Goal: Transaction & Acquisition: Purchase product/service

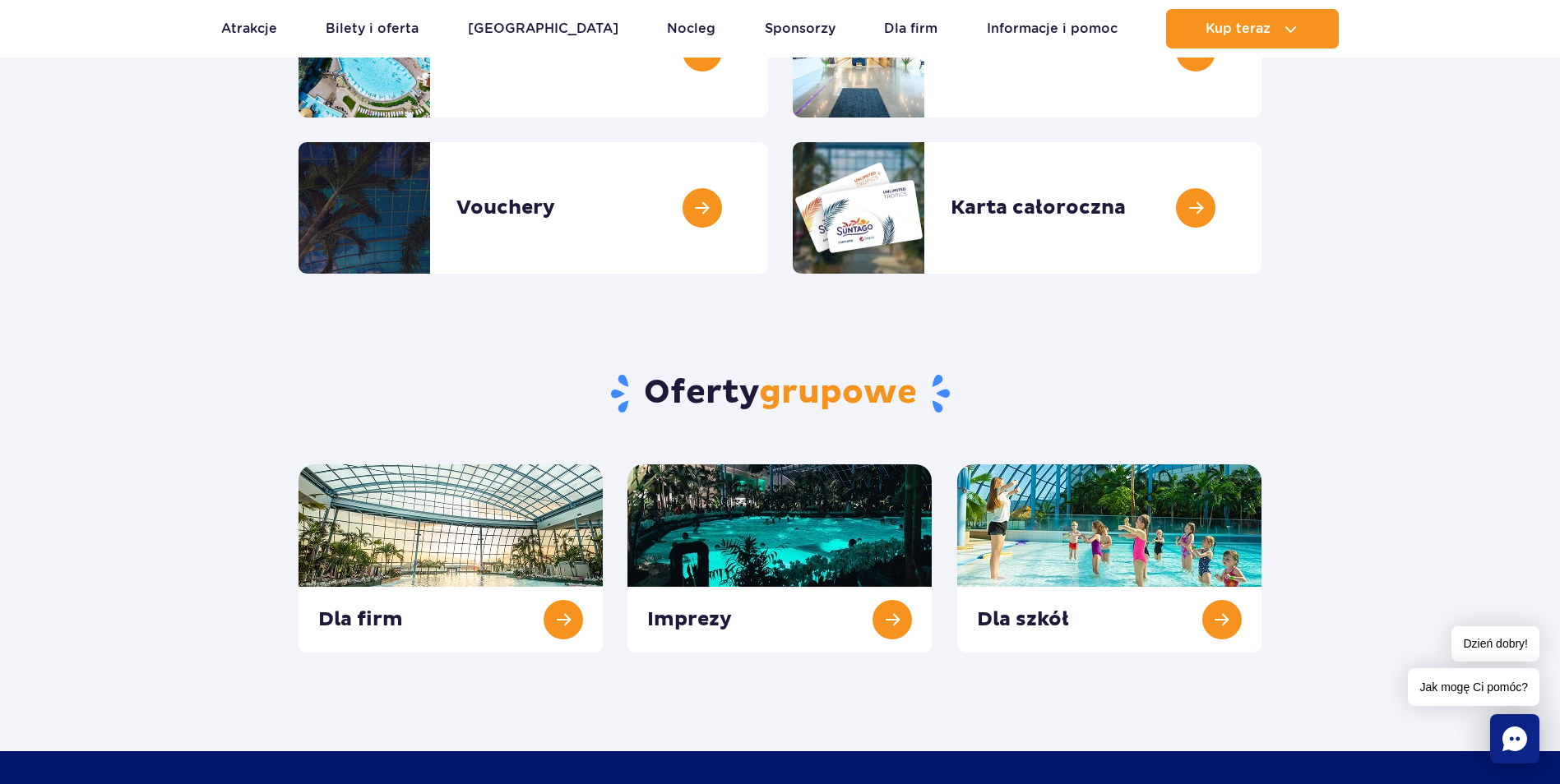
scroll to position [329, 0]
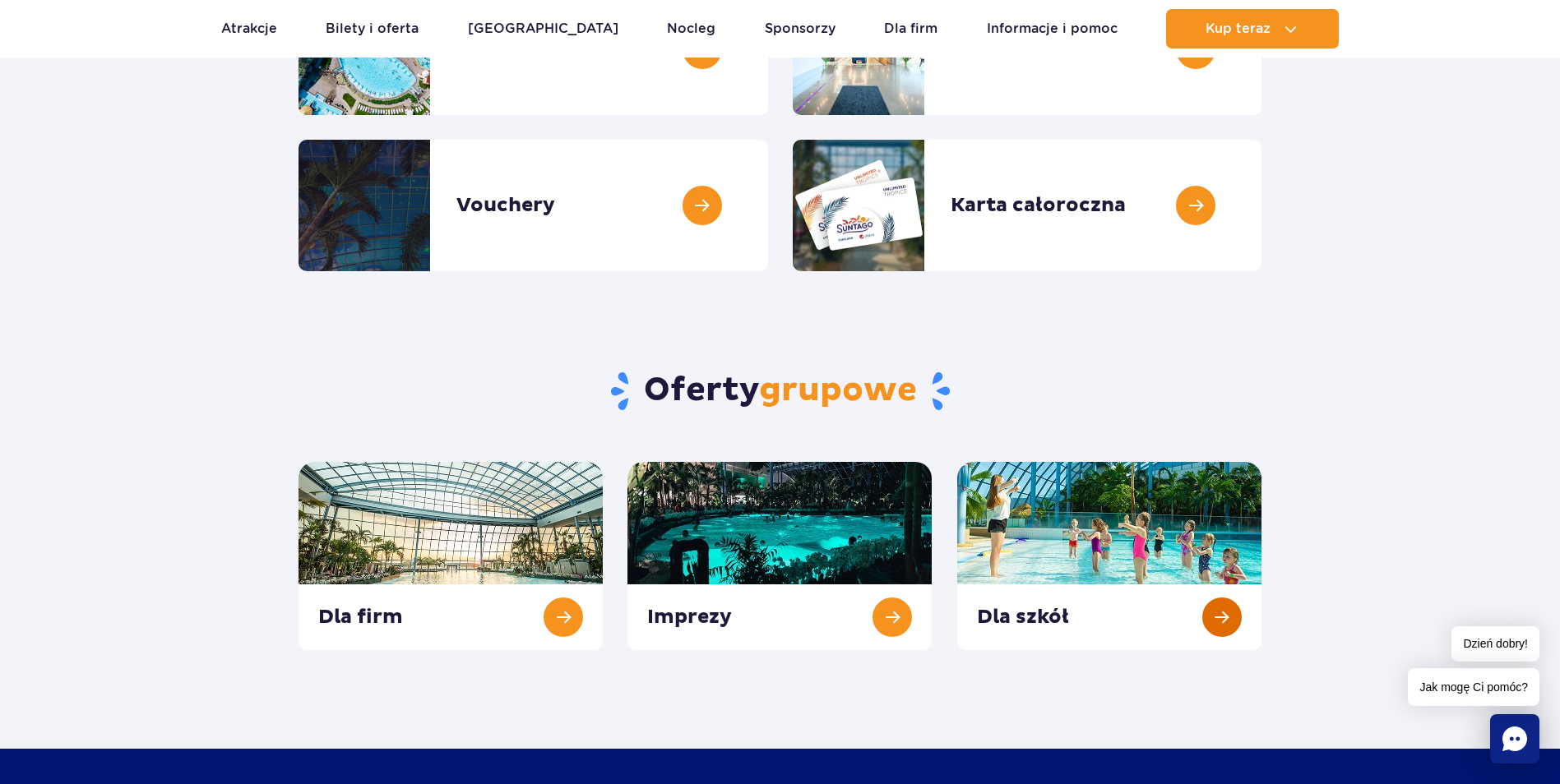
click at [1100, 572] on link at bounding box center [1109, 556] width 305 height 188
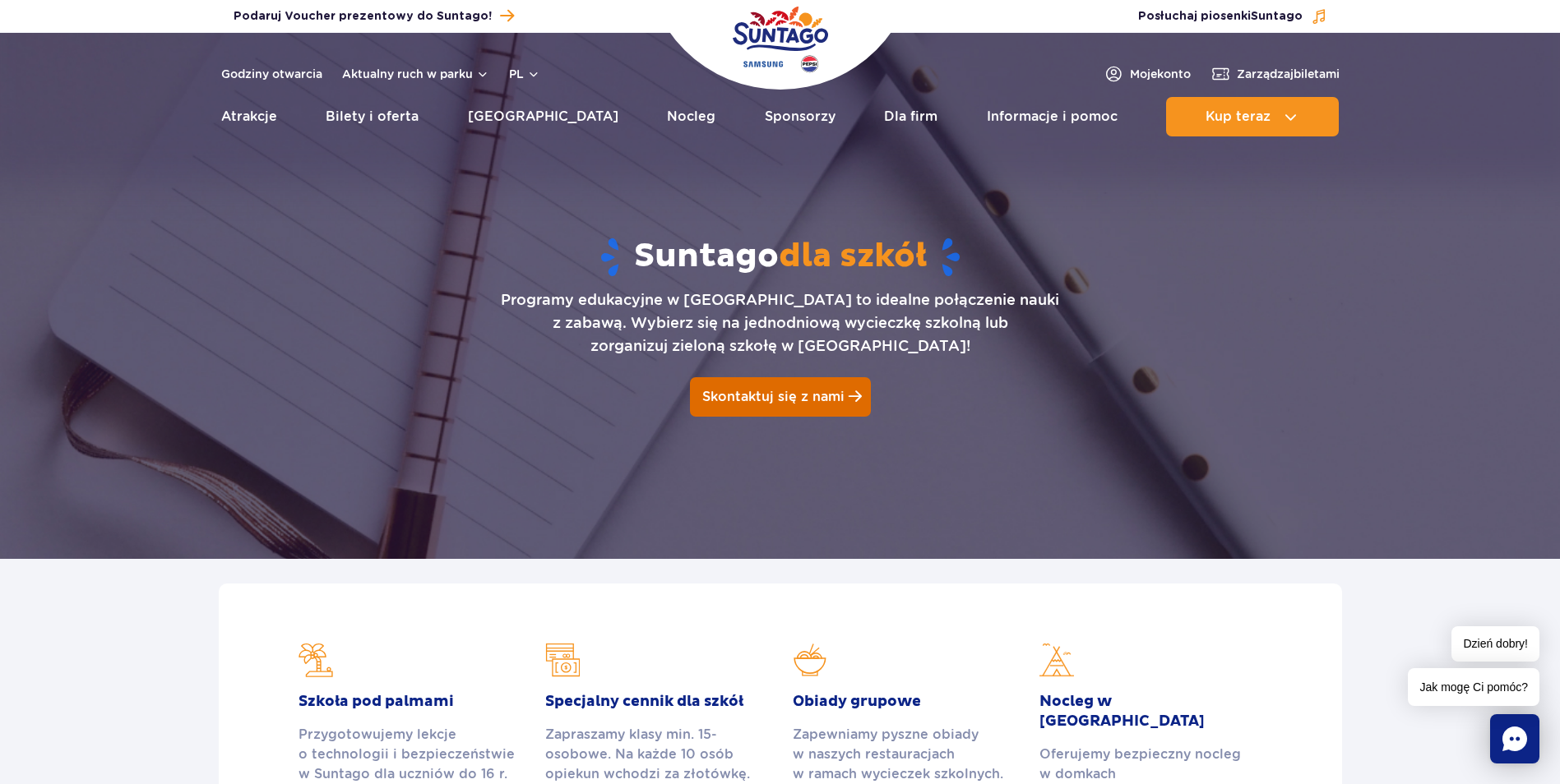
click at [784, 400] on span "Skontaktuj się z nami" at bounding box center [773, 397] width 142 height 16
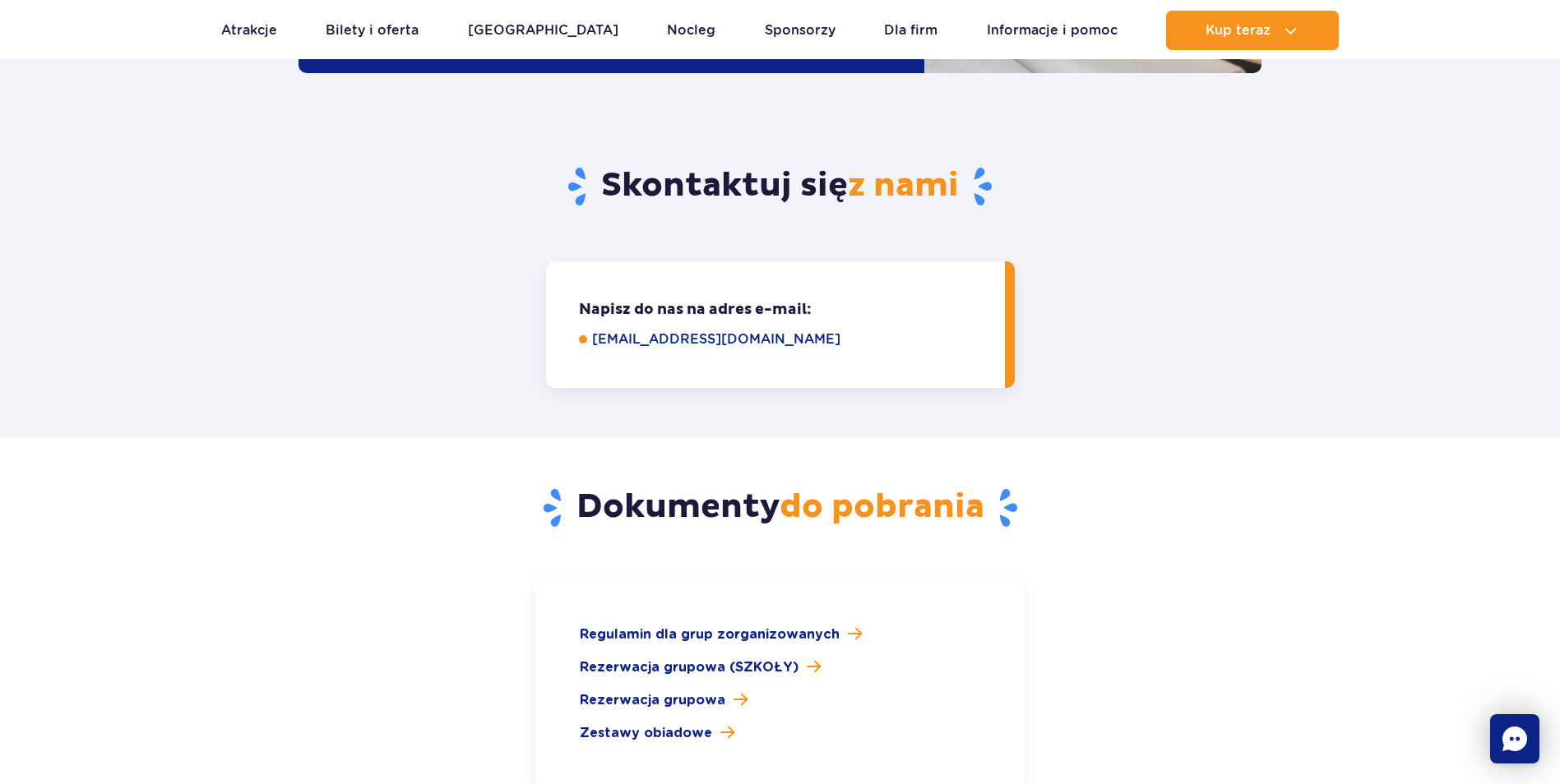
scroll to position [2068, 0]
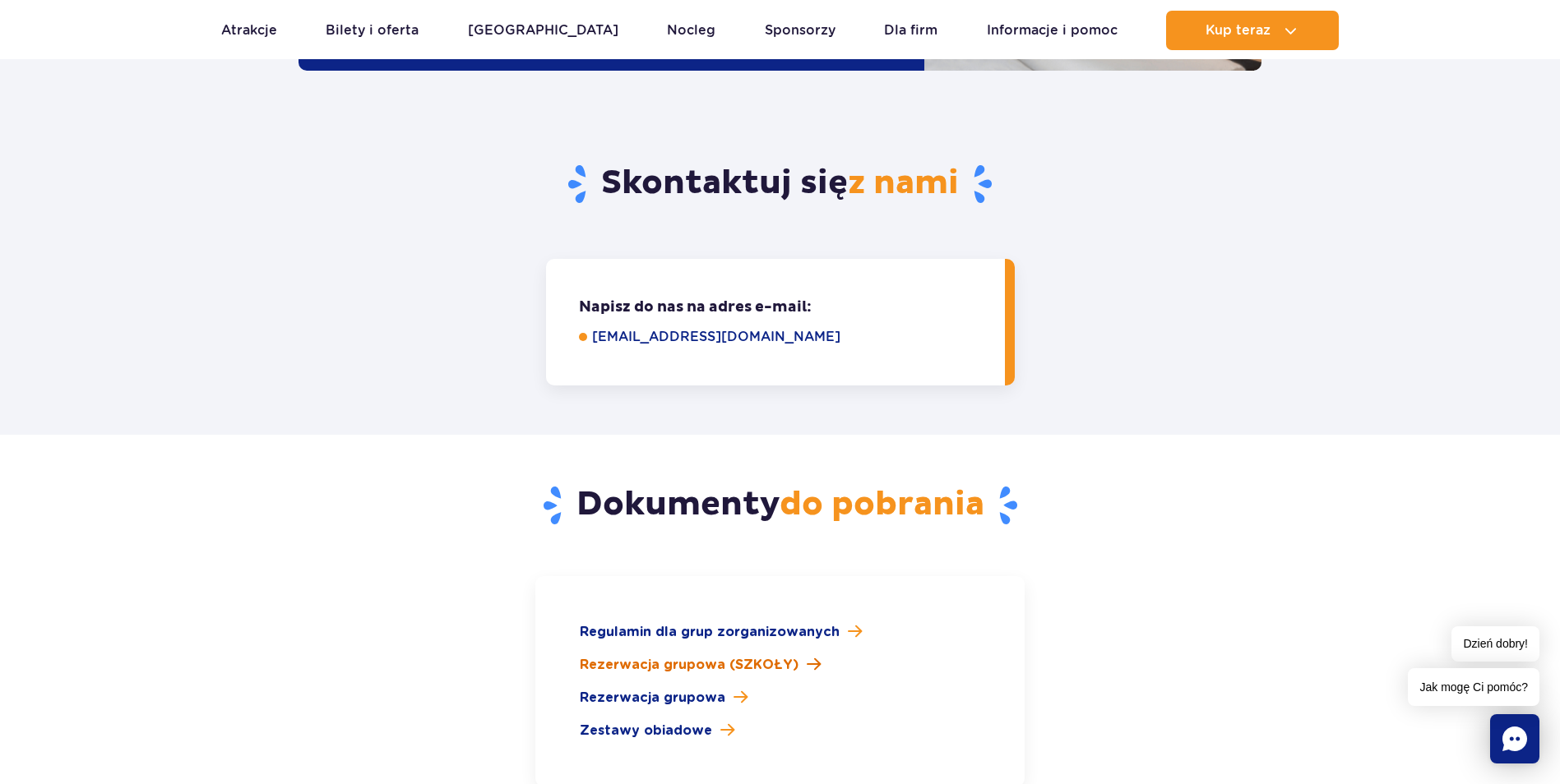
click at [807, 657] on span at bounding box center [813, 665] width 14 height 16
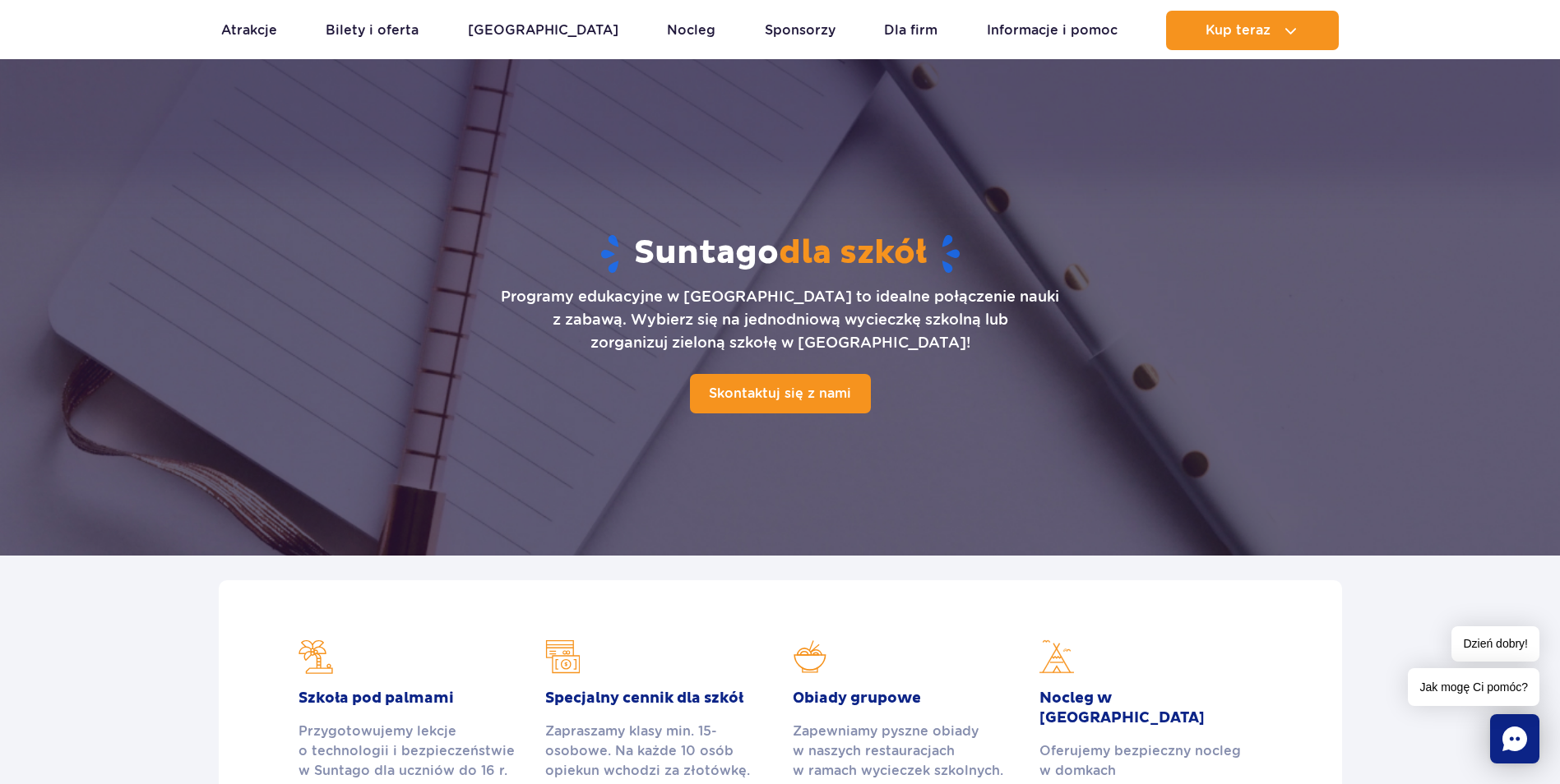
scroll to position [0, 0]
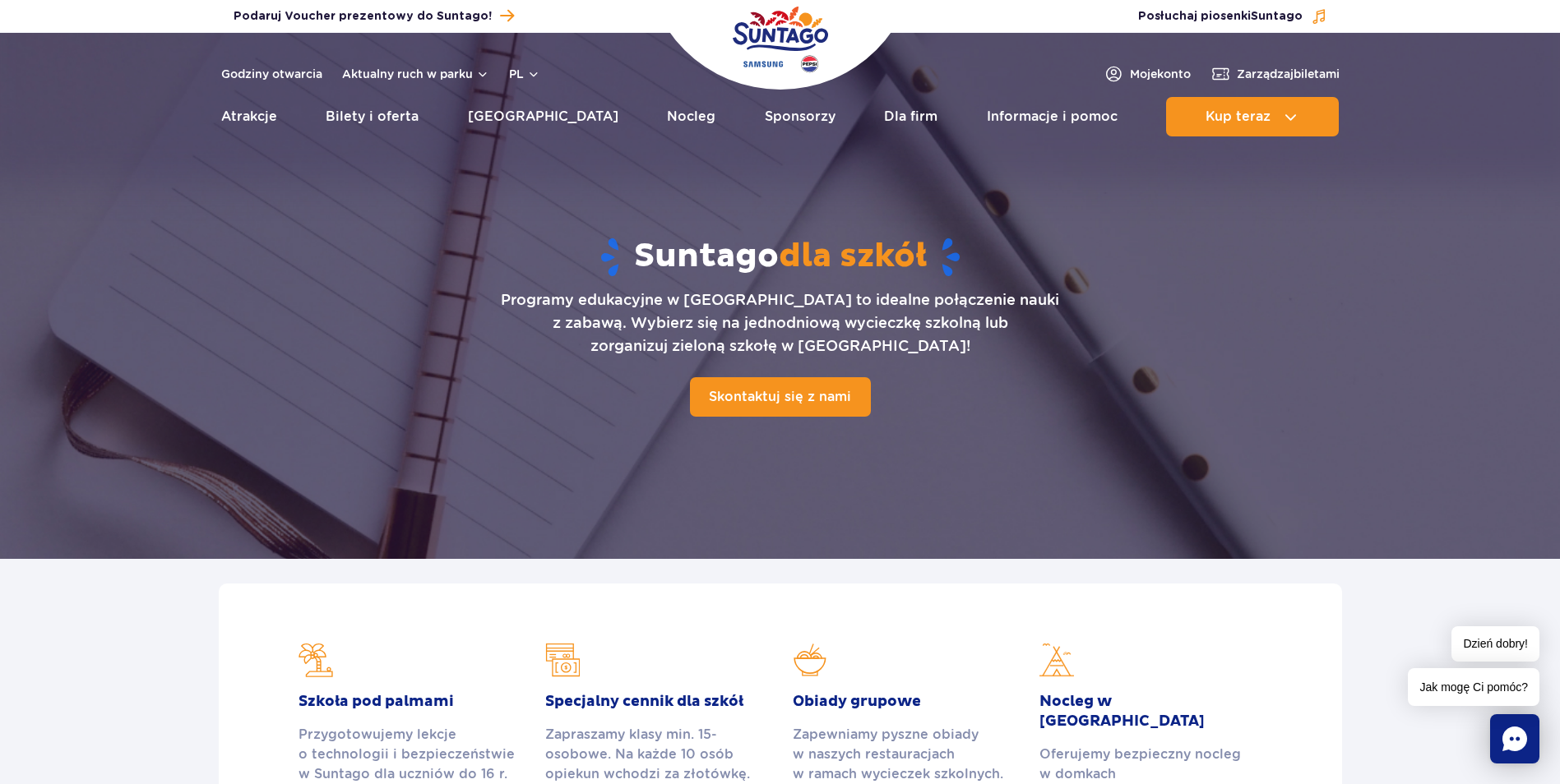
click at [1258, 367] on div "Suntago dla szkół Programy edukacyjne w Suntago to idealne połączenie nauki z z…" at bounding box center [780, 326] width 1057 height 324
click at [1368, 373] on img at bounding box center [780, 296] width 1560 height 526
click at [1317, 73] on span "Zarządzaj biletami" at bounding box center [1288, 74] width 103 height 17
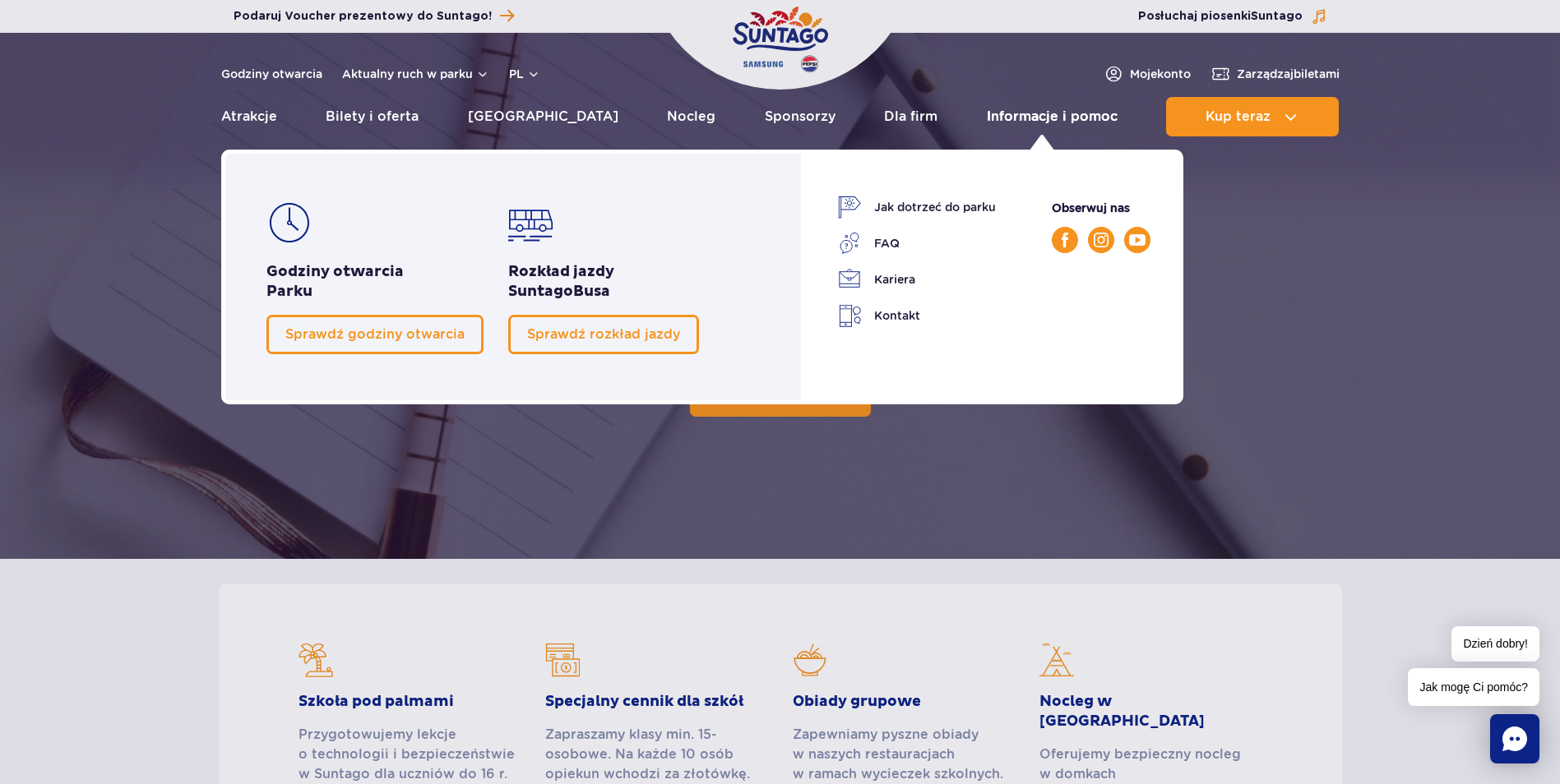
click at [1011, 117] on link "Informacje i pomoc" at bounding box center [1052, 117] width 131 height 40
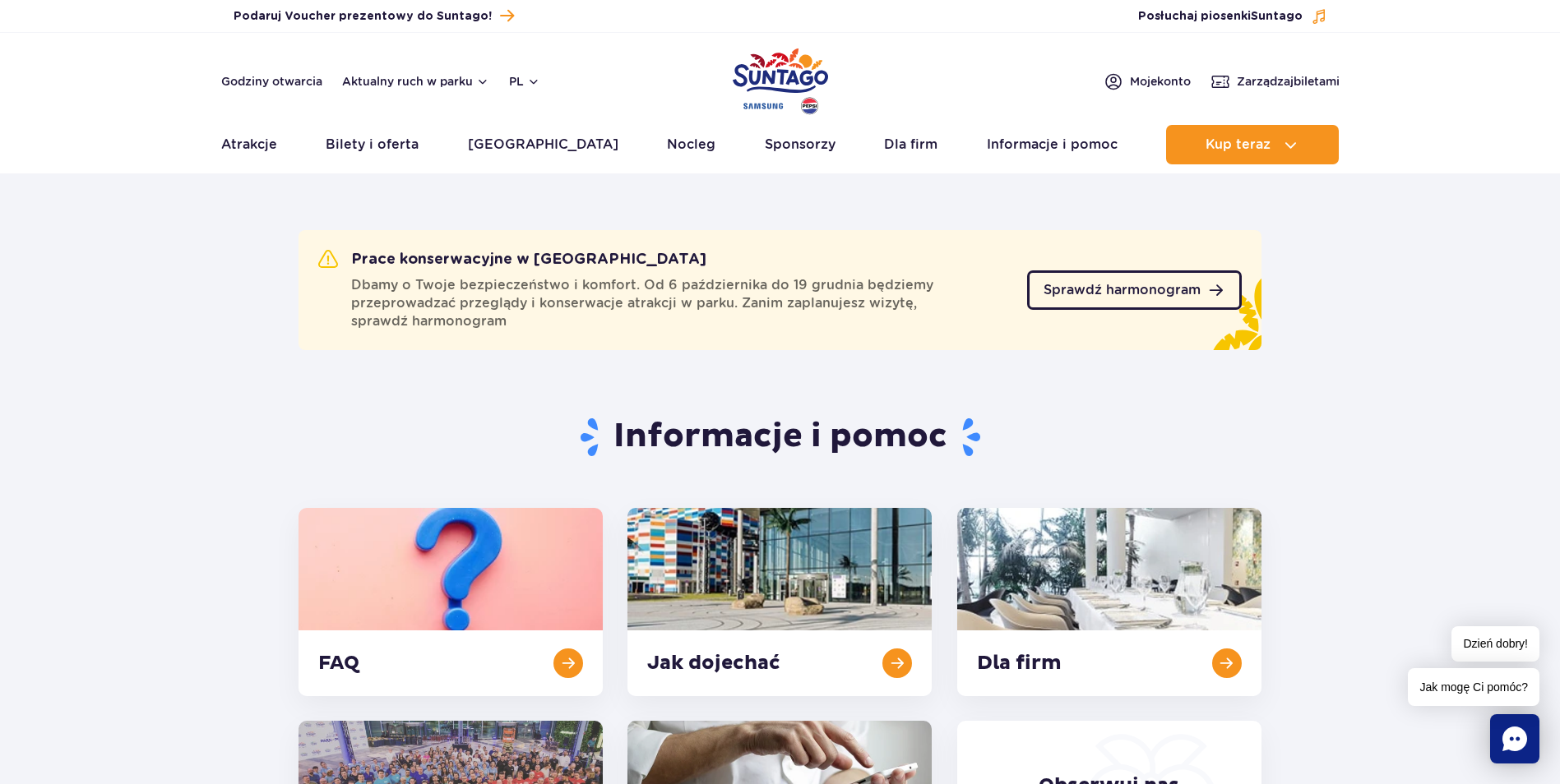
click at [1190, 301] on link "Sprawdź harmonogram" at bounding box center [1134, 290] width 215 height 40
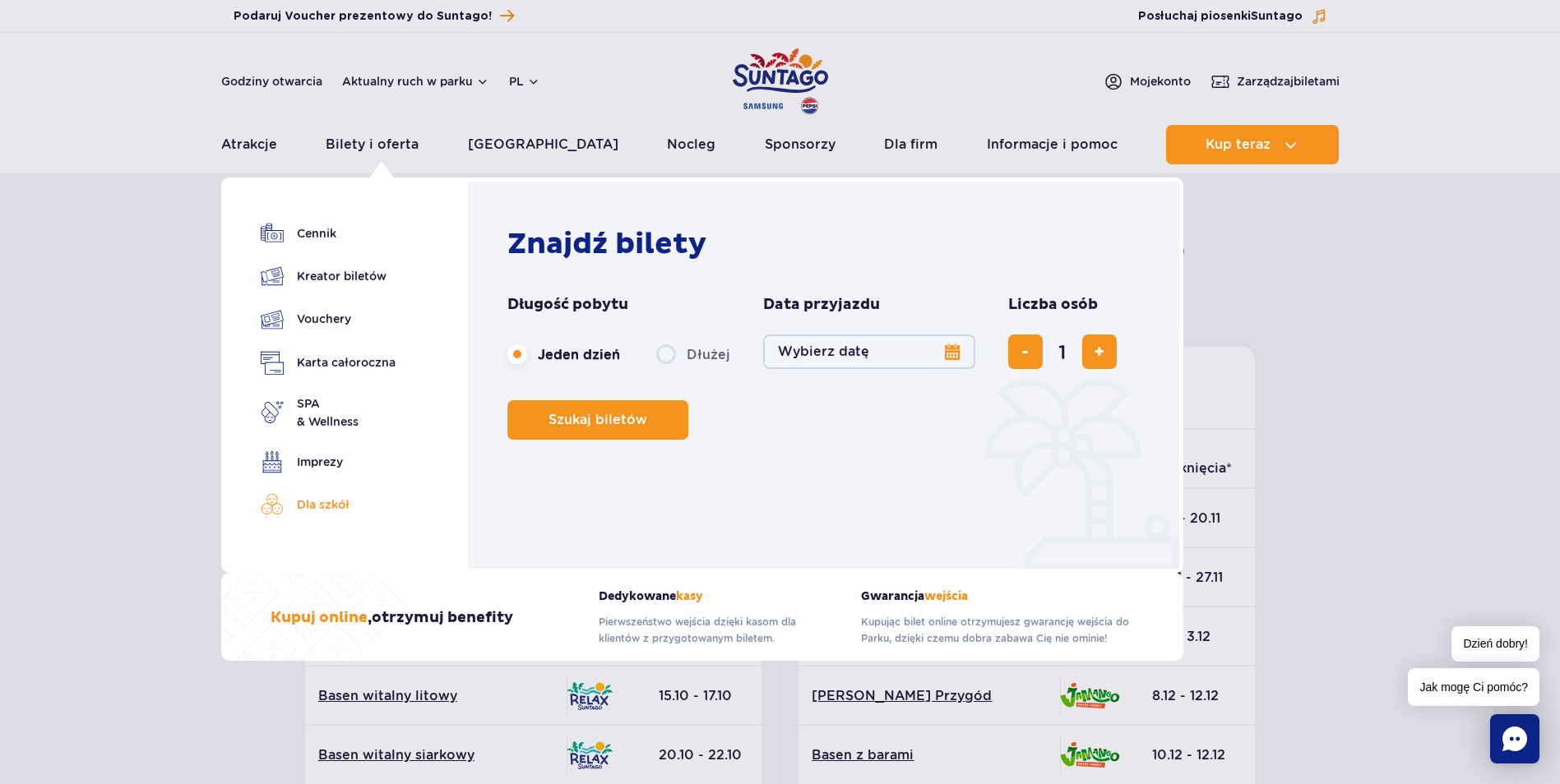
click at [321, 499] on link "Dla szkół" at bounding box center [328, 505] width 135 height 23
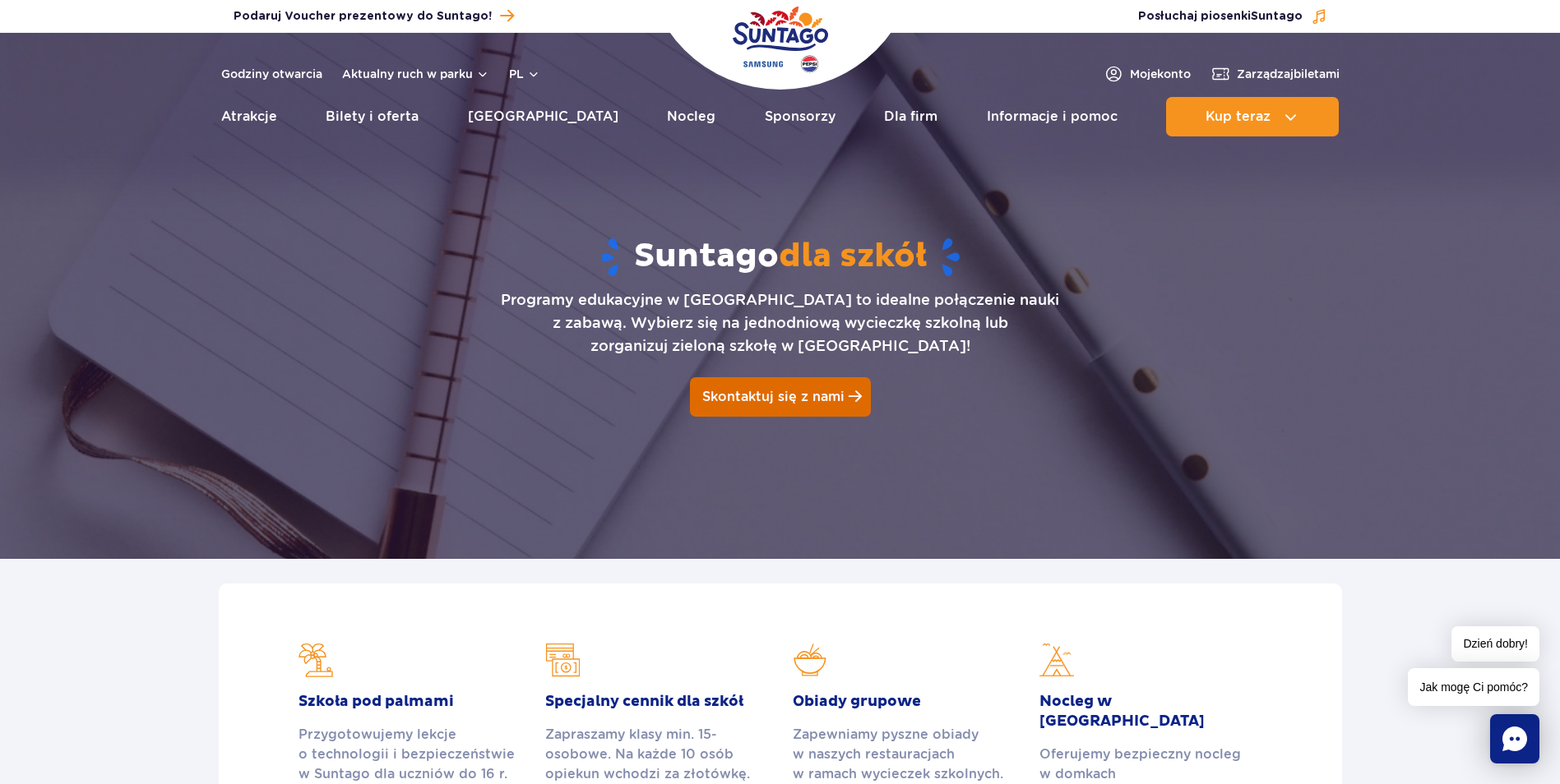
click at [823, 399] on span "Skontaktuj się z nami" at bounding box center [773, 397] width 142 height 16
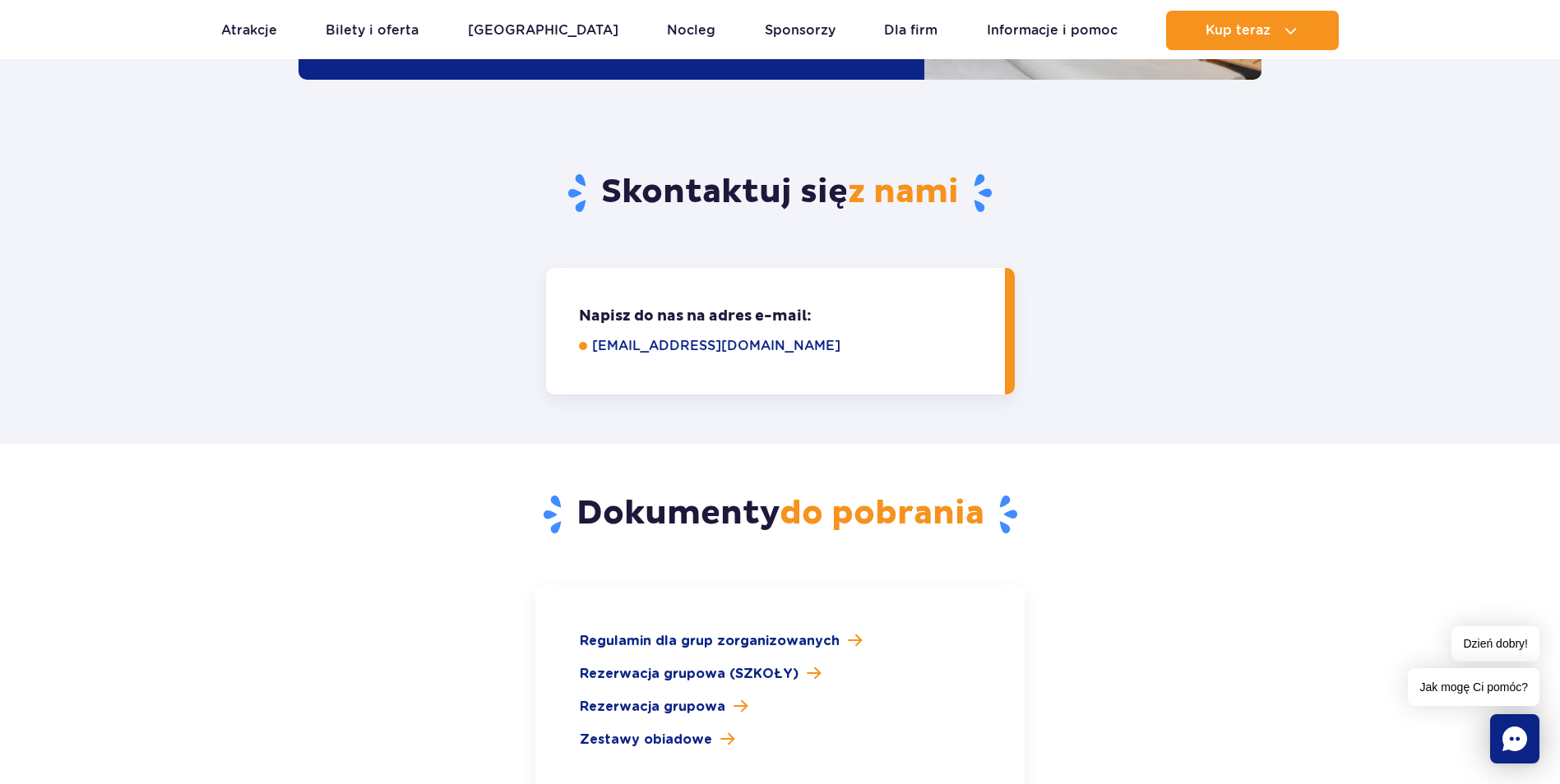
scroll to position [2068, 0]
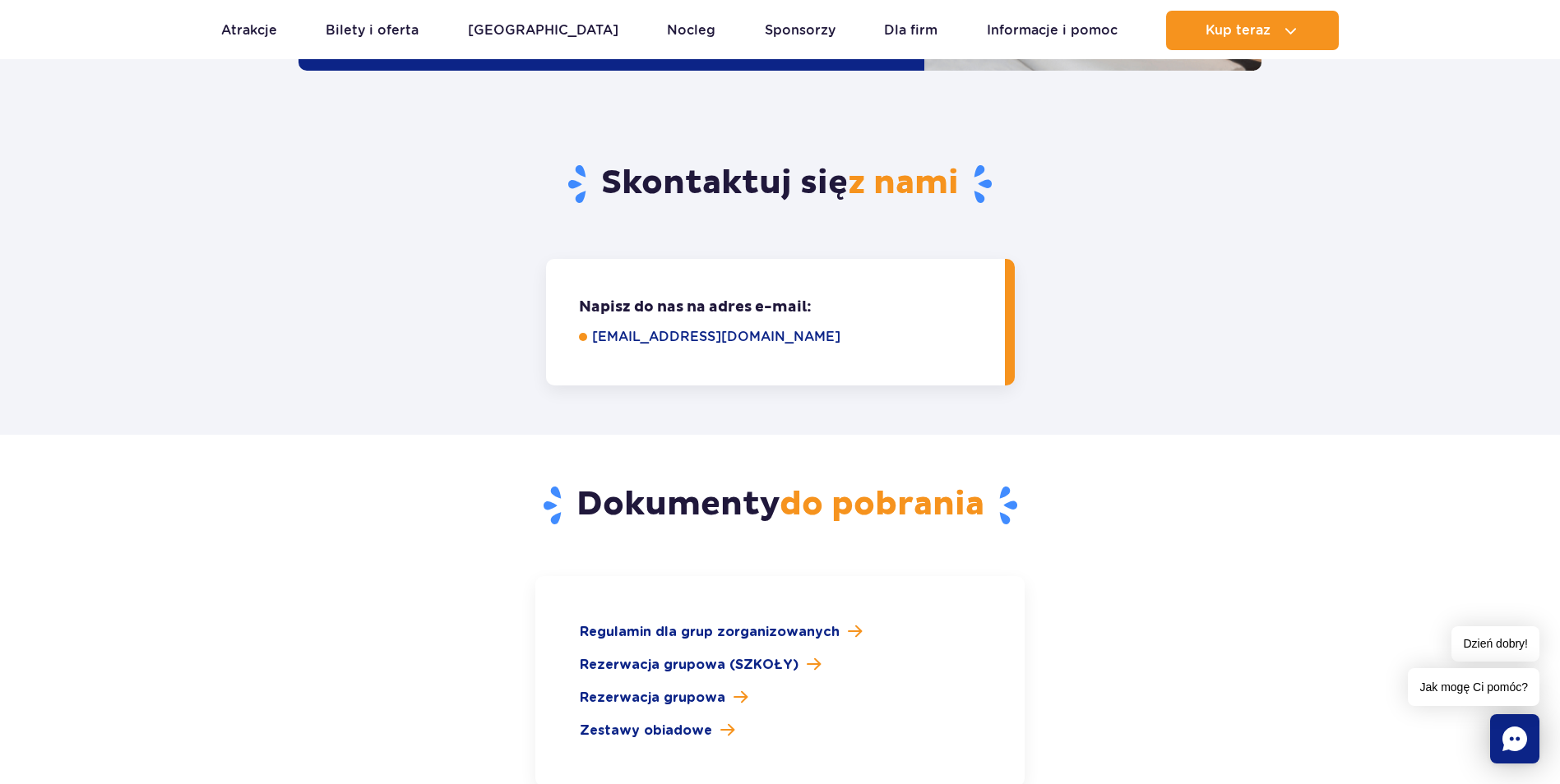
click at [673, 327] on link "grupy@parkofpoland.com" at bounding box center [787, 337] width 390 height 20
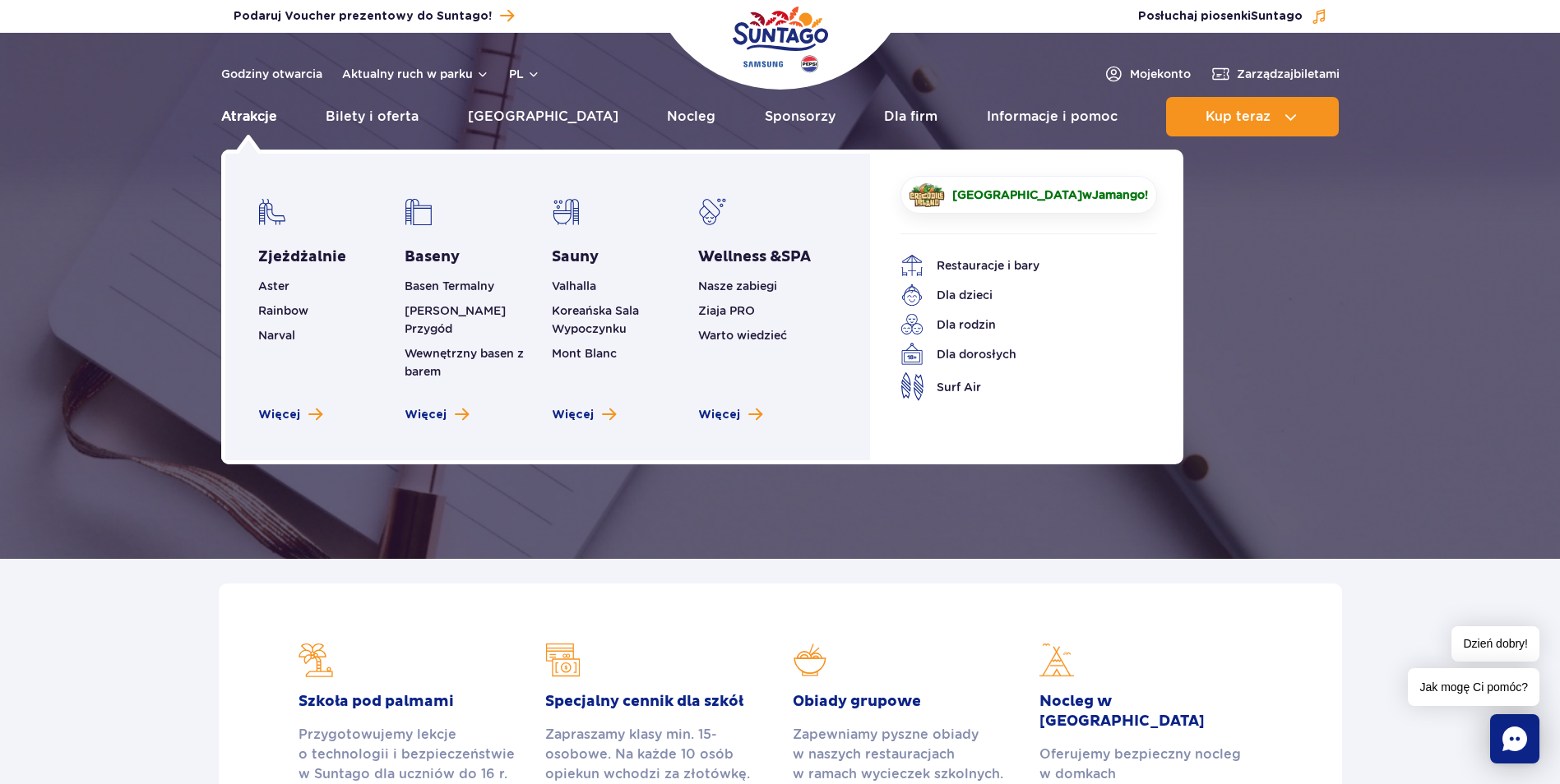
click at [241, 120] on link "Atrakcje" at bounding box center [249, 117] width 56 height 40
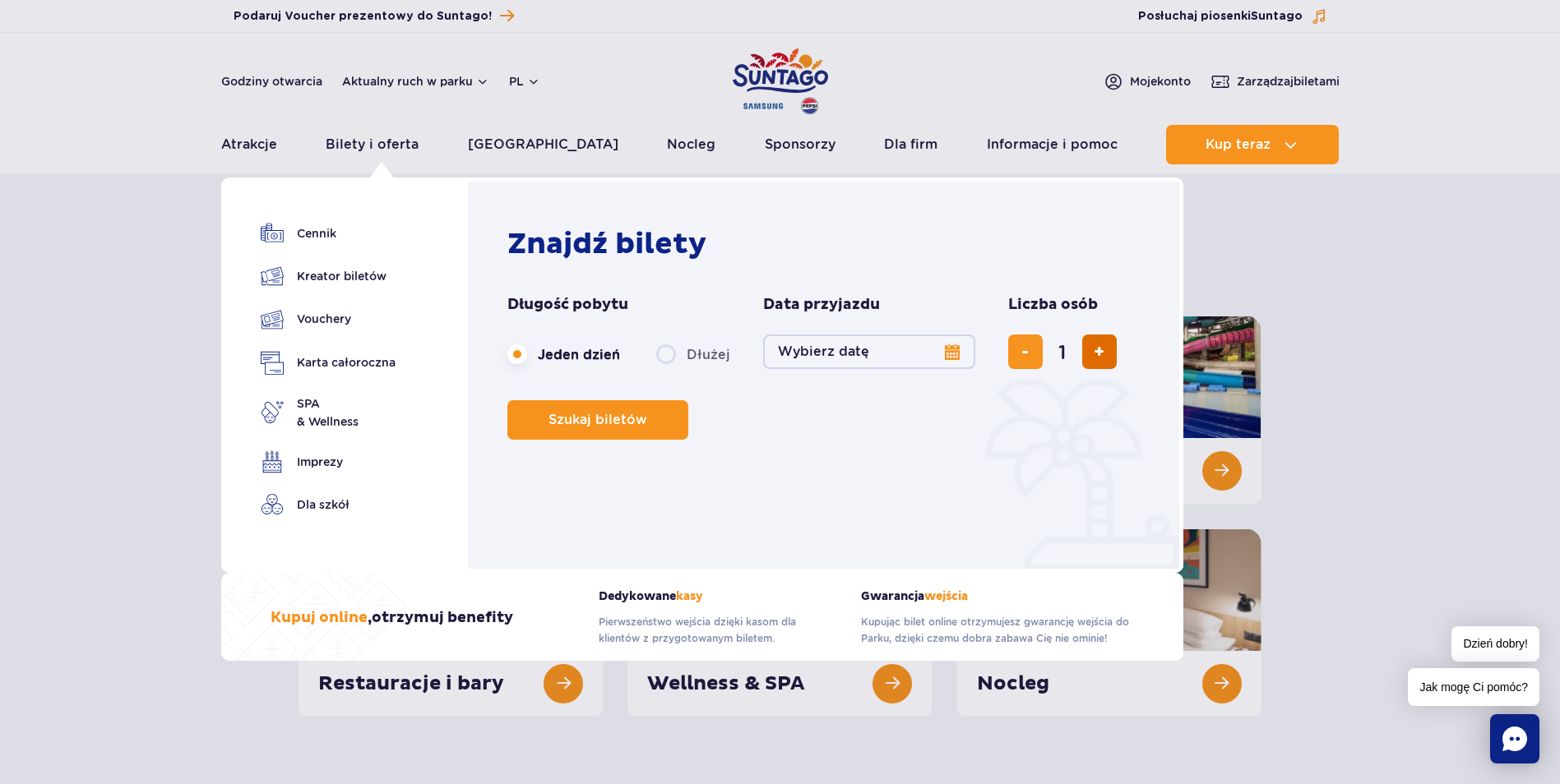
click at [1101, 344] on button "dodaj bilet" at bounding box center [1099, 352] width 35 height 35
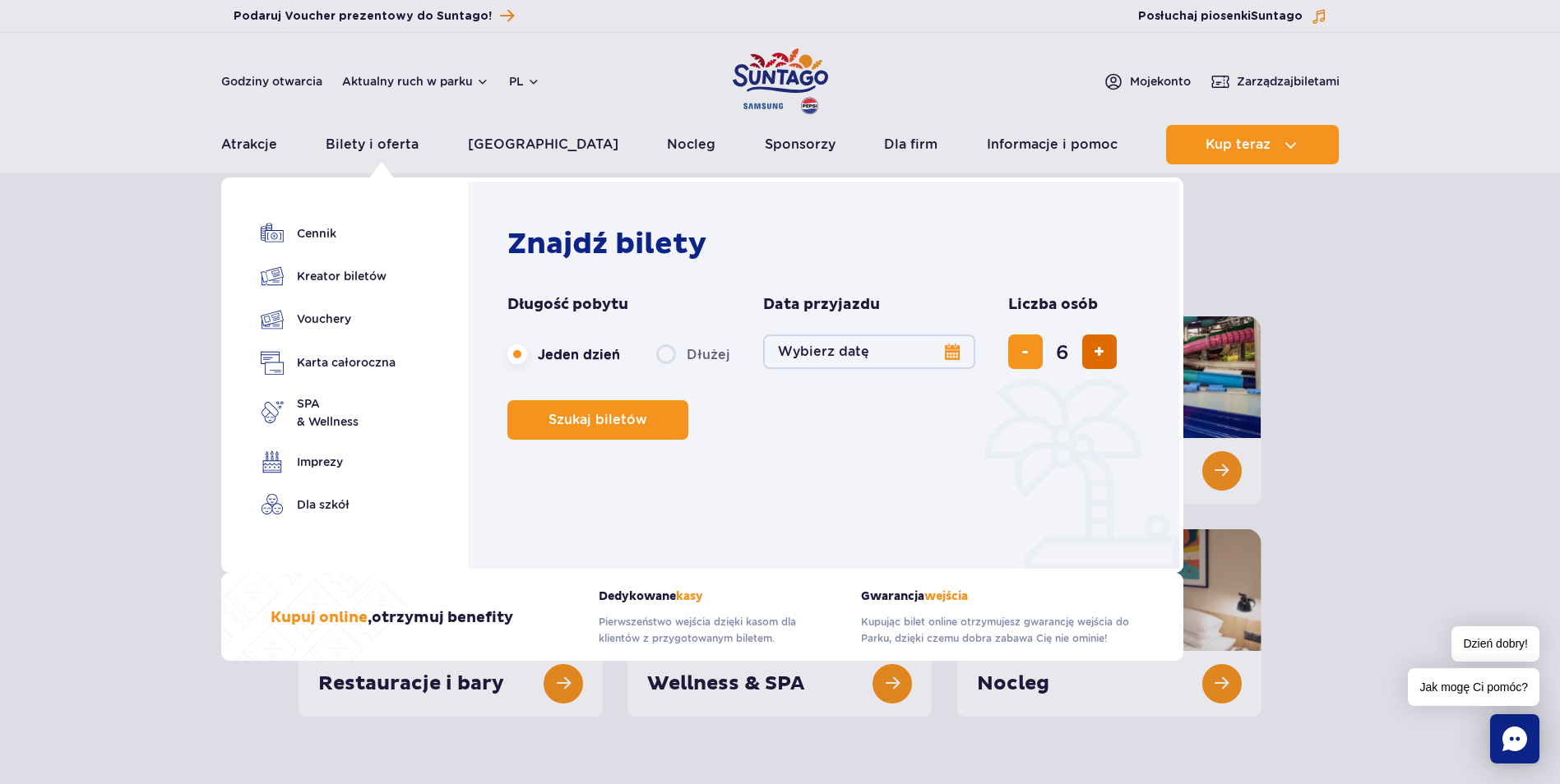
click at [1101, 344] on button "dodaj bilet" at bounding box center [1099, 352] width 35 height 35
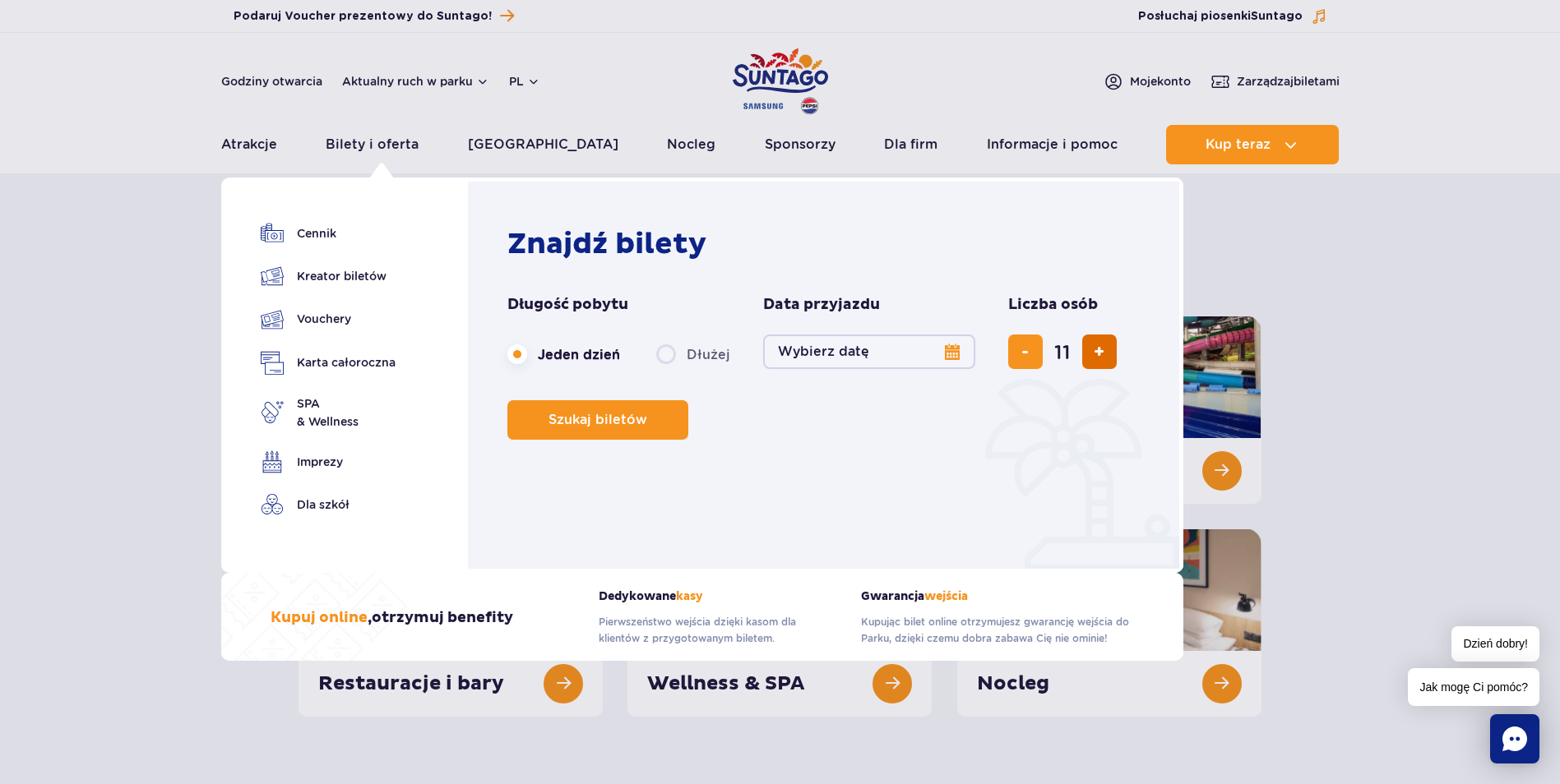
click at [1101, 344] on button "dodaj bilet" at bounding box center [1099, 352] width 35 height 35
type input "14"
click at [1101, 344] on div "14" at bounding box center [1062, 352] width 109 height 35
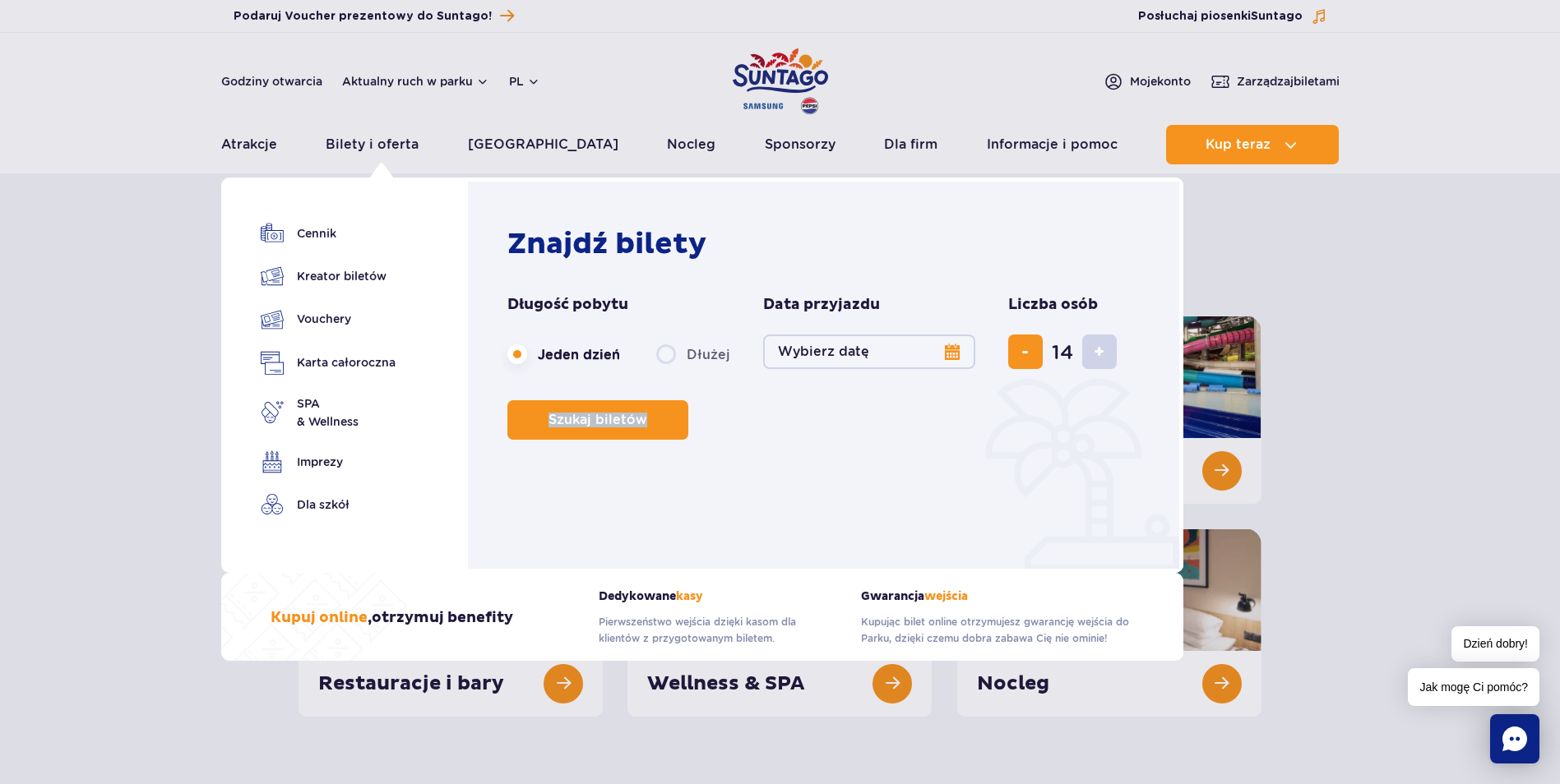
click at [1101, 344] on div "14" at bounding box center [1062, 352] width 109 height 35
click at [1097, 350] on div "14" at bounding box center [1062, 352] width 109 height 35
click at [947, 351] on button "Wybierz datę" at bounding box center [870, 352] width 212 height 35
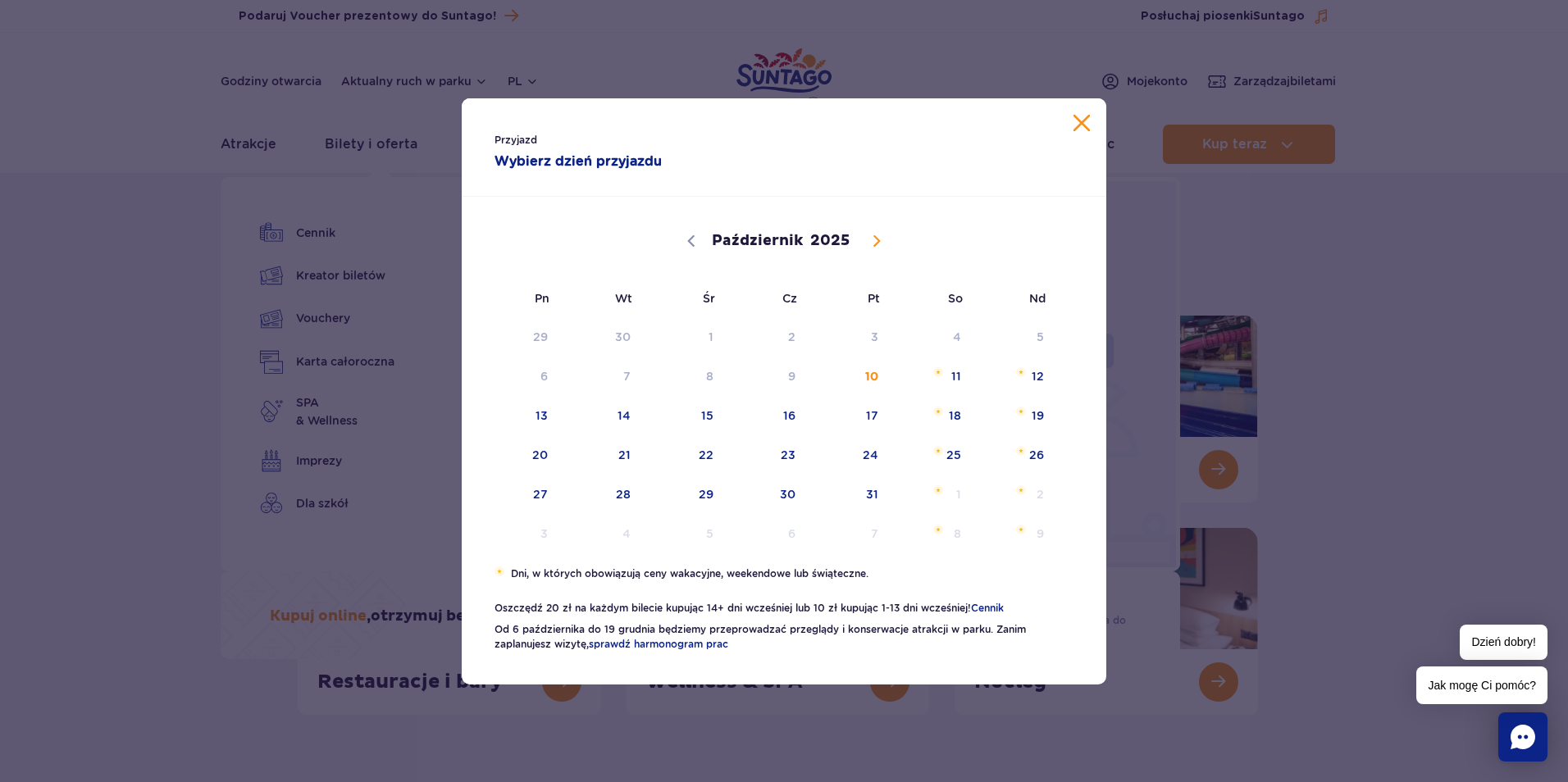
click at [871, 238] on icon at bounding box center [876, 241] width 12 height 12
select select "10"
click at [868, 377] on span "7" at bounding box center [850, 377] width 83 height 38
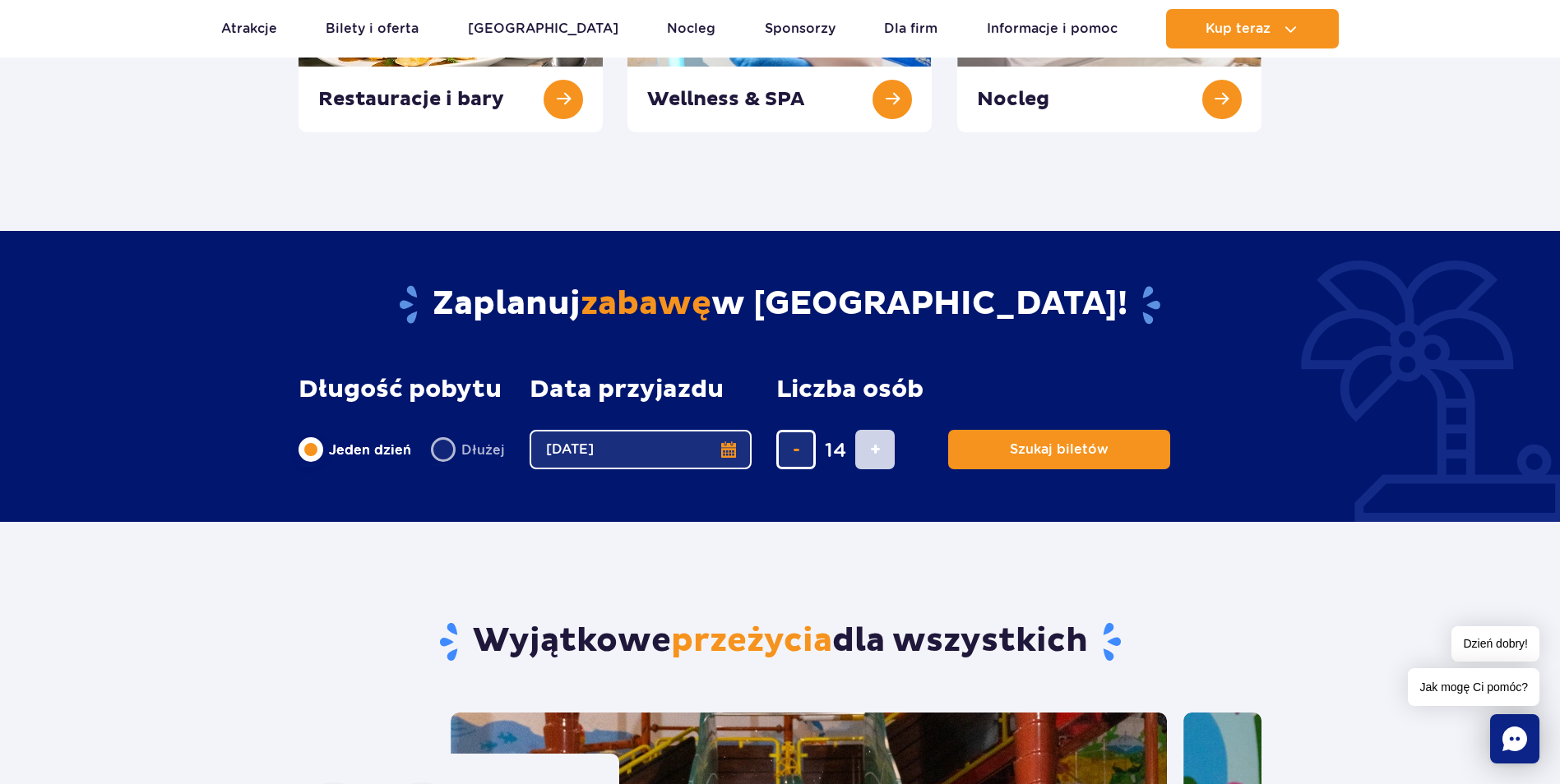
scroll to position [658, 0]
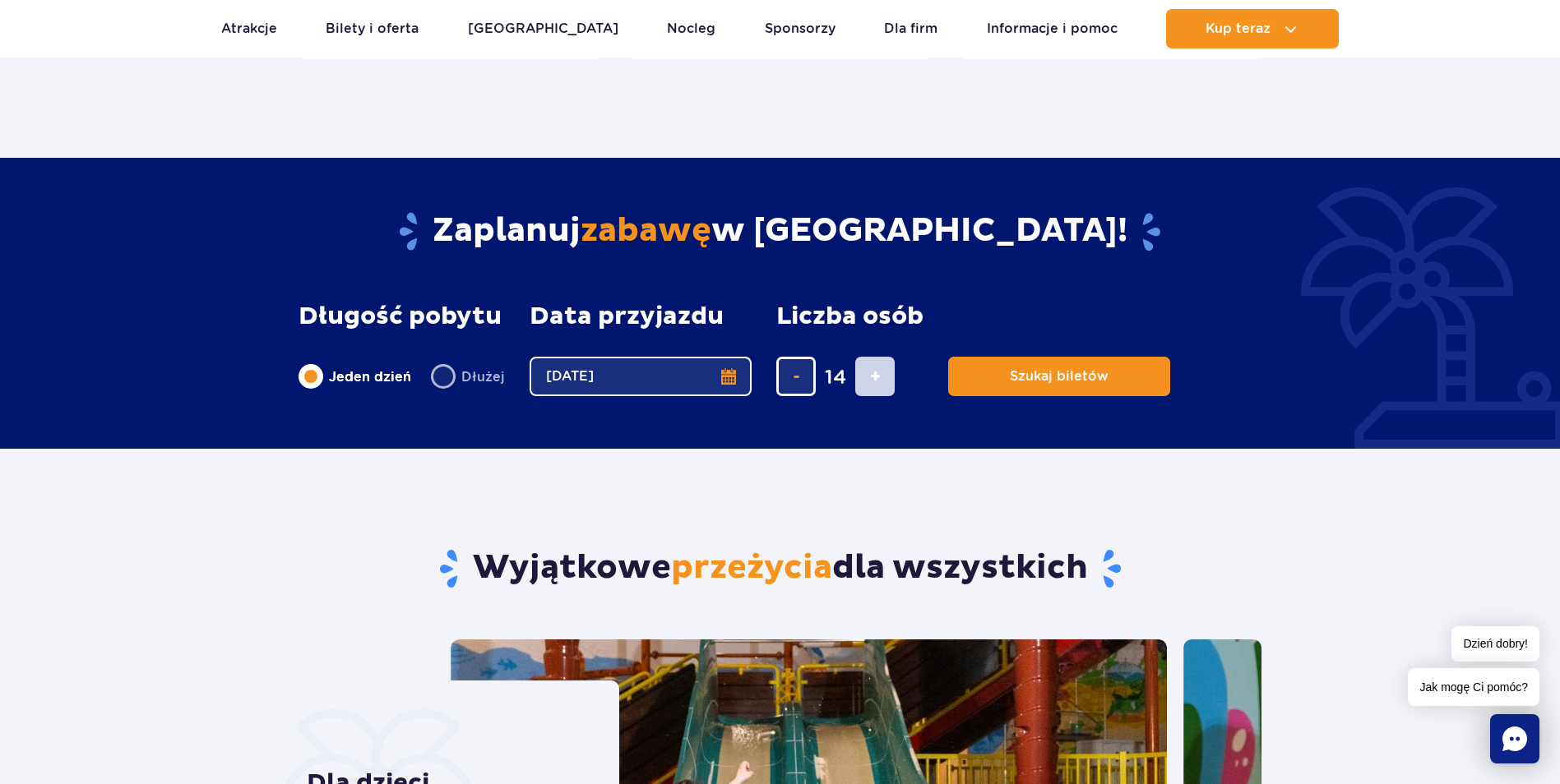
click at [860, 377] on div "14" at bounding box center [849, 377] width 147 height 40
click at [865, 380] on div "14" at bounding box center [849, 377] width 147 height 40
click at [1101, 381] on button "Szukaj biletów" at bounding box center [1060, 377] width 222 height 40
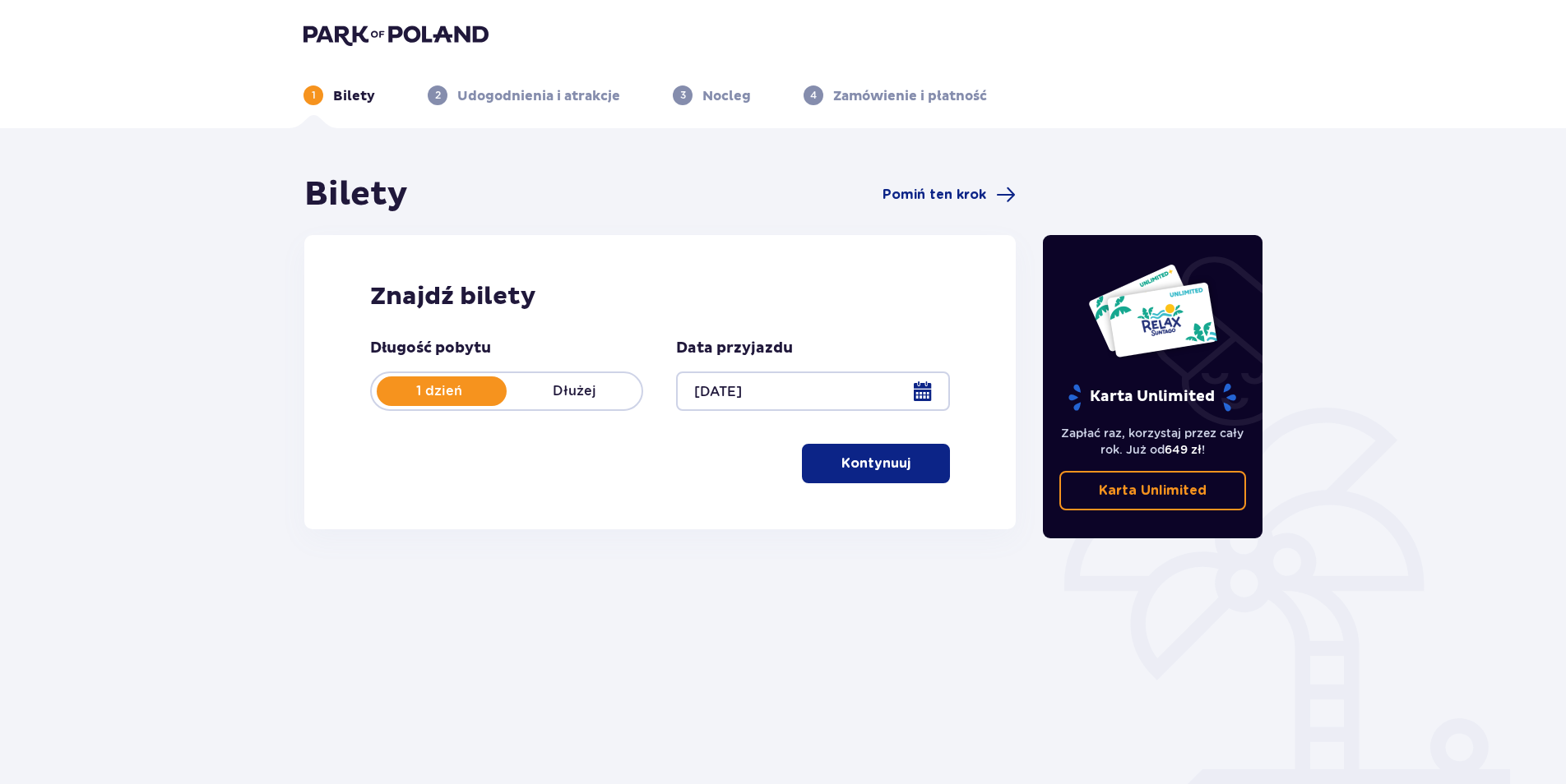
click at [926, 472] on button "Kontynuuj" at bounding box center [876, 464] width 148 height 40
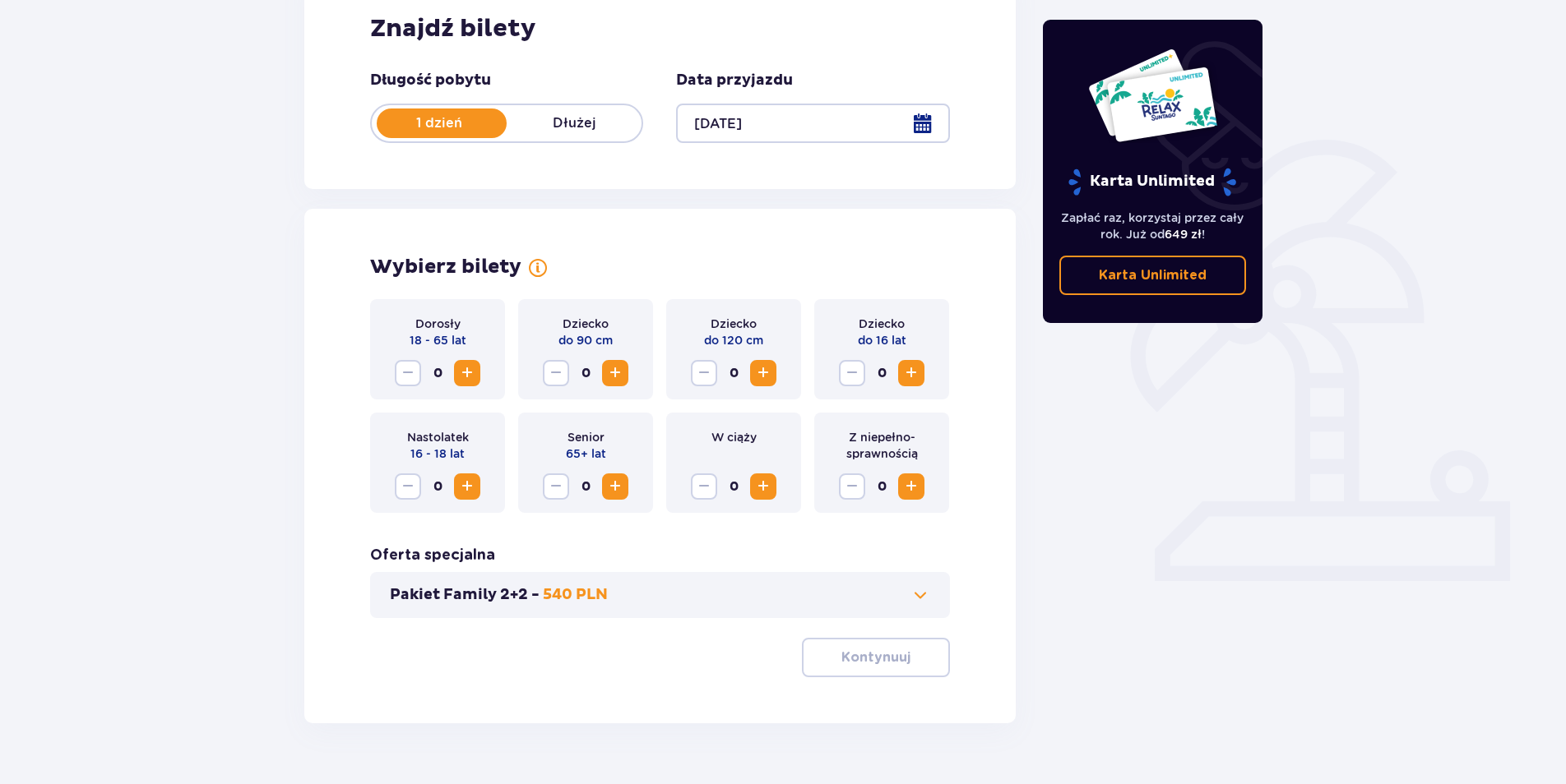
scroll to position [306, 0]
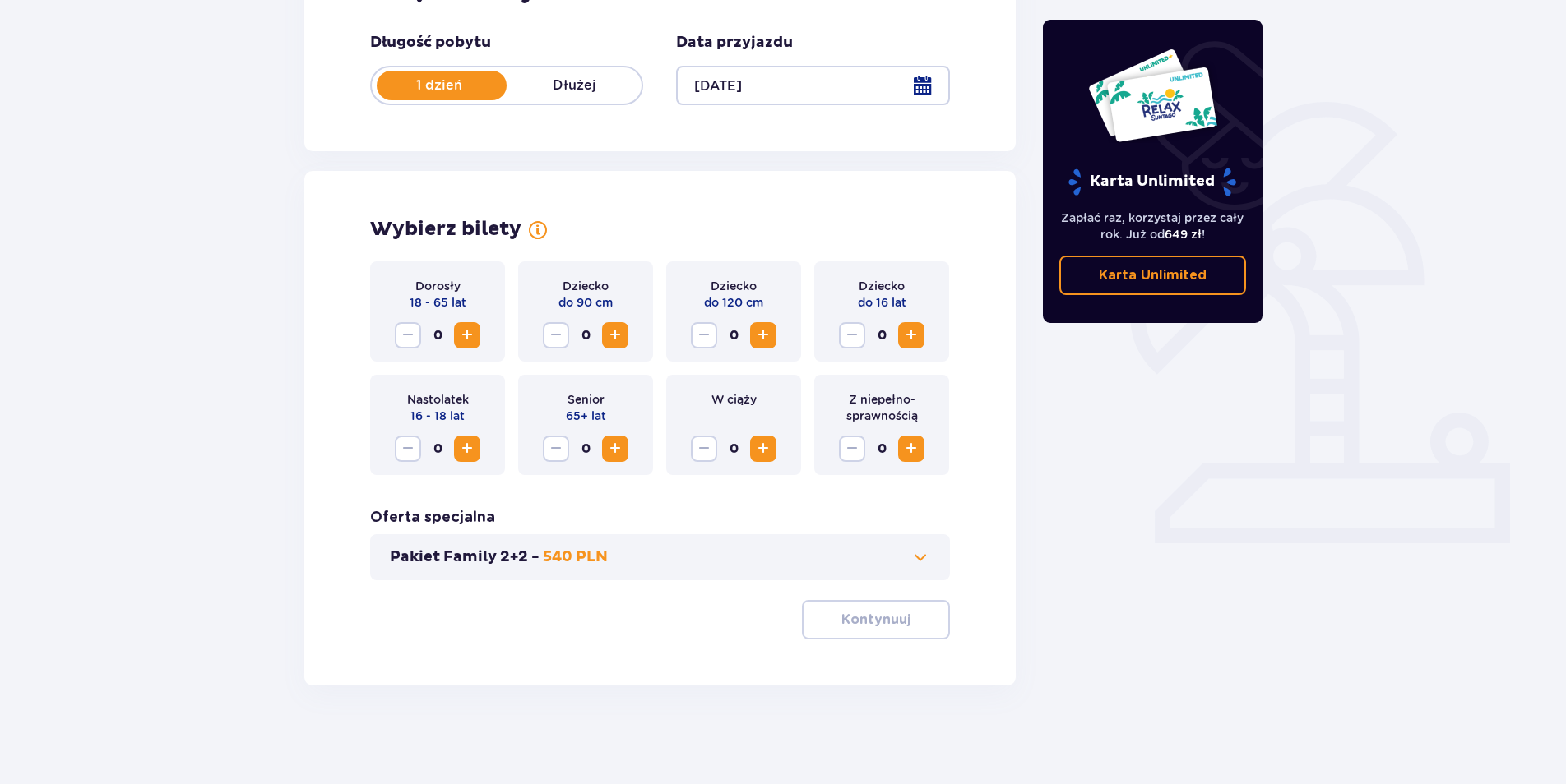
click at [909, 334] on span "Zwiększ" at bounding box center [911, 335] width 20 height 20
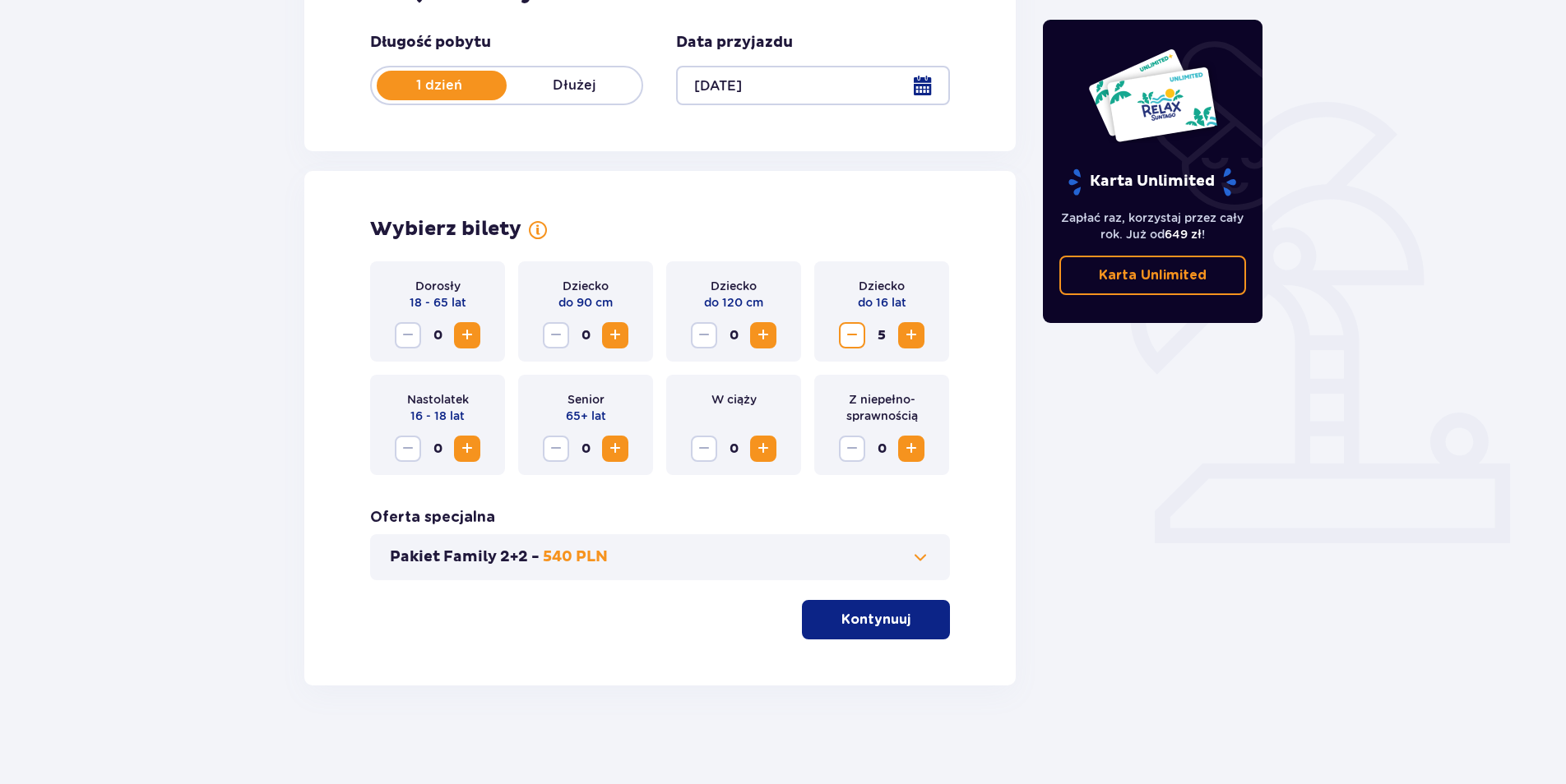
click at [909, 334] on span "Zwiększ" at bounding box center [911, 335] width 20 height 20
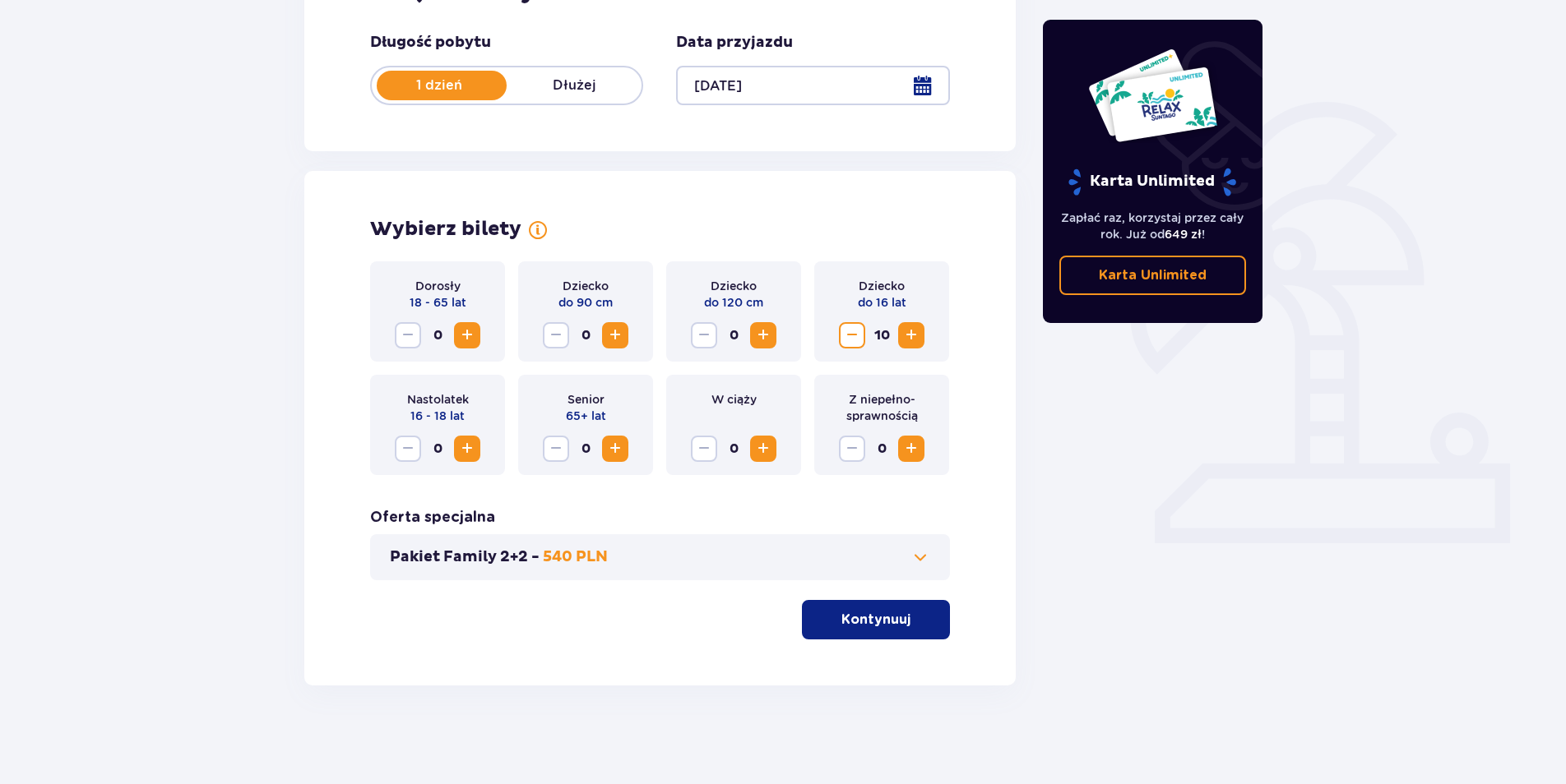
click at [909, 334] on span "Zwiększ" at bounding box center [911, 335] width 20 height 20
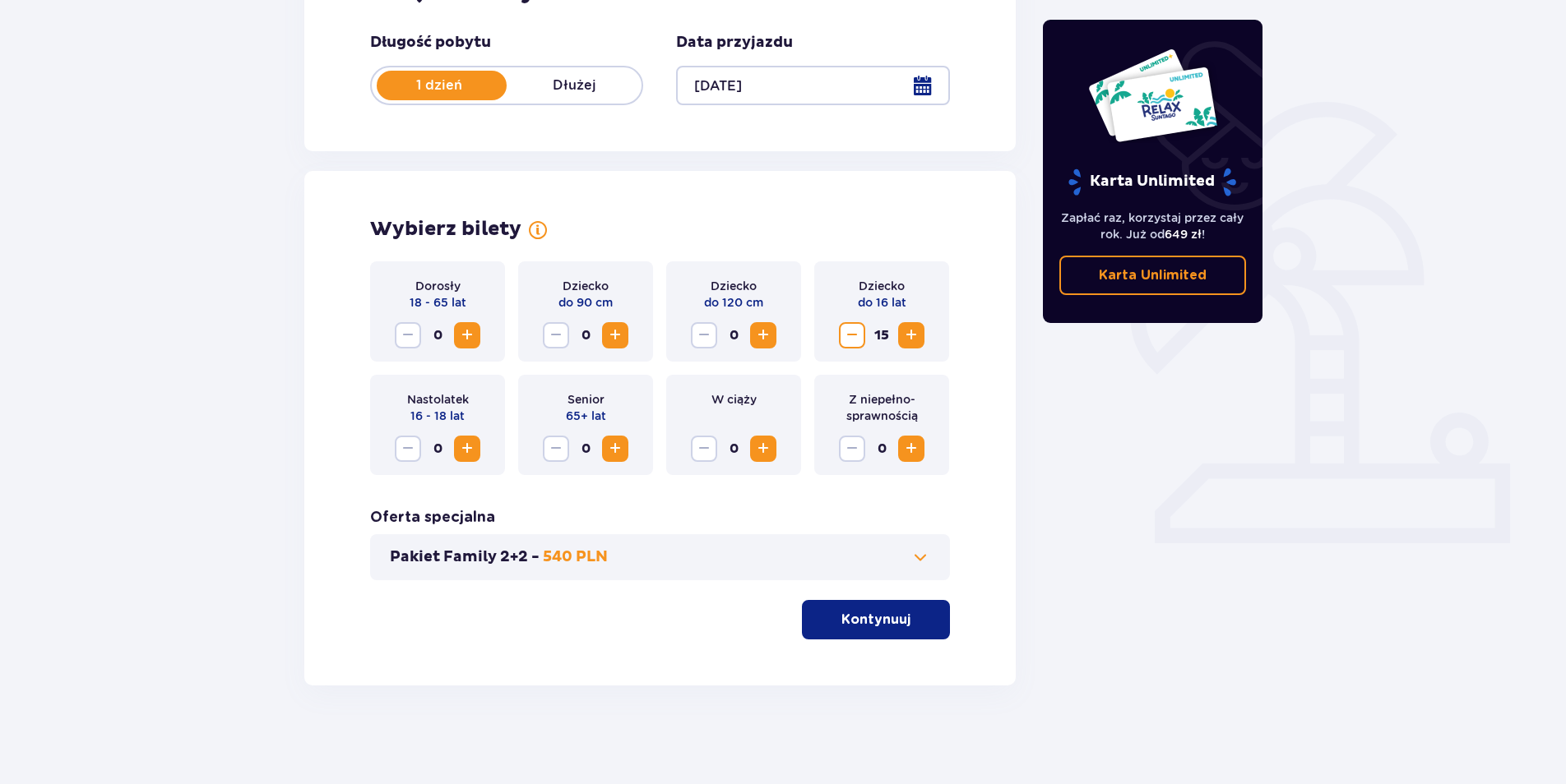
click at [909, 334] on span "Zwiększ" at bounding box center [911, 335] width 20 height 20
click at [854, 338] on span "Zmniejsz" at bounding box center [852, 335] width 20 height 20
click at [471, 334] on span "Zwiększ" at bounding box center [467, 335] width 20 height 20
click at [917, 558] on span at bounding box center [920, 558] width 20 height 20
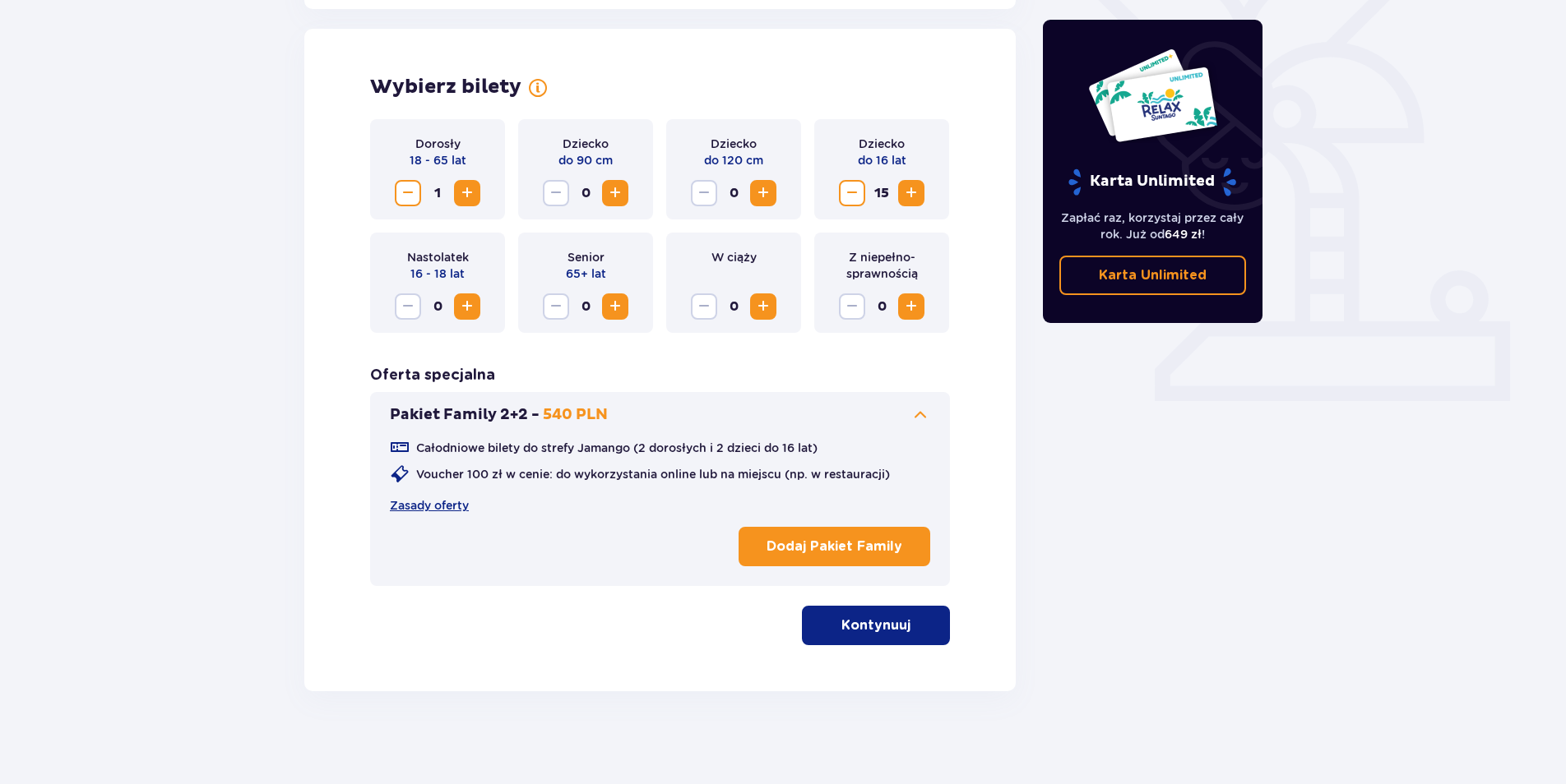
scroll to position [454, 0]
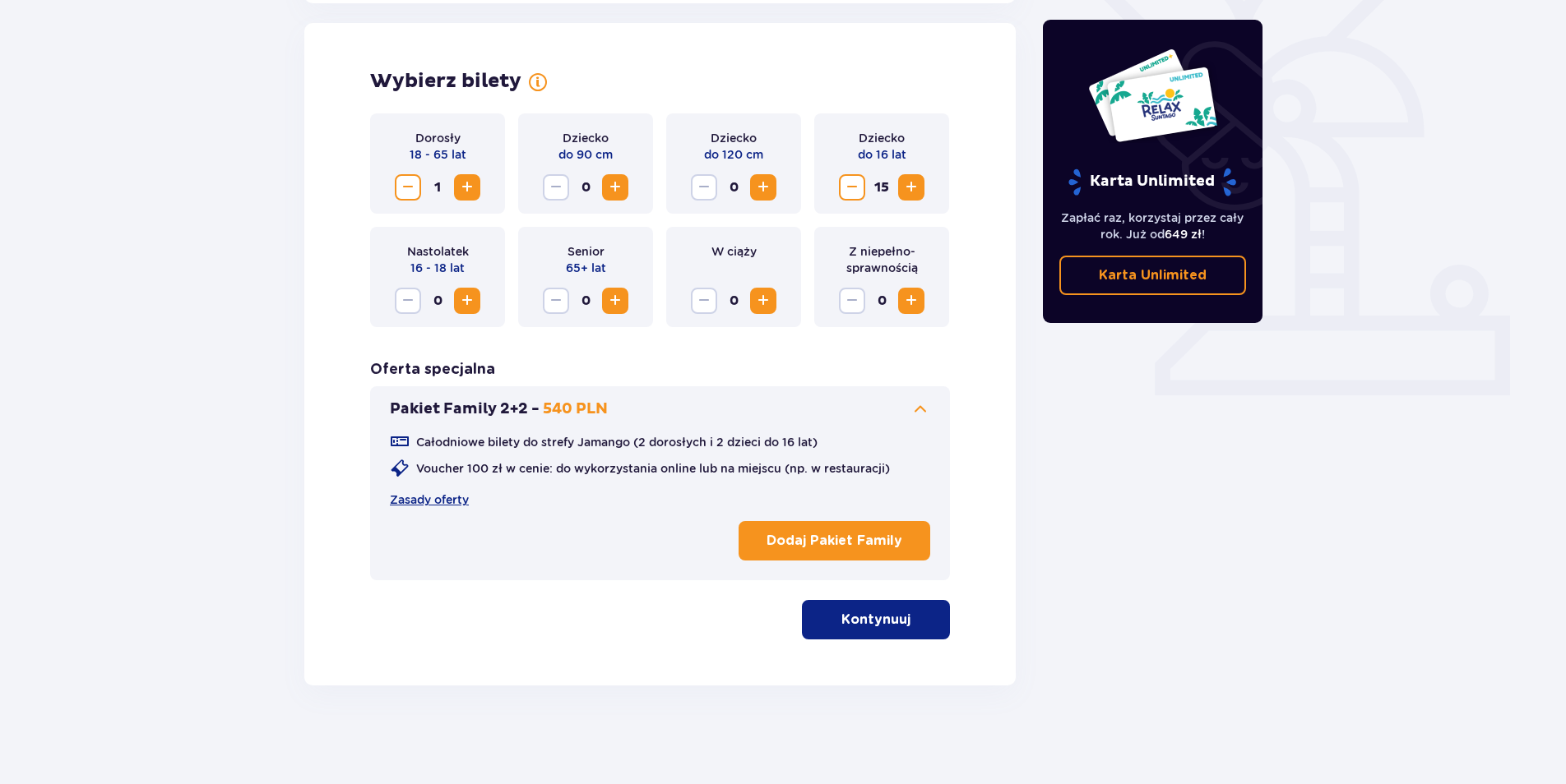
click at [926, 408] on span at bounding box center [920, 410] width 20 height 20
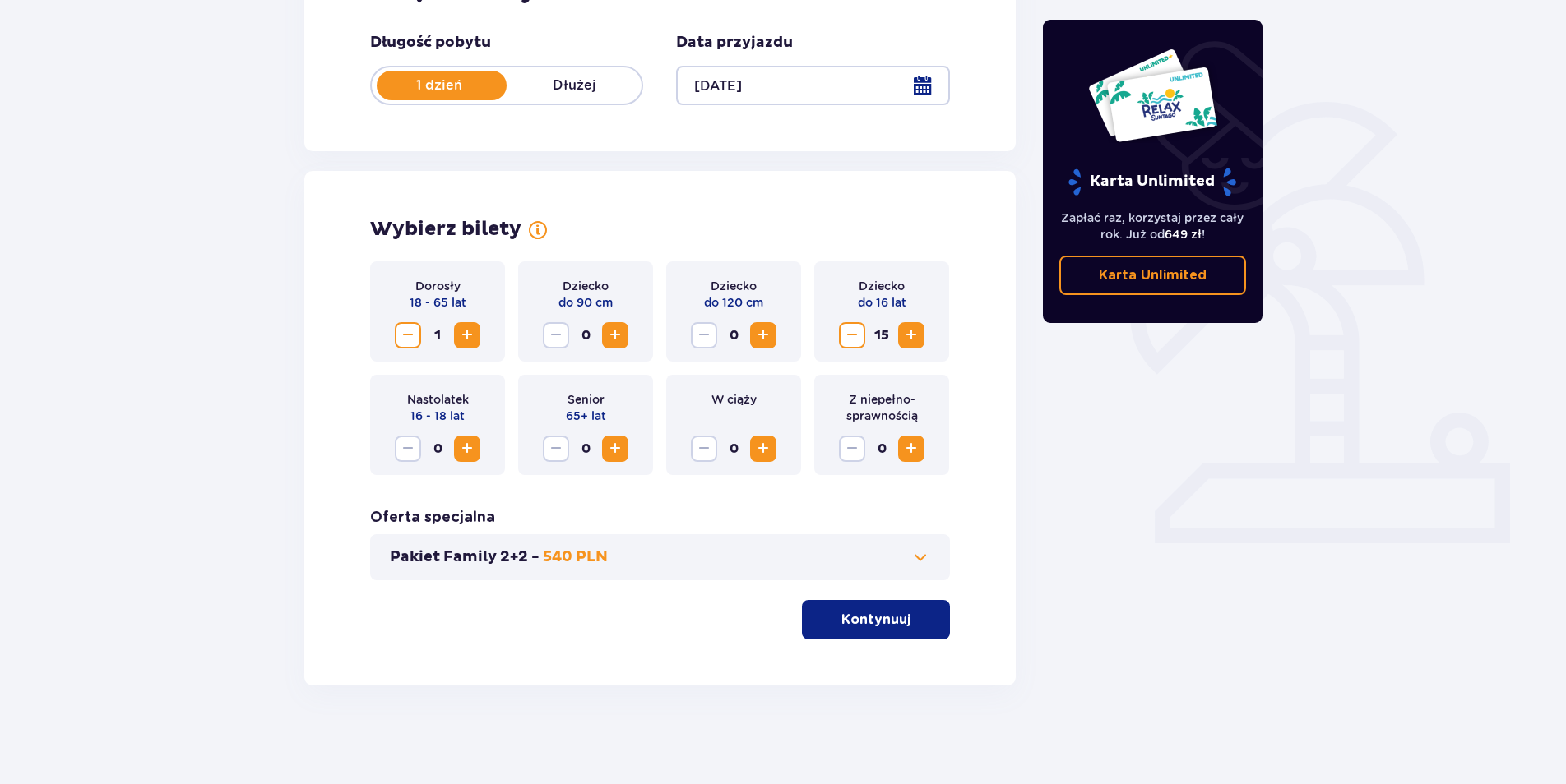
click at [870, 616] on p "Kontynuuj" at bounding box center [876, 620] width 69 height 18
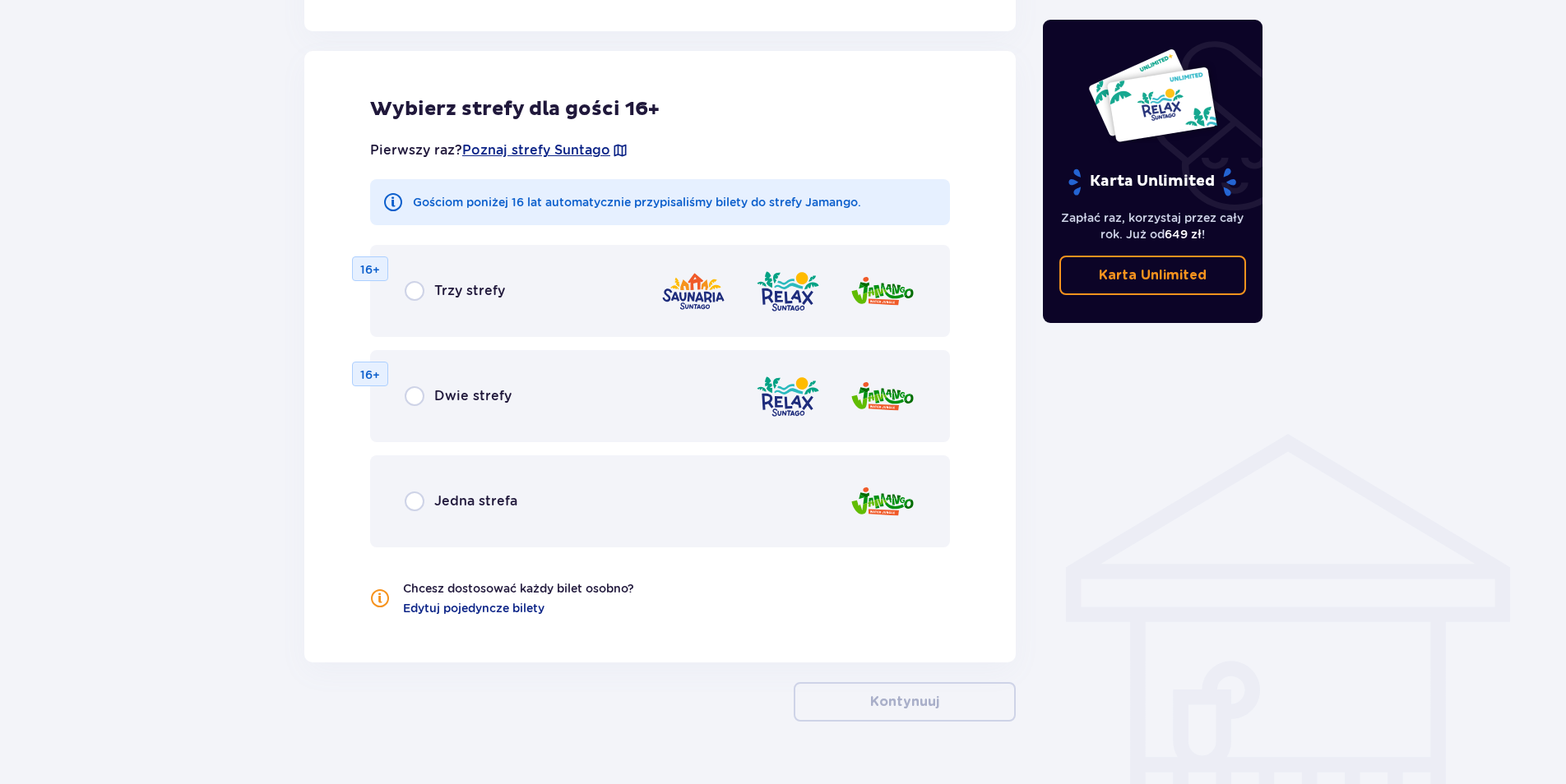
scroll to position [913, 0]
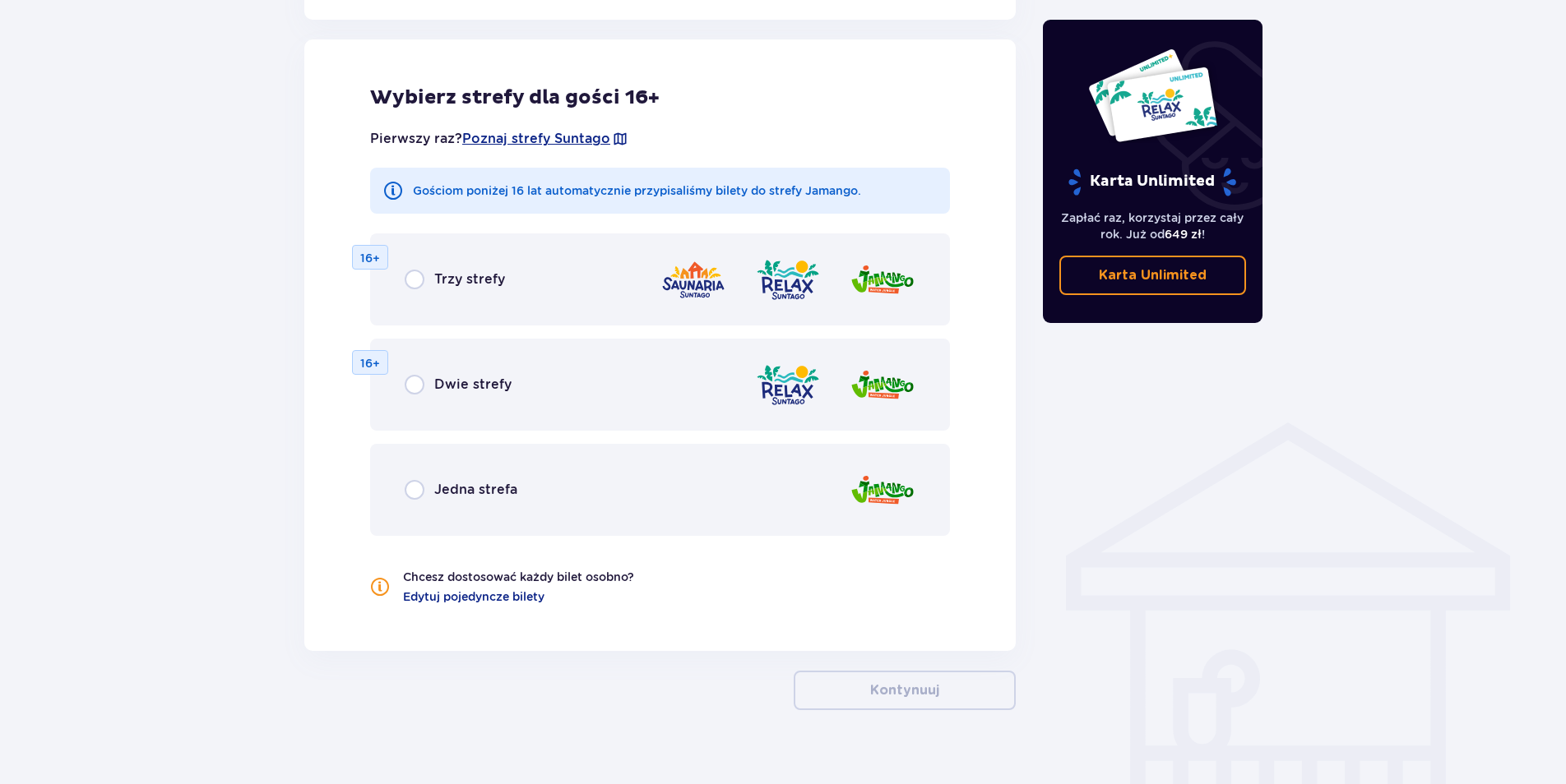
click at [413, 490] on input "radio" at bounding box center [415, 490] width 20 height 20
radio input "true"
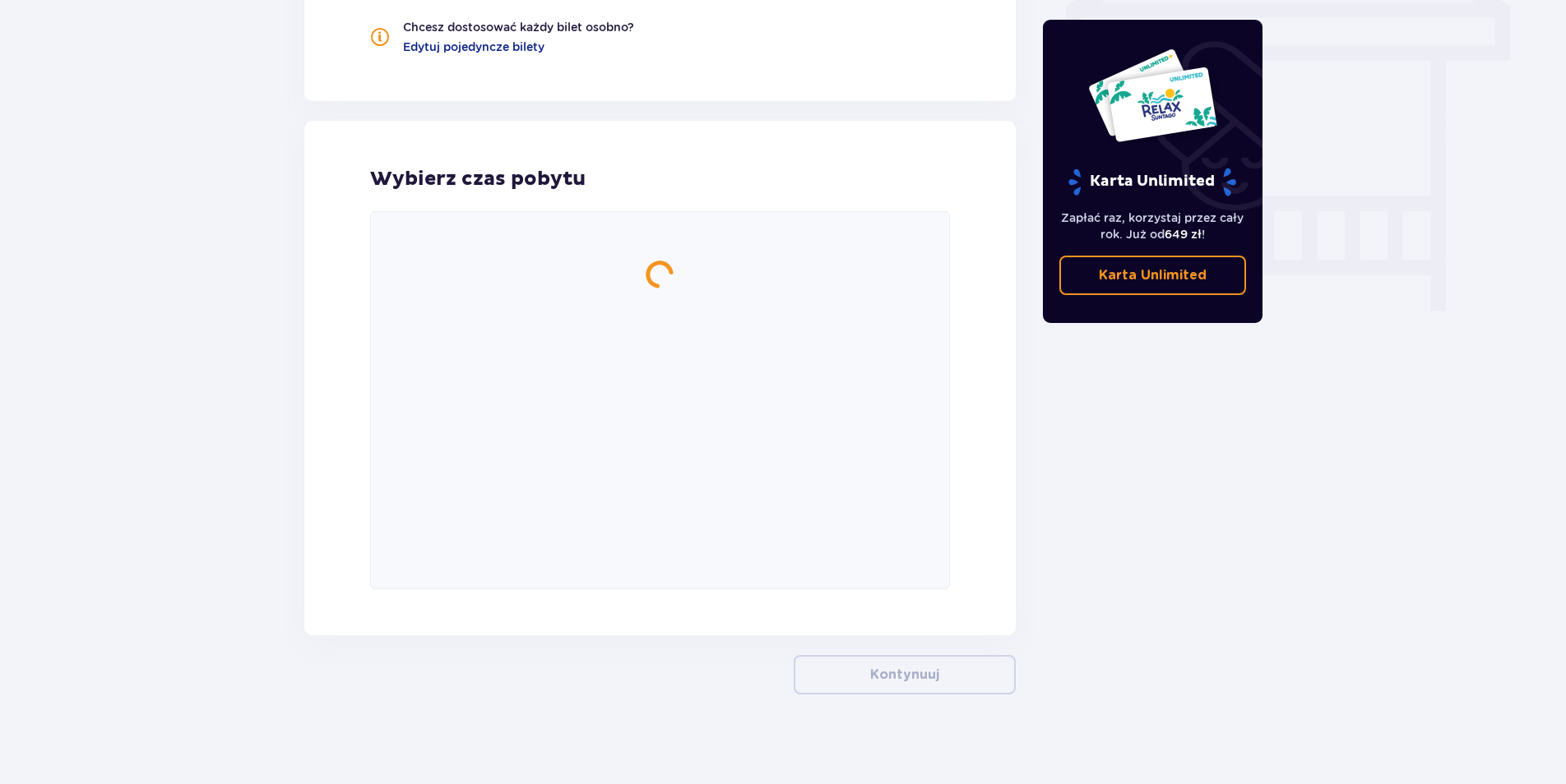
scroll to position [1473, 0]
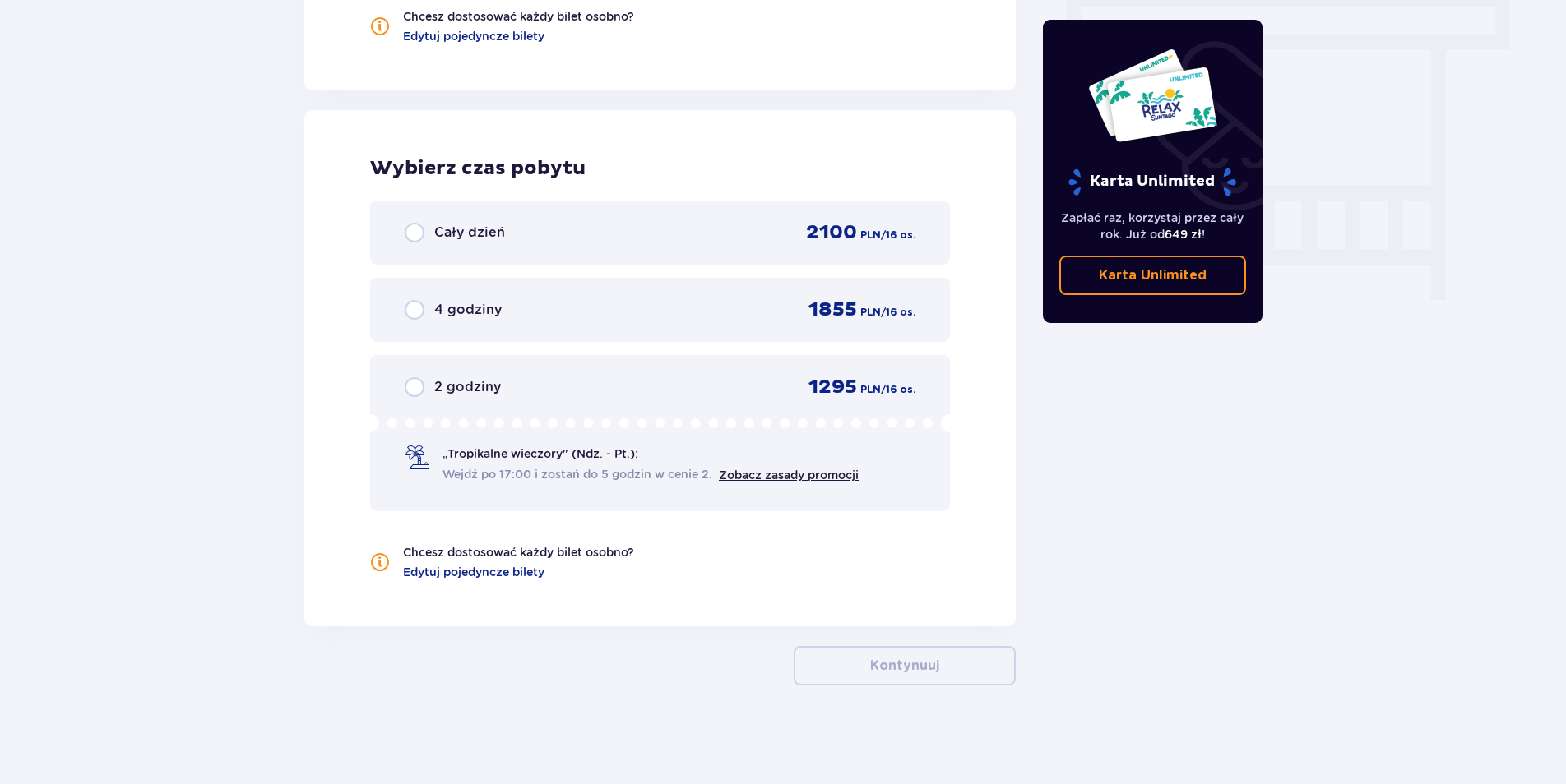
click at [414, 312] on input "radio" at bounding box center [415, 310] width 20 height 20
radio input "true"
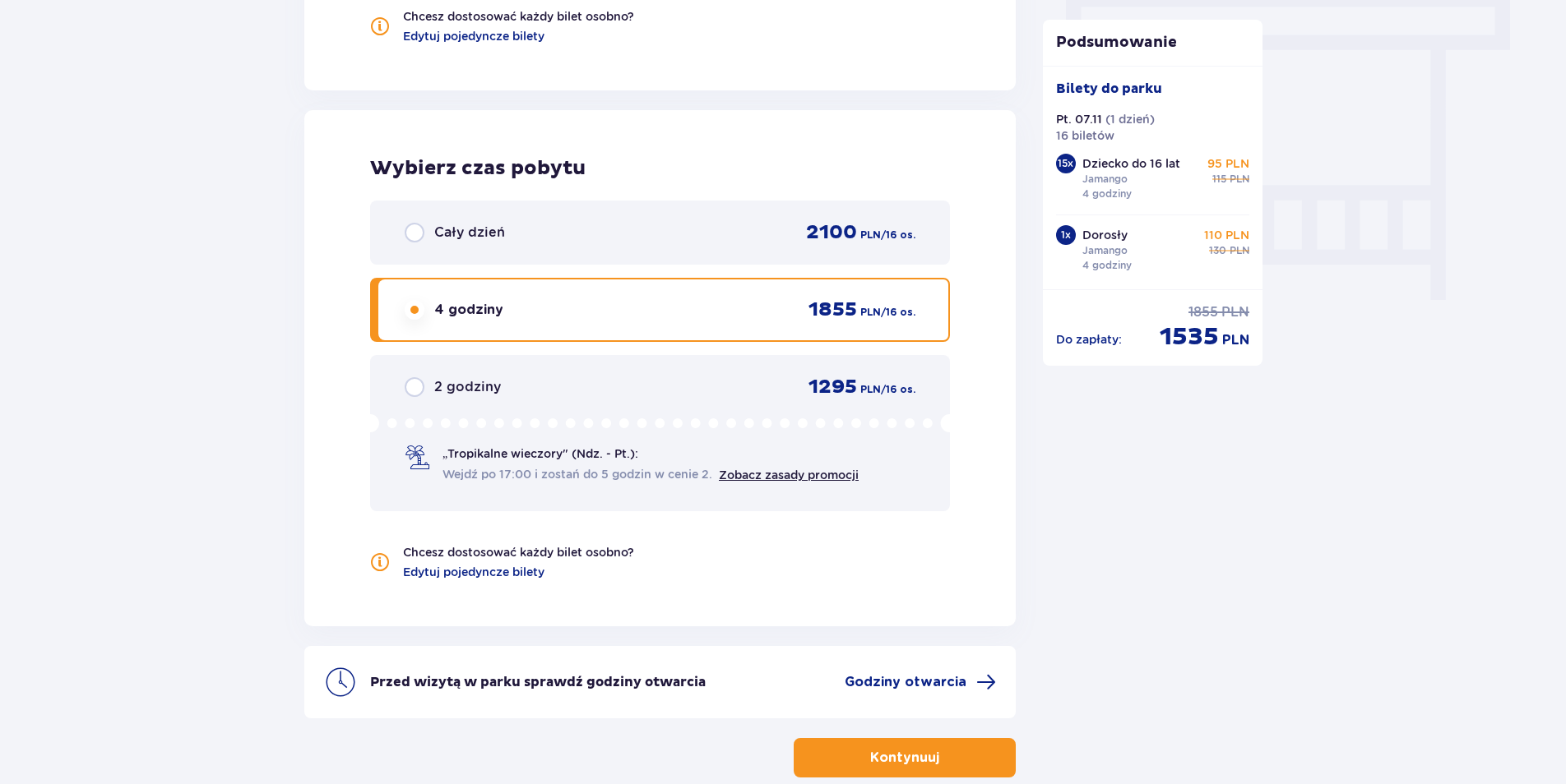
click at [1098, 110] on div "Bilety do parku" at bounding box center [1153, 95] width 194 height 32
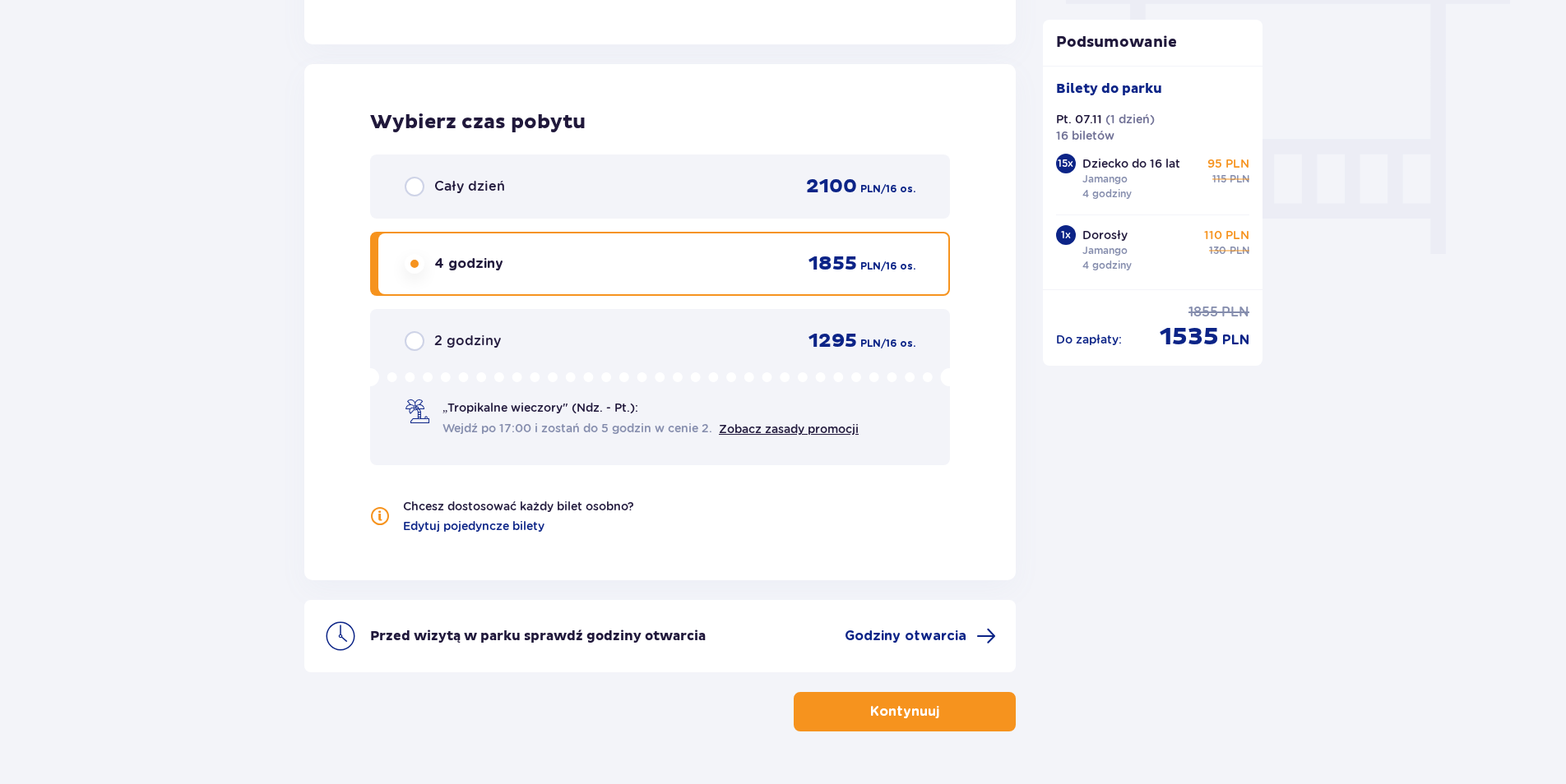
scroll to position [1566, 0]
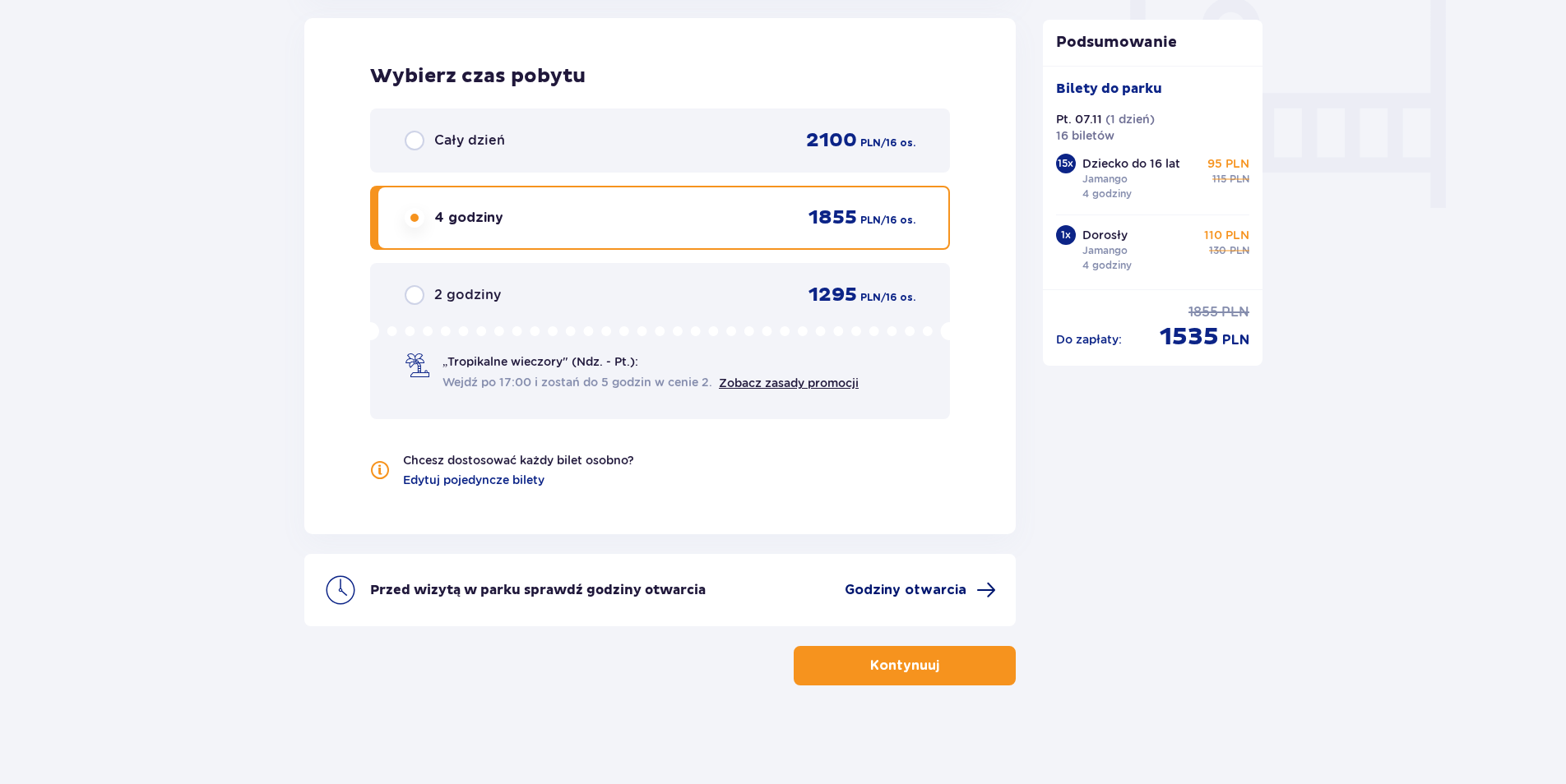
click at [959, 589] on span "Godziny otwarcia" at bounding box center [905, 591] width 122 height 18
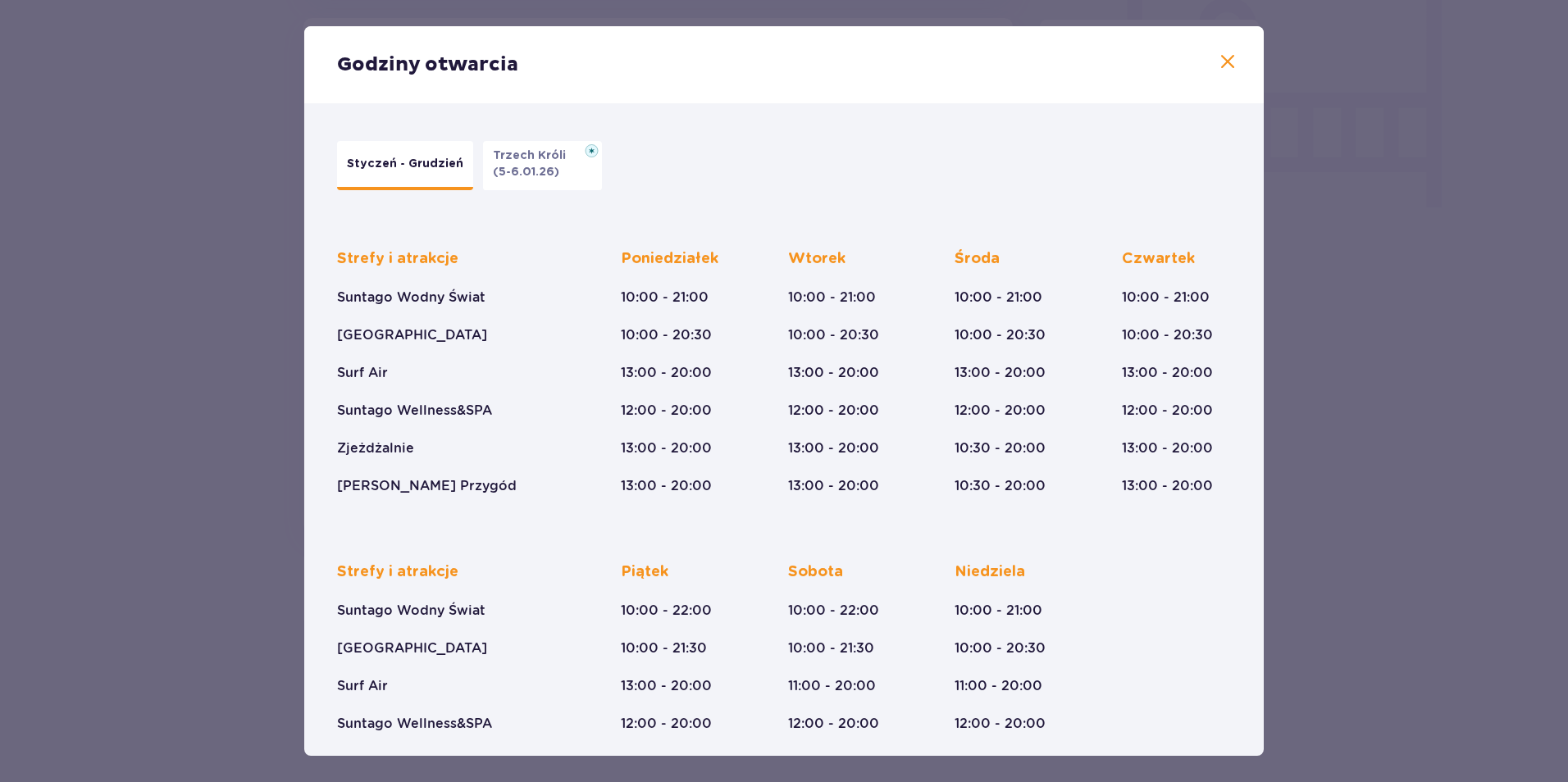
click at [1218, 52] on span at bounding box center [1228, 62] width 20 height 20
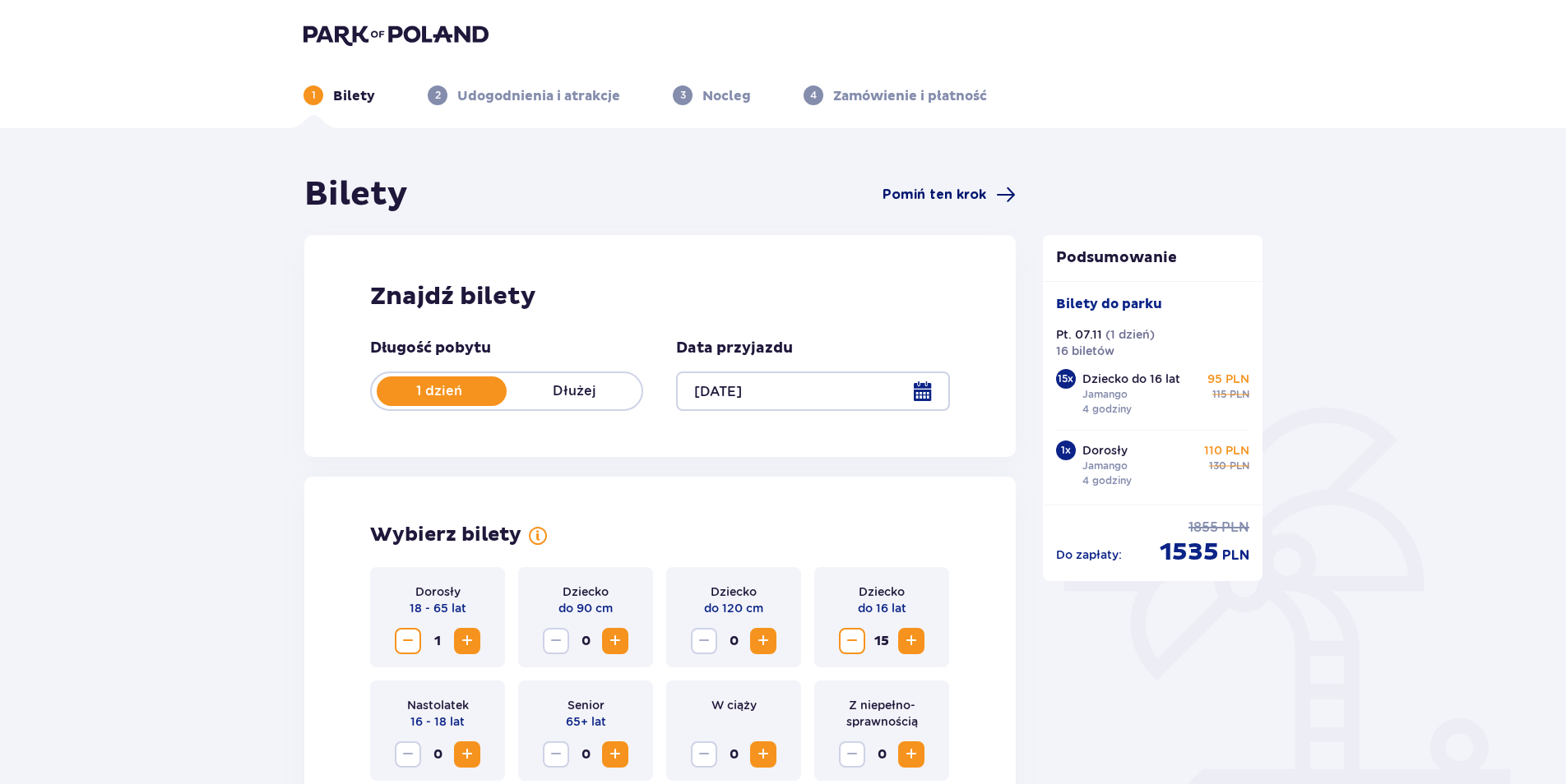
click at [986, 190] on span "Pomiń ten krok" at bounding box center [949, 195] width 134 height 20
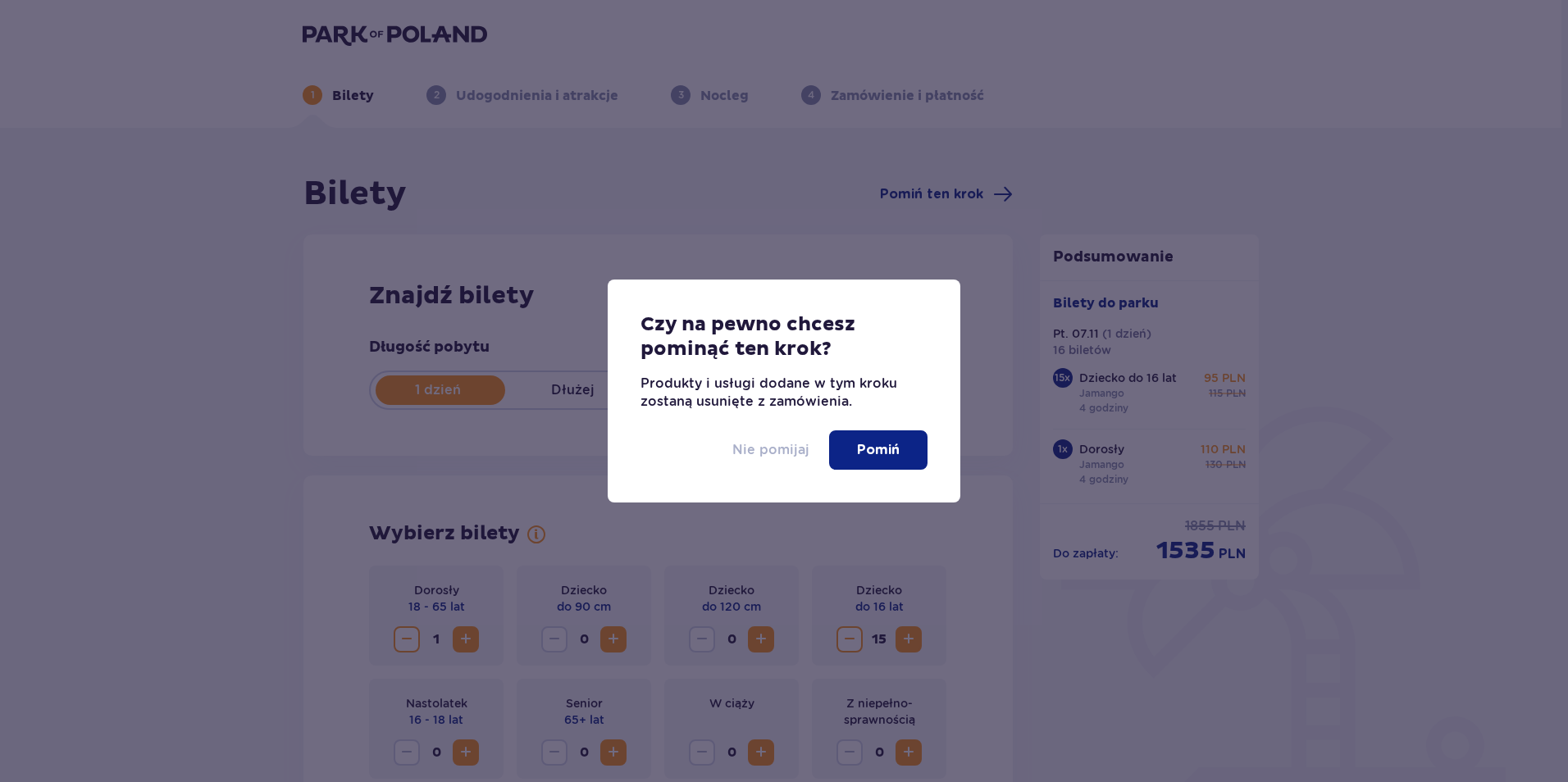
click at [751, 449] on p "Nie pomijaj" at bounding box center [770, 450] width 77 height 18
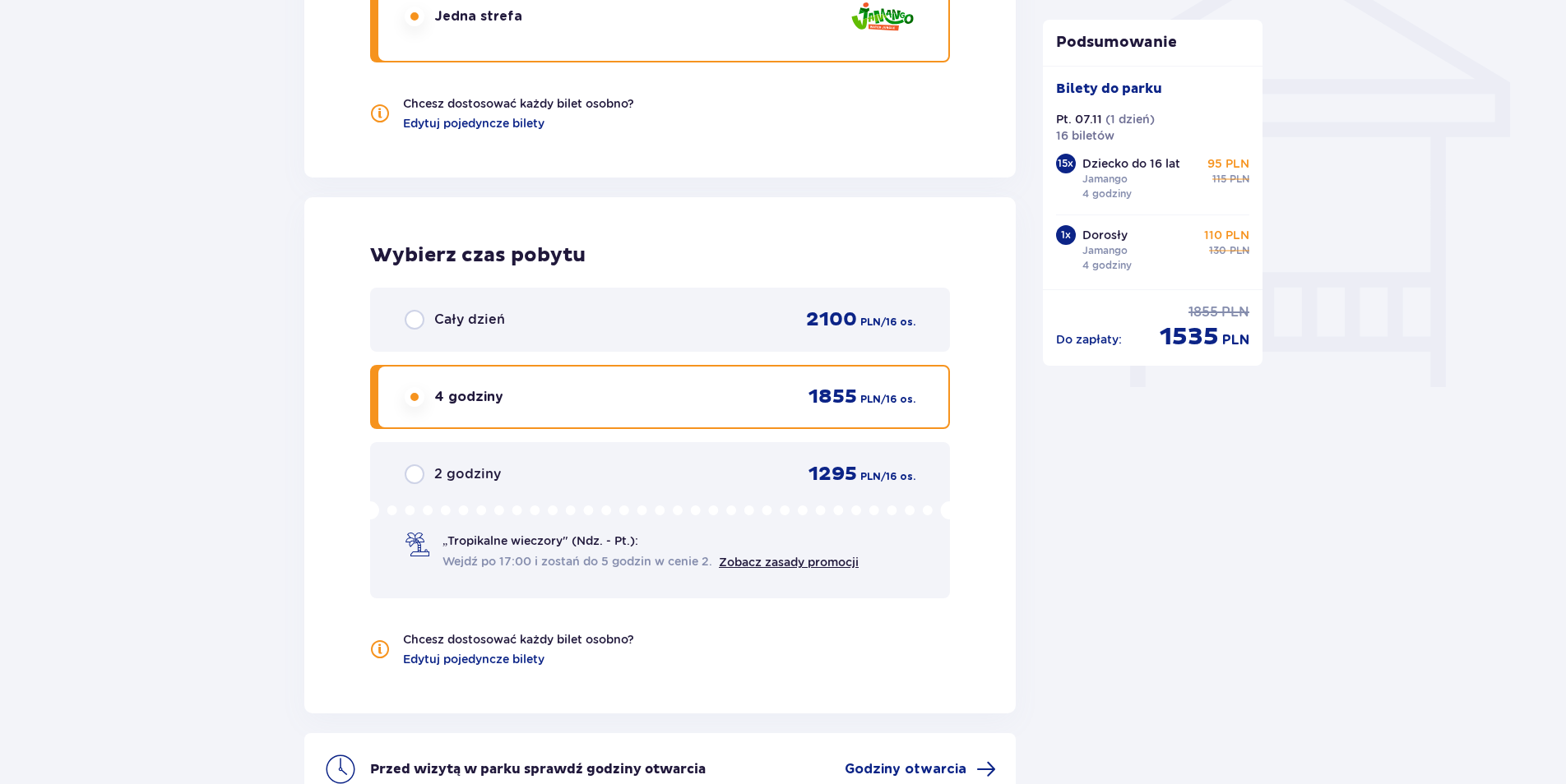
scroll to position [1566, 0]
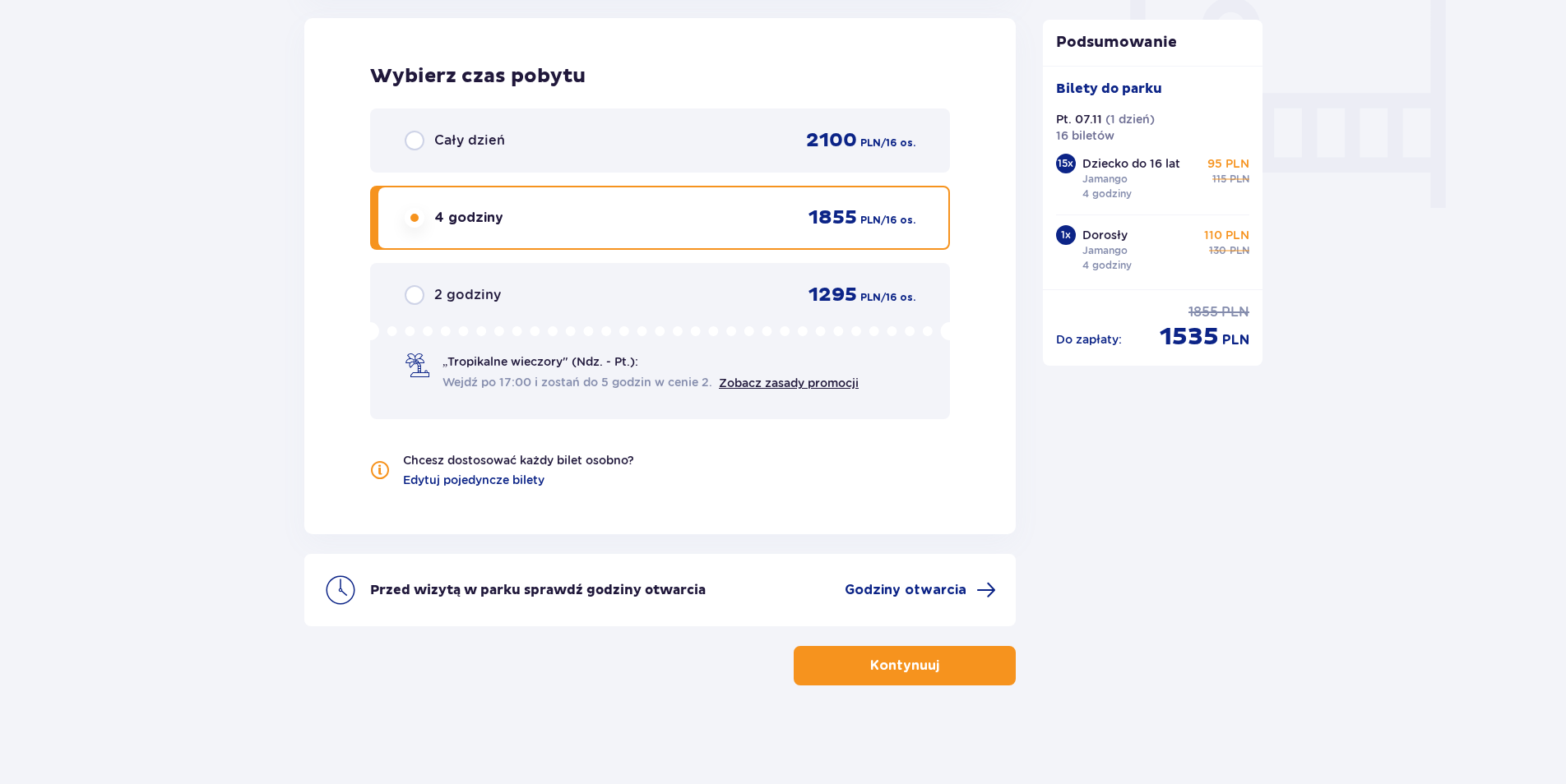
click at [948, 670] on span "button" at bounding box center [943, 666] width 20 height 20
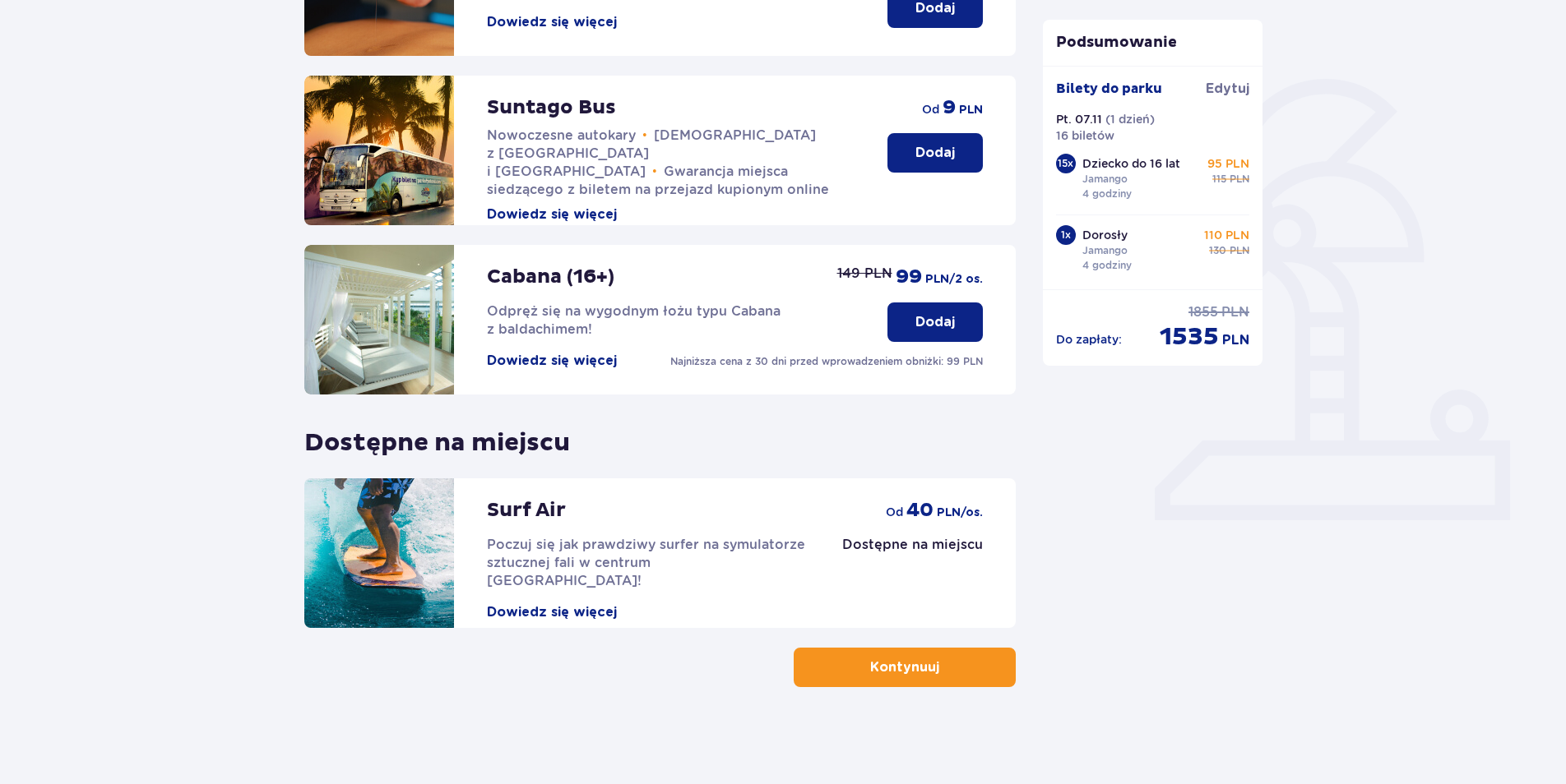
click at [934, 672] on span "button" at bounding box center [943, 668] width 20 height 20
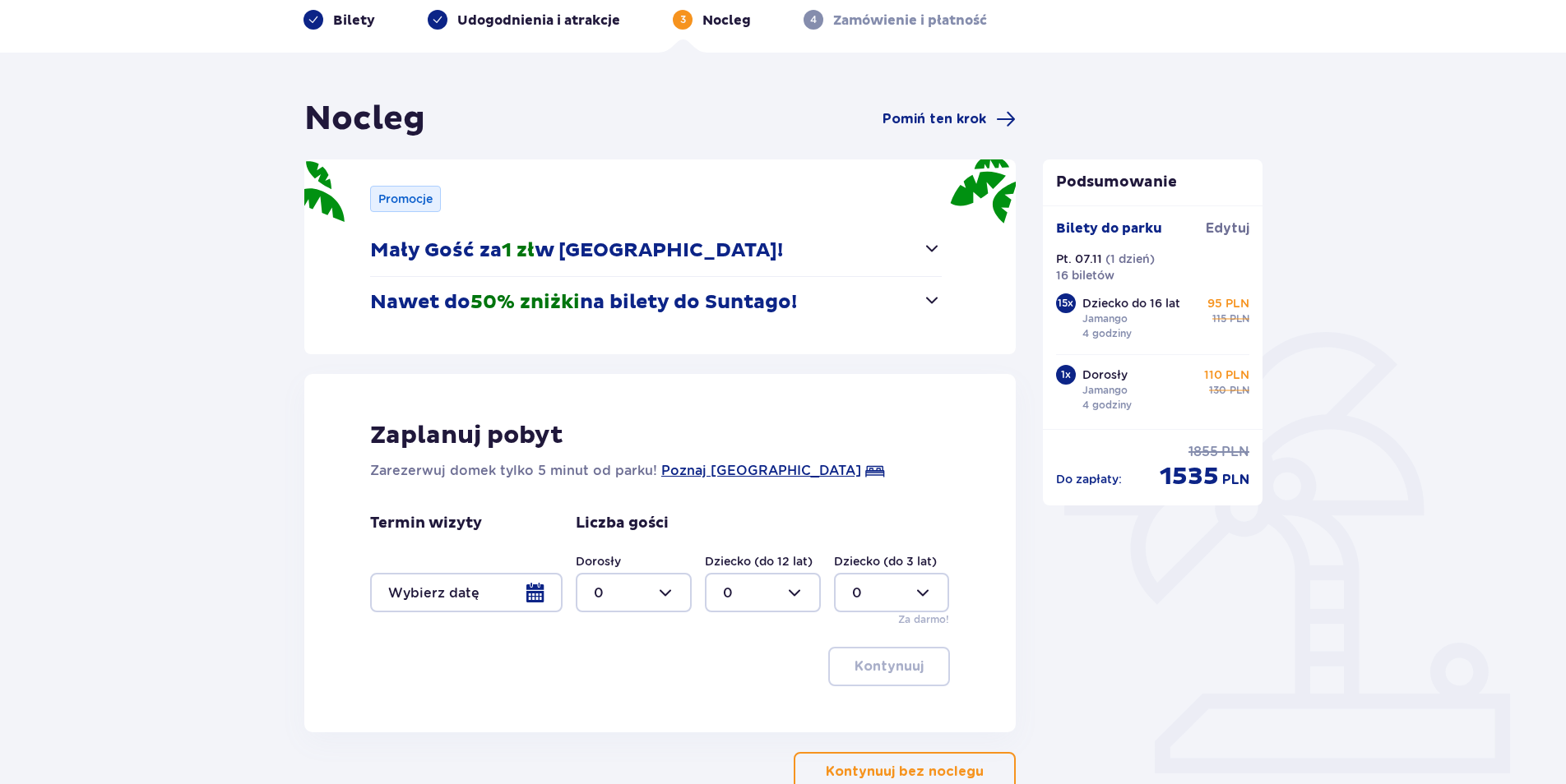
scroll to position [182, 0]
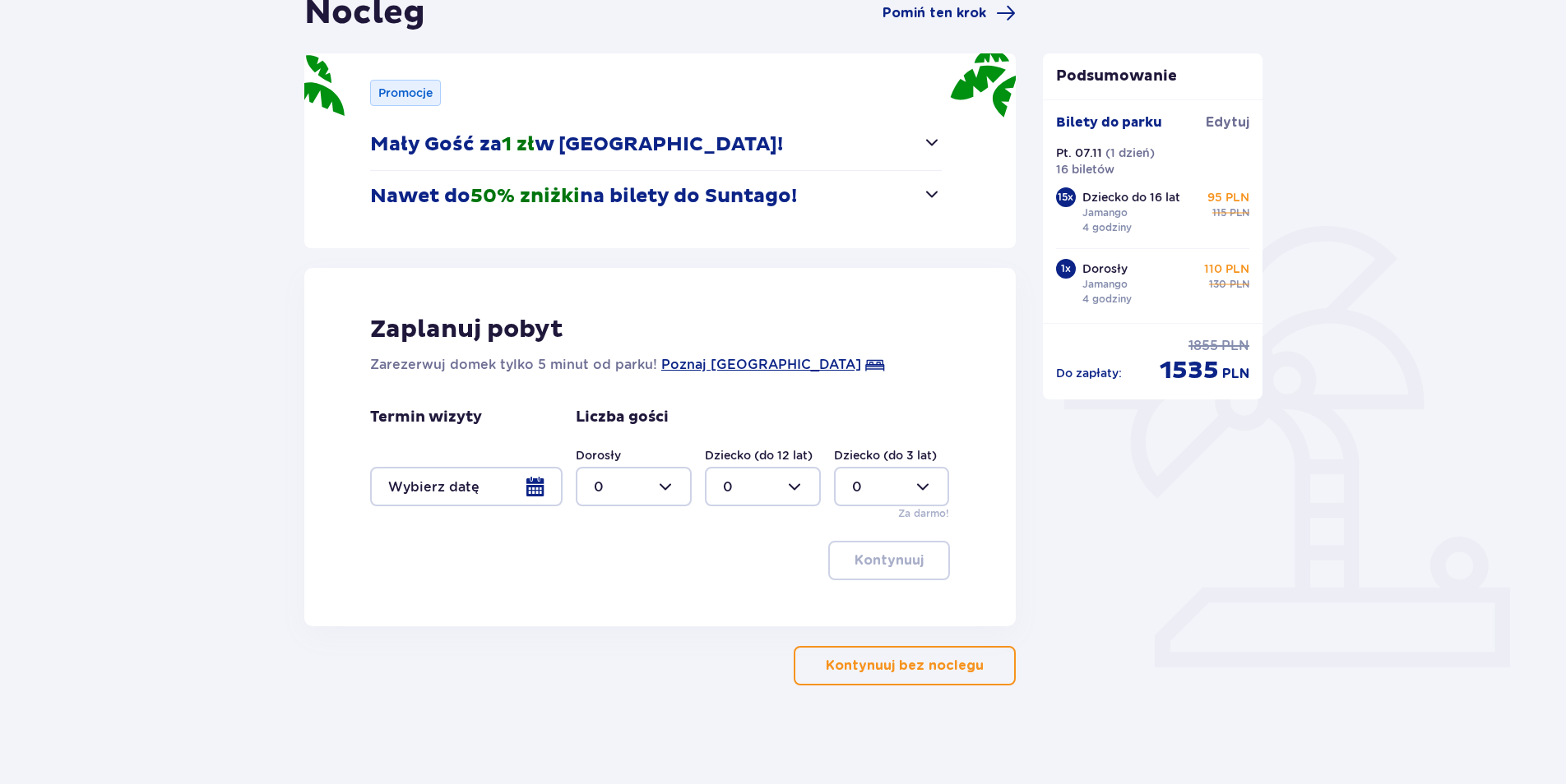
click at [542, 483] on div at bounding box center [466, 487] width 193 height 40
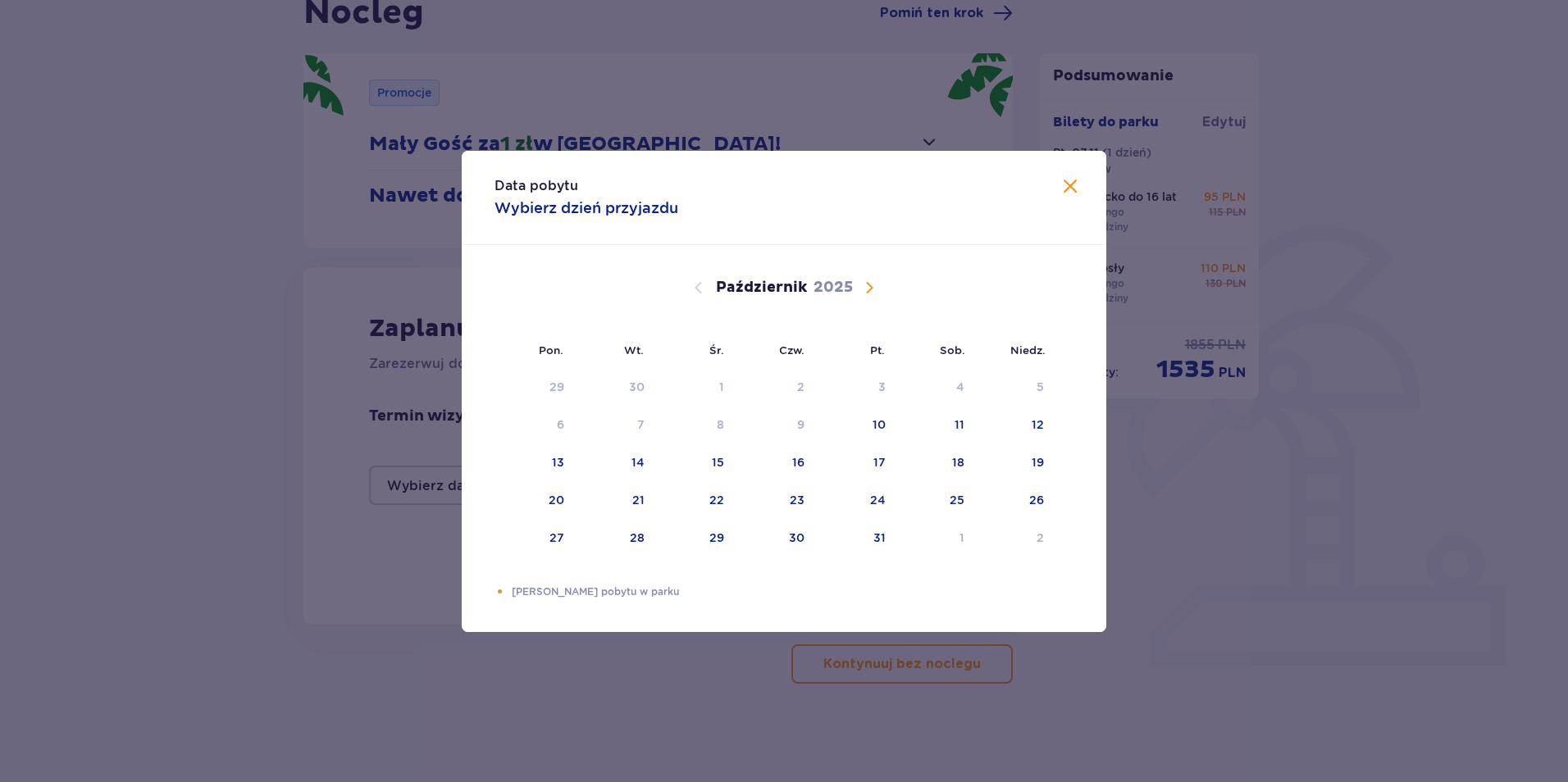
click at [867, 288] on span "Następny miesiąc" at bounding box center [870, 288] width 20 height 20
click at [880, 422] on div "7" at bounding box center [879, 425] width 7 height 17
click at [1075, 189] on span "Zamknij" at bounding box center [1070, 187] width 20 height 20
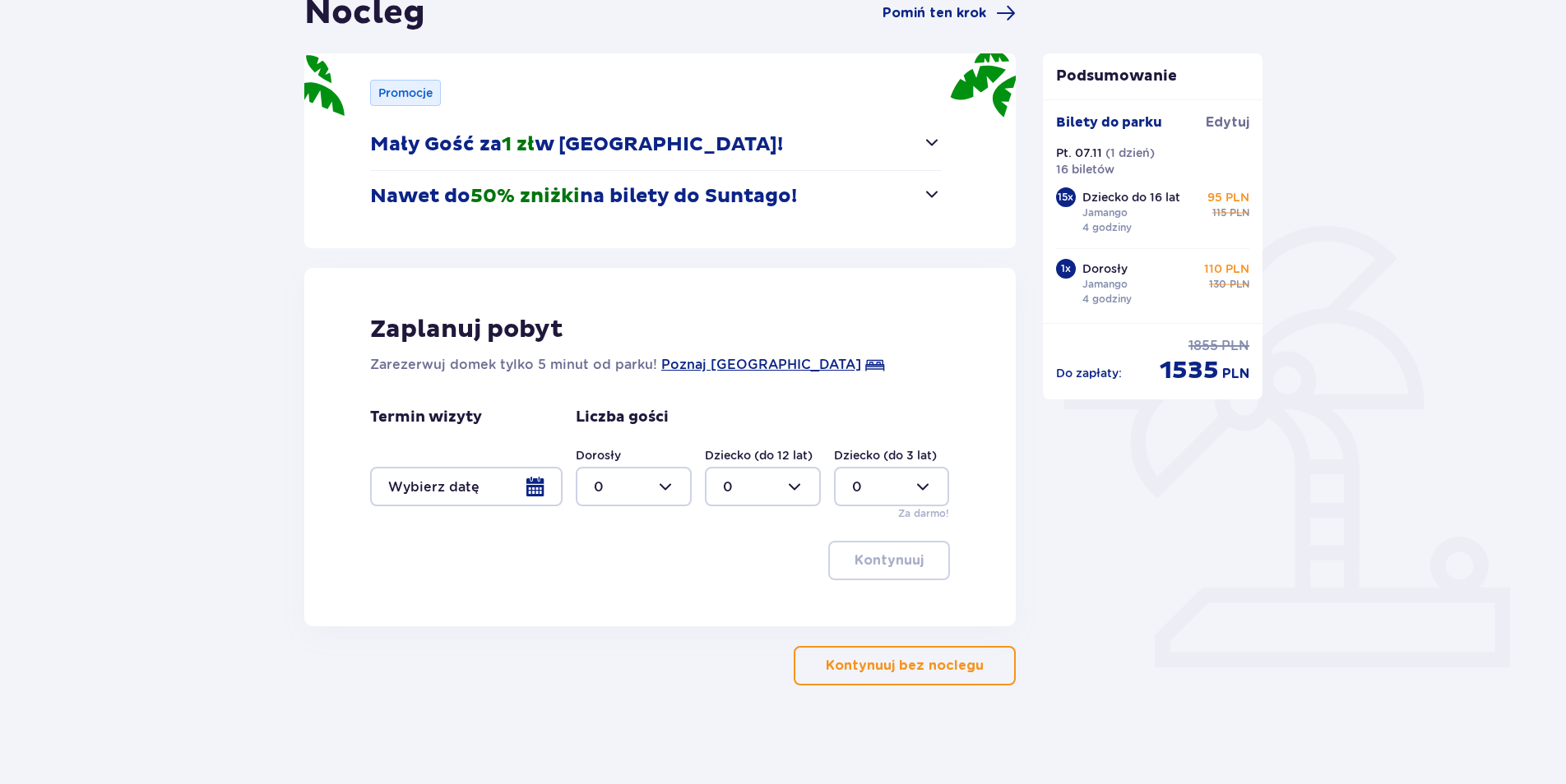
click at [537, 489] on div at bounding box center [466, 487] width 193 height 40
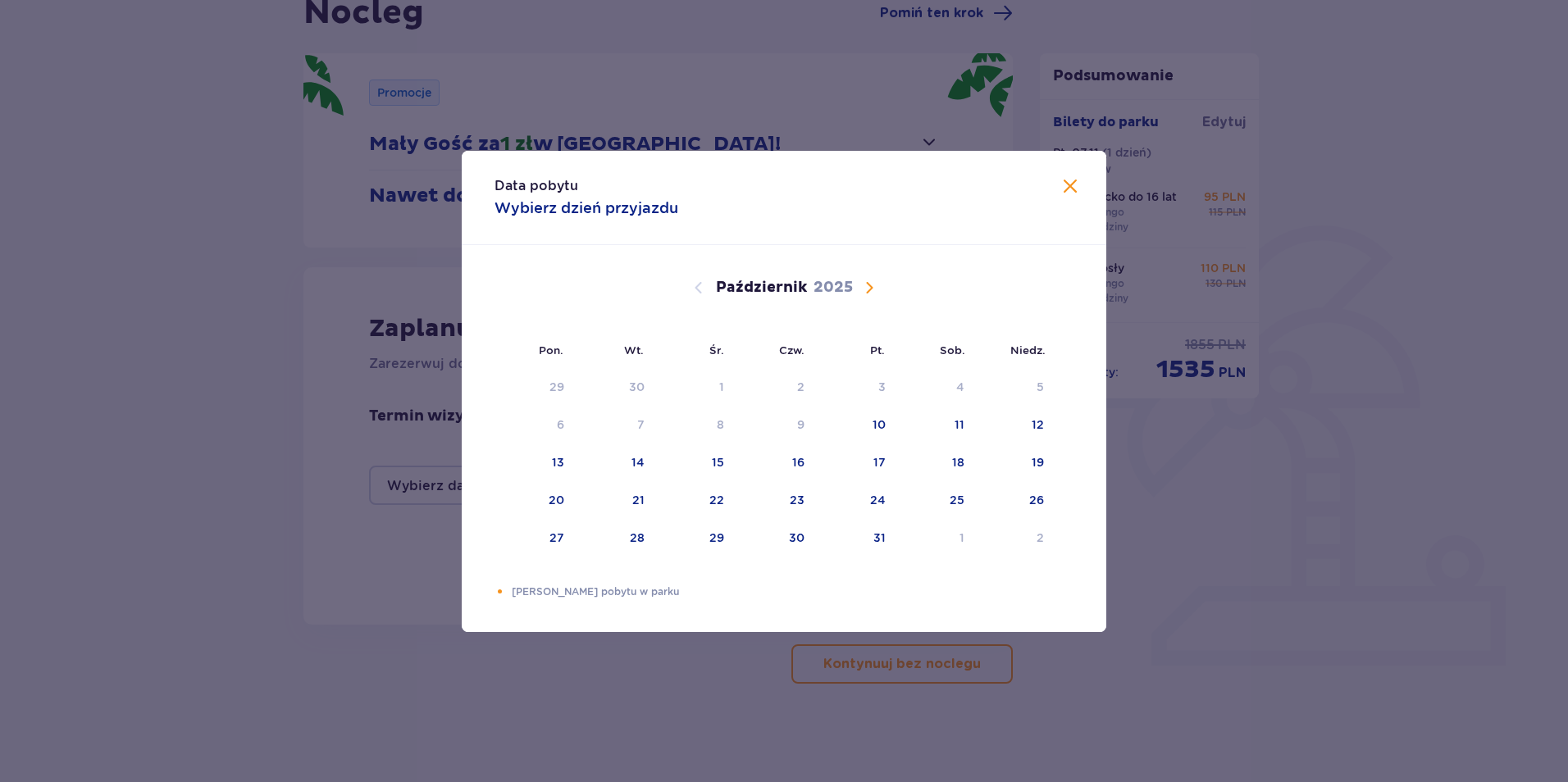
click at [872, 292] on span "Następny miesiąc" at bounding box center [870, 288] width 20 height 20
click at [875, 423] on div "7" at bounding box center [879, 425] width 7 height 17
click at [818, 285] on p "2025" at bounding box center [821, 288] width 40 height 20
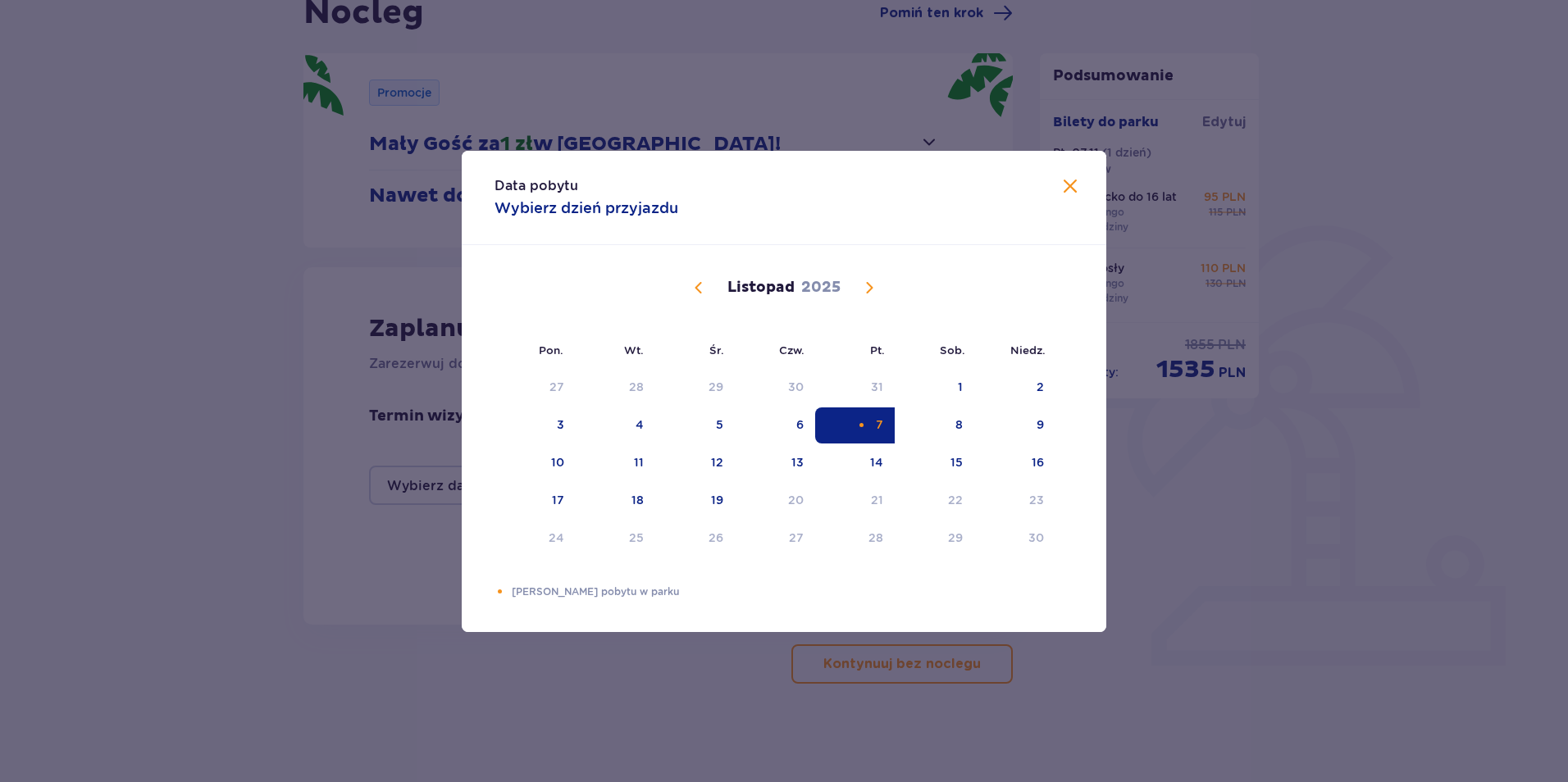
click at [560, 207] on p "Wybierz dzień przyjazdu" at bounding box center [587, 209] width 184 height 20
click at [569, 222] on div "Data pobytu Wybierz dzień przyjazdu" at bounding box center [784, 198] width 645 height 94
click at [581, 210] on p "Wybierz dzień przyjazdu" at bounding box center [587, 209] width 184 height 20
click at [792, 425] on div "6" at bounding box center [775, 425] width 81 height 36
click at [860, 415] on div "7" at bounding box center [855, 425] width 79 height 36
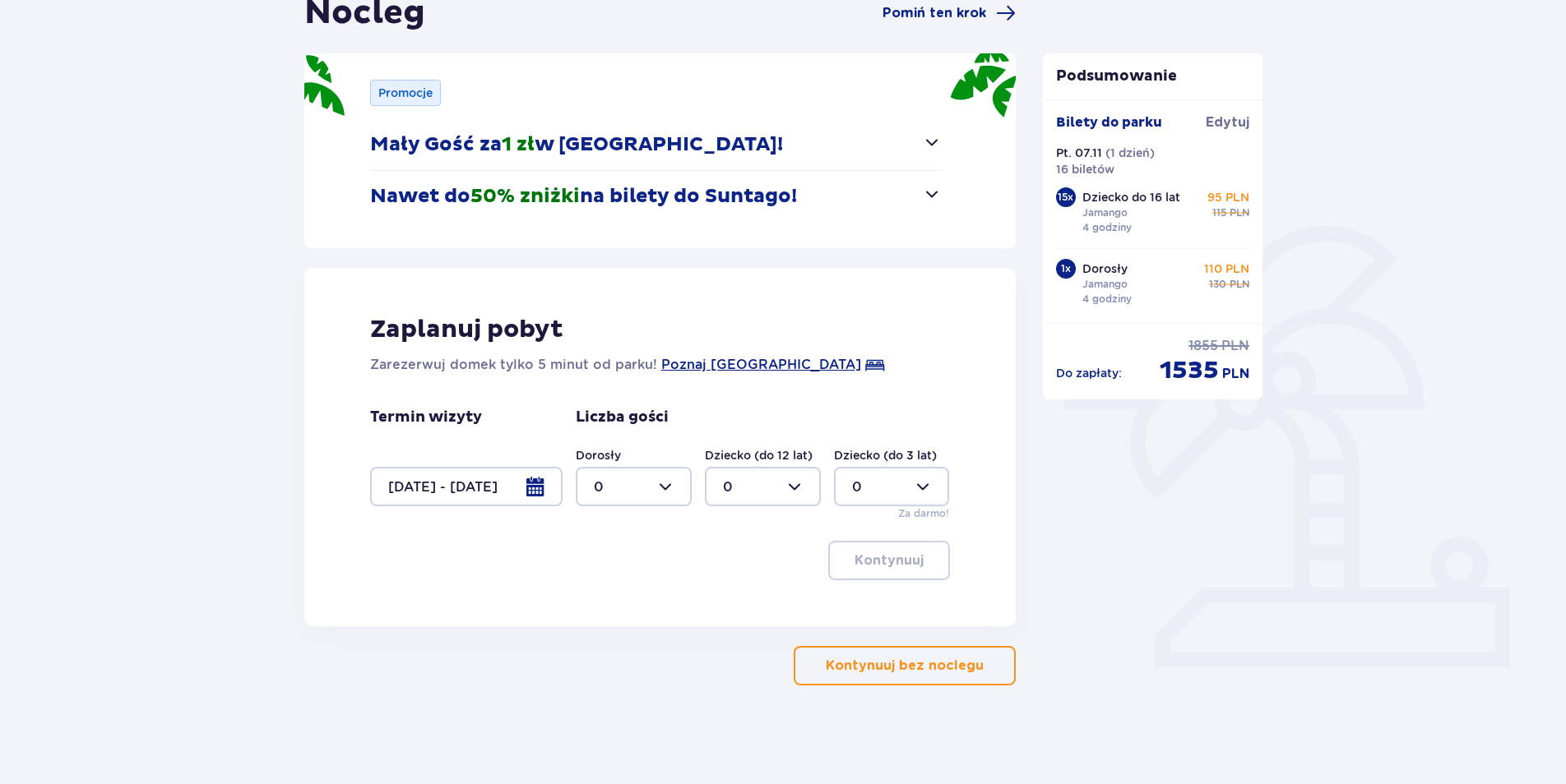
click at [510, 481] on div at bounding box center [466, 487] width 193 height 40
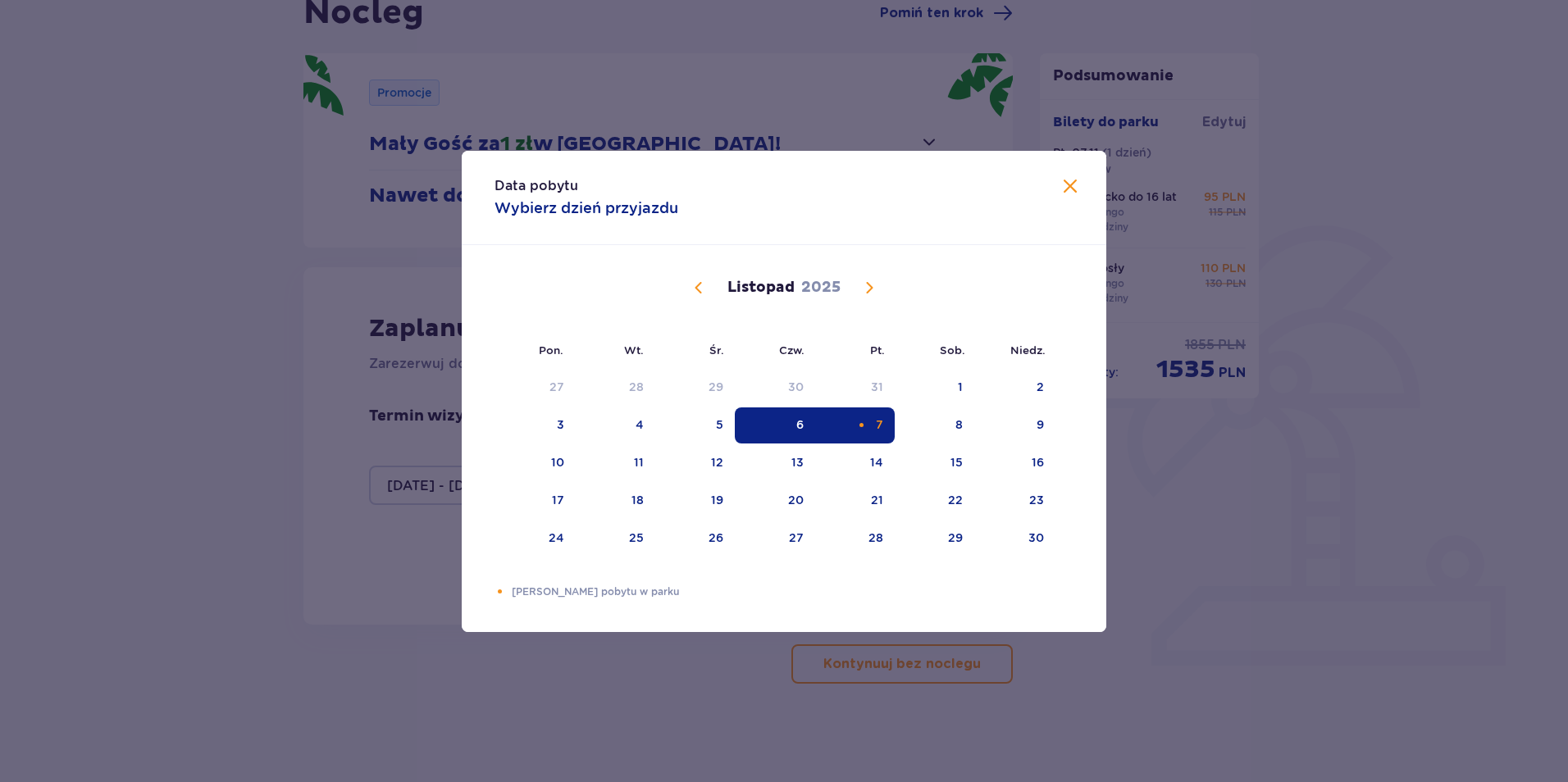
click at [866, 431] on div "7" at bounding box center [855, 425] width 79 height 36
click at [875, 423] on div "7" at bounding box center [879, 425] width 7 height 17
click at [874, 425] on div "7" at bounding box center [855, 425] width 79 height 36
drag, startPoint x: 860, startPoint y: 420, endPoint x: 870, endPoint y: 428, distance: 12.8
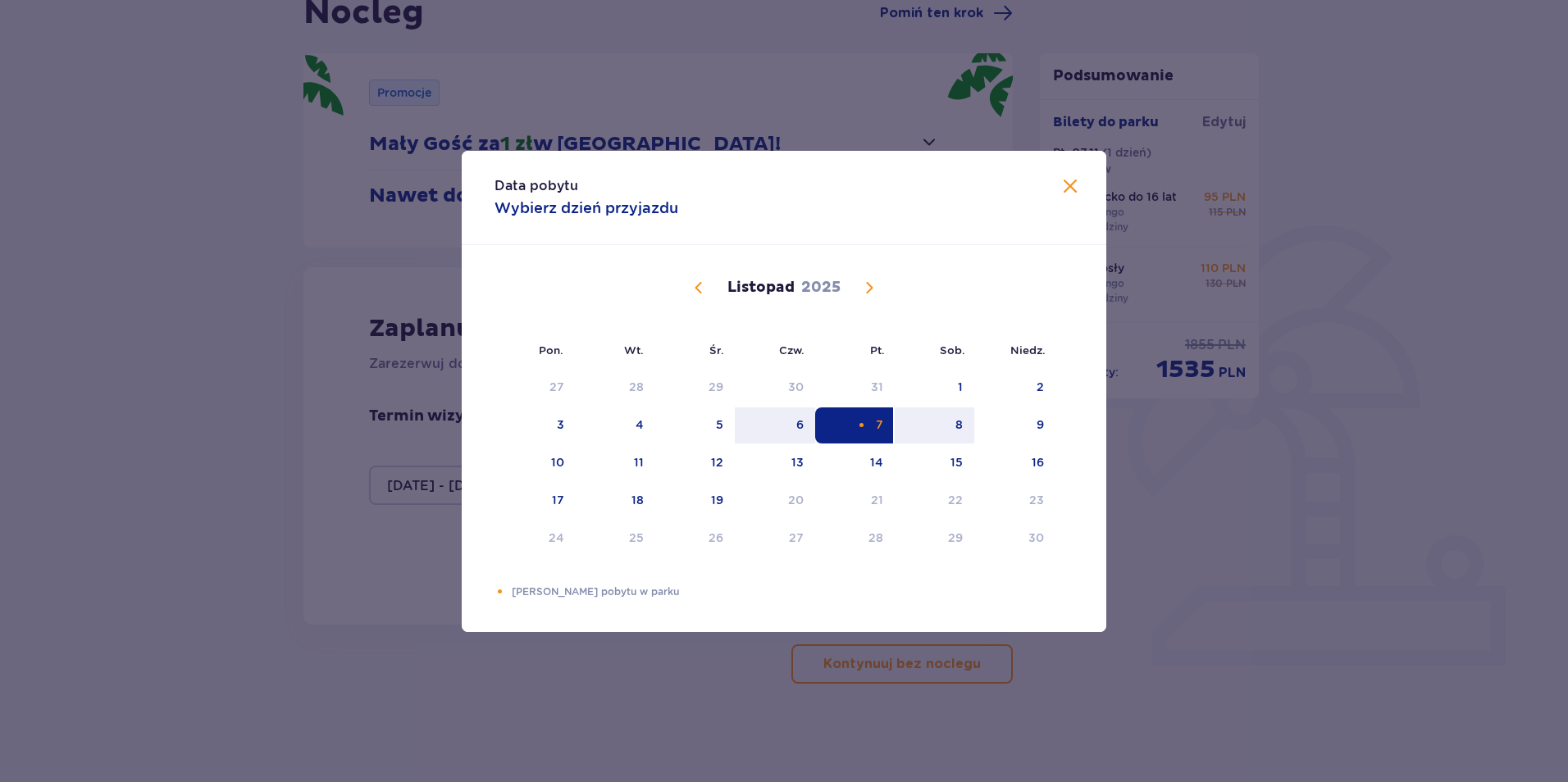
click at [870, 428] on div "7" at bounding box center [855, 425] width 79 height 36
click at [898, 417] on div "8" at bounding box center [934, 425] width 79 height 36
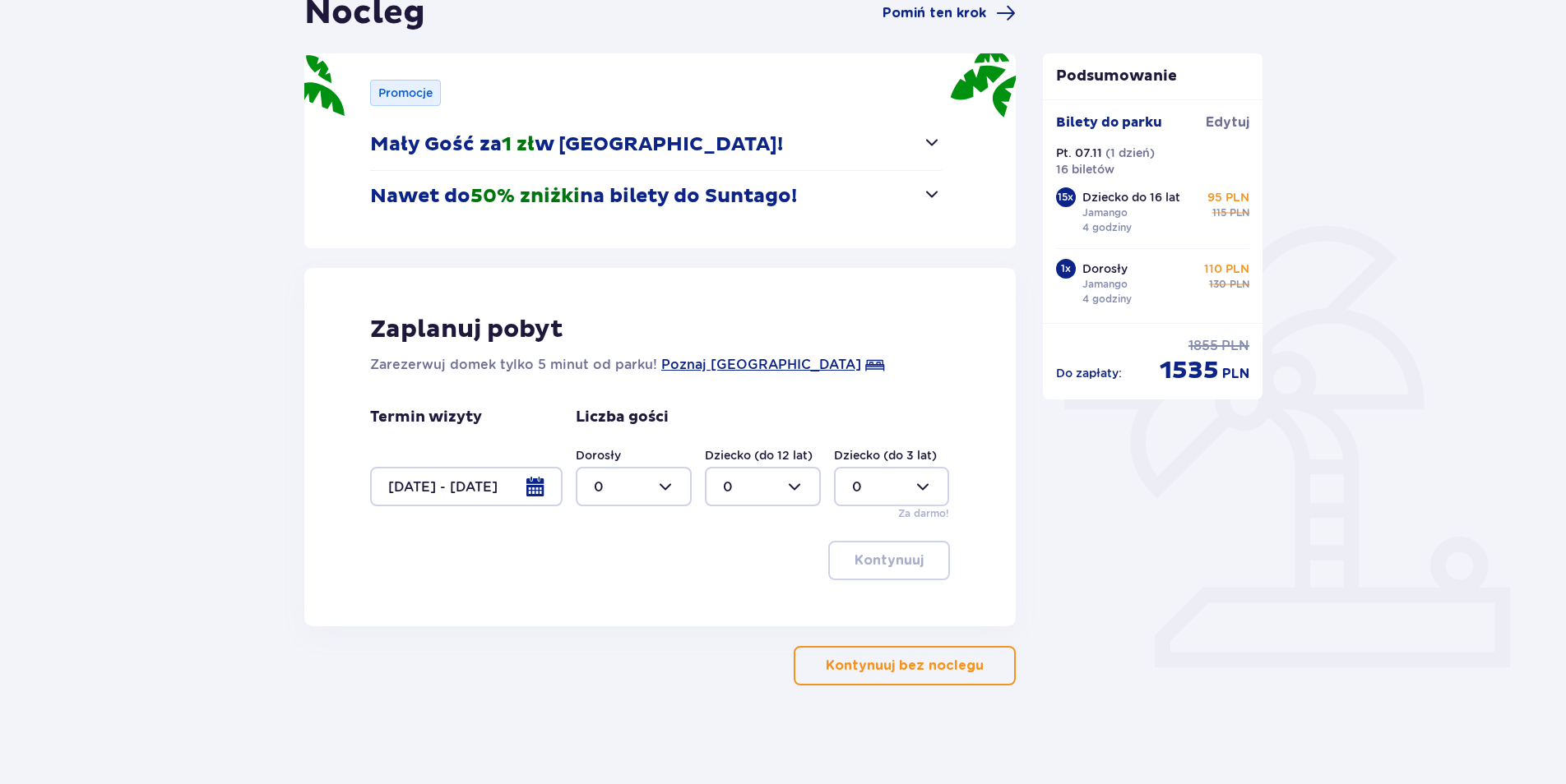
click at [866, 431] on div "Liczba gości Dorosły 0 Dziecko (do 12 lat) 0 Dziecko (do 3 lat) 0 Za darmo!" at bounding box center [763, 465] width 374 height 114
click at [539, 489] on div at bounding box center [466, 487] width 193 height 40
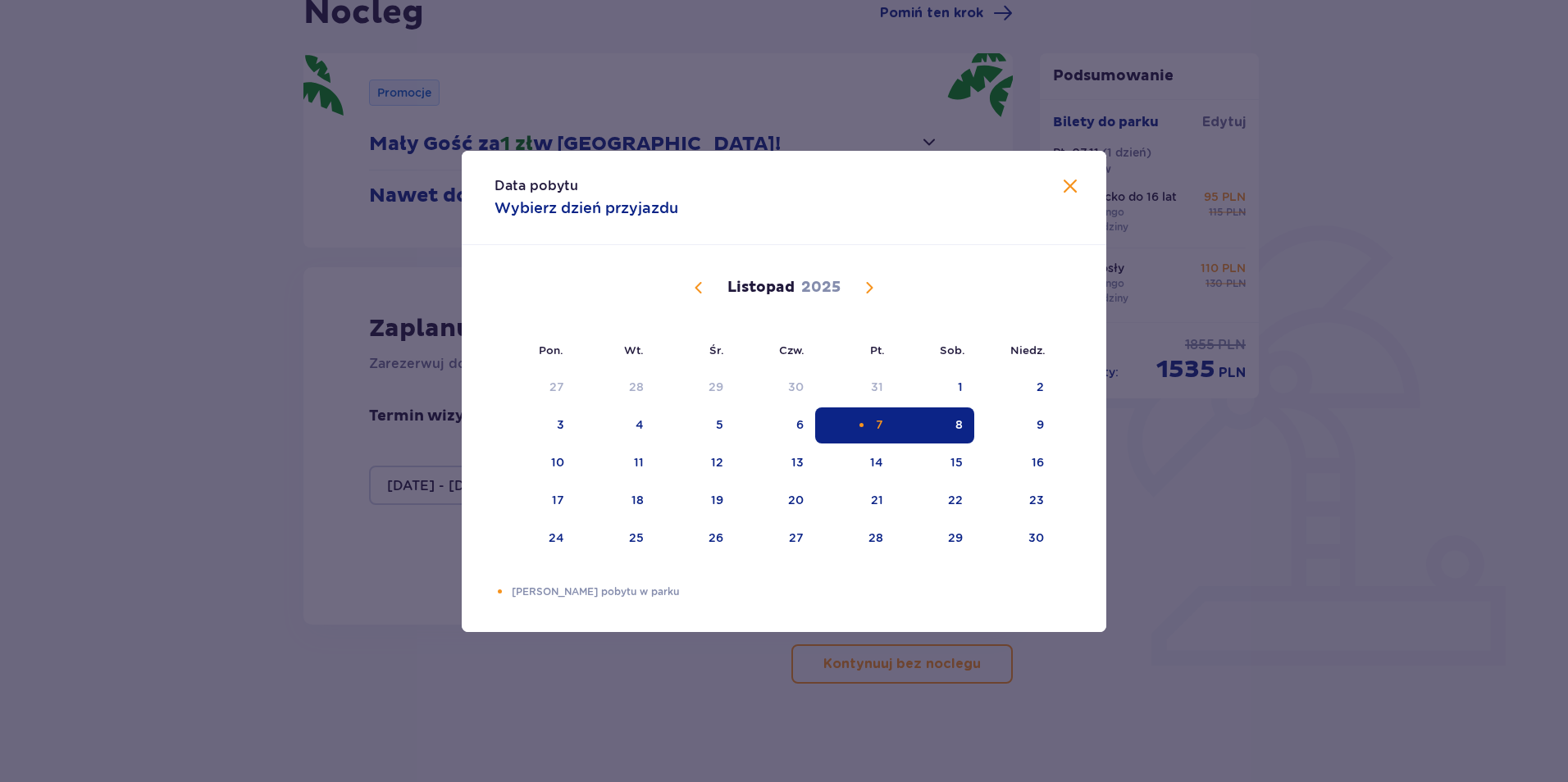
click at [888, 424] on div "7" at bounding box center [855, 425] width 79 height 36
click at [1074, 185] on span "Zamknij" at bounding box center [1070, 187] width 20 height 20
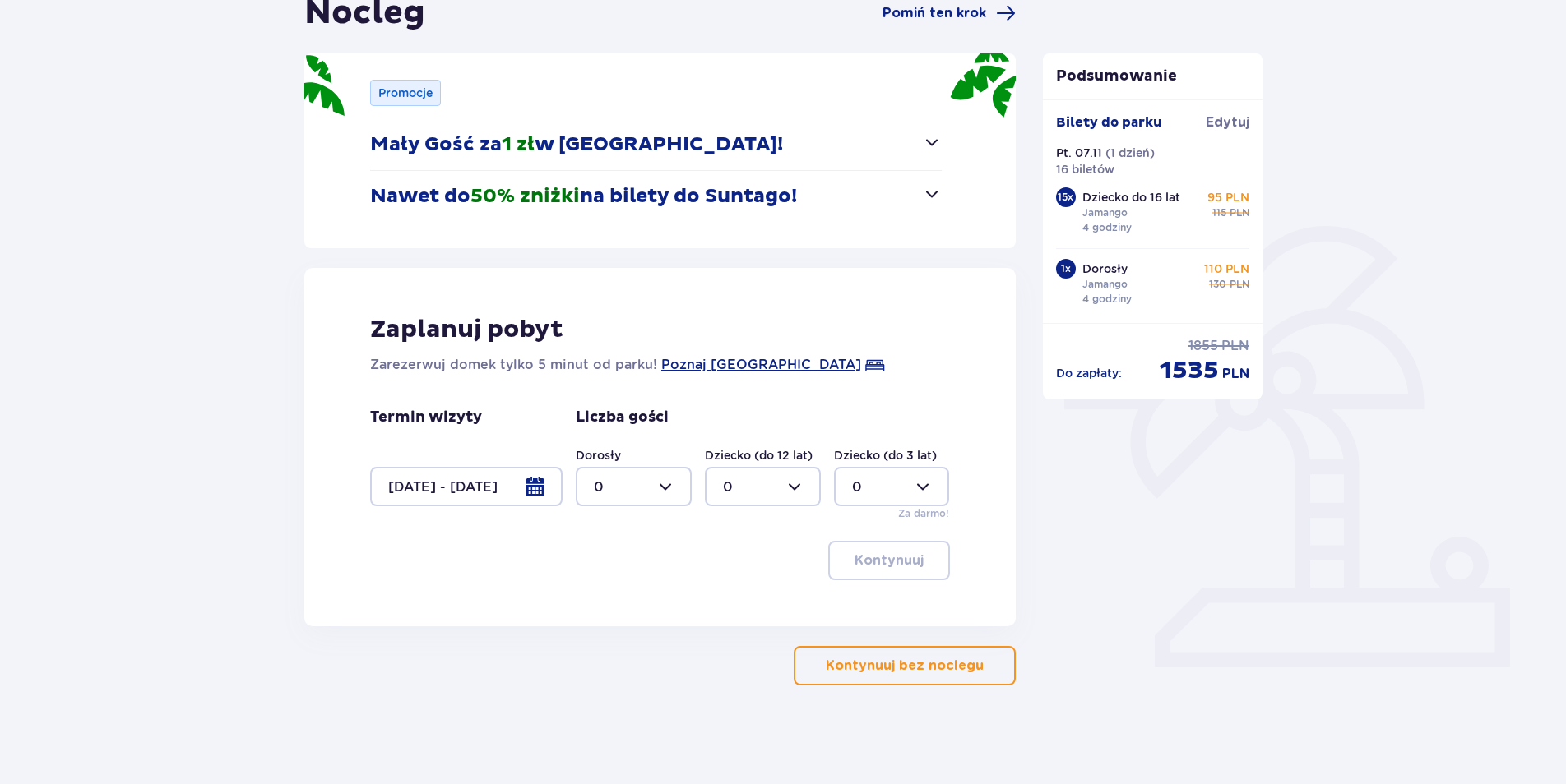
click at [476, 487] on div at bounding box center [466, 487] width 193 height 40
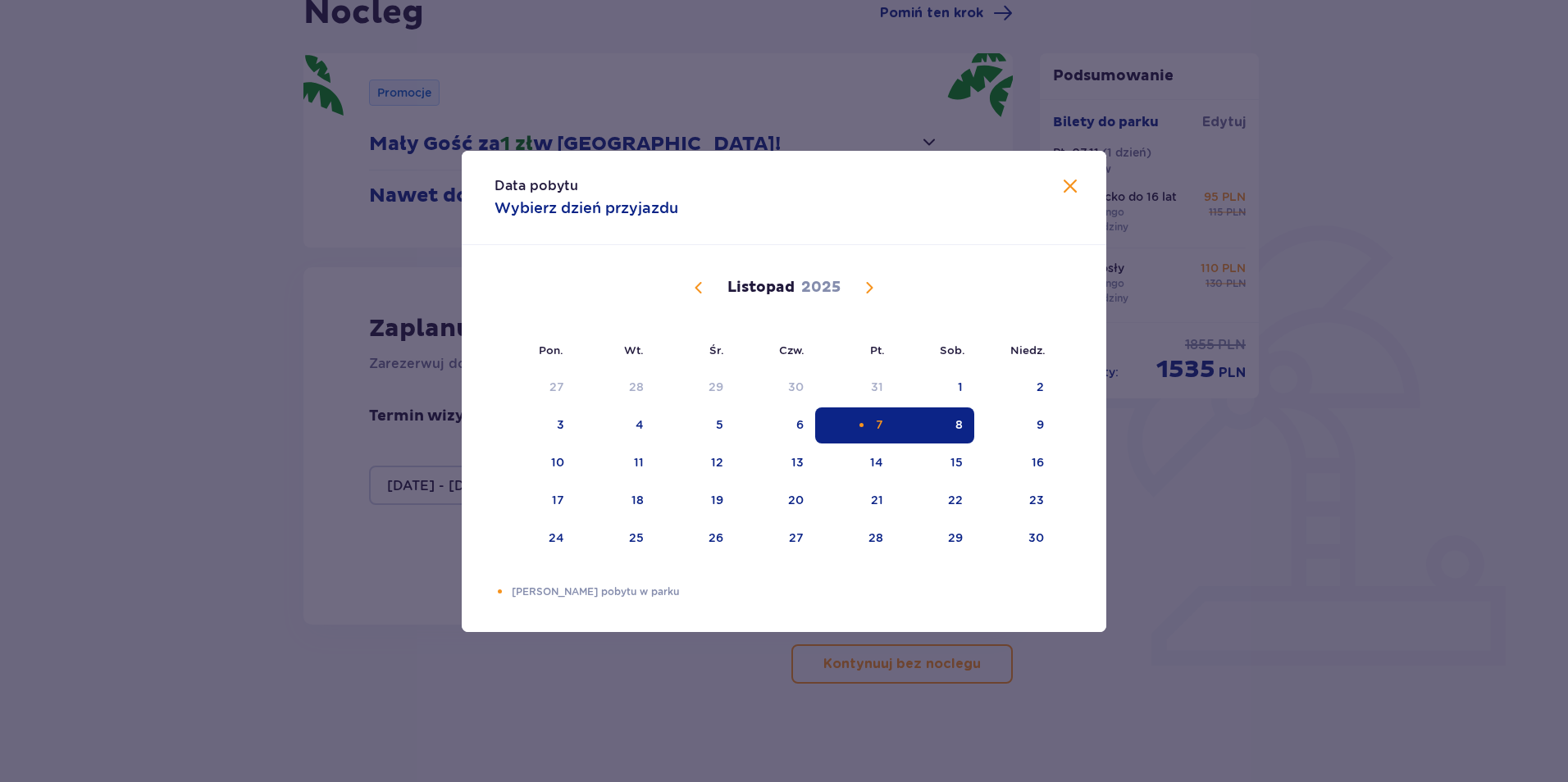
click at [866, 416] on div "7" at bounding box center [855, 425] width 79 height 36
click at [1066, 187] on span "Zamknij" at bounding box center [1070, 187] width 20 height 20
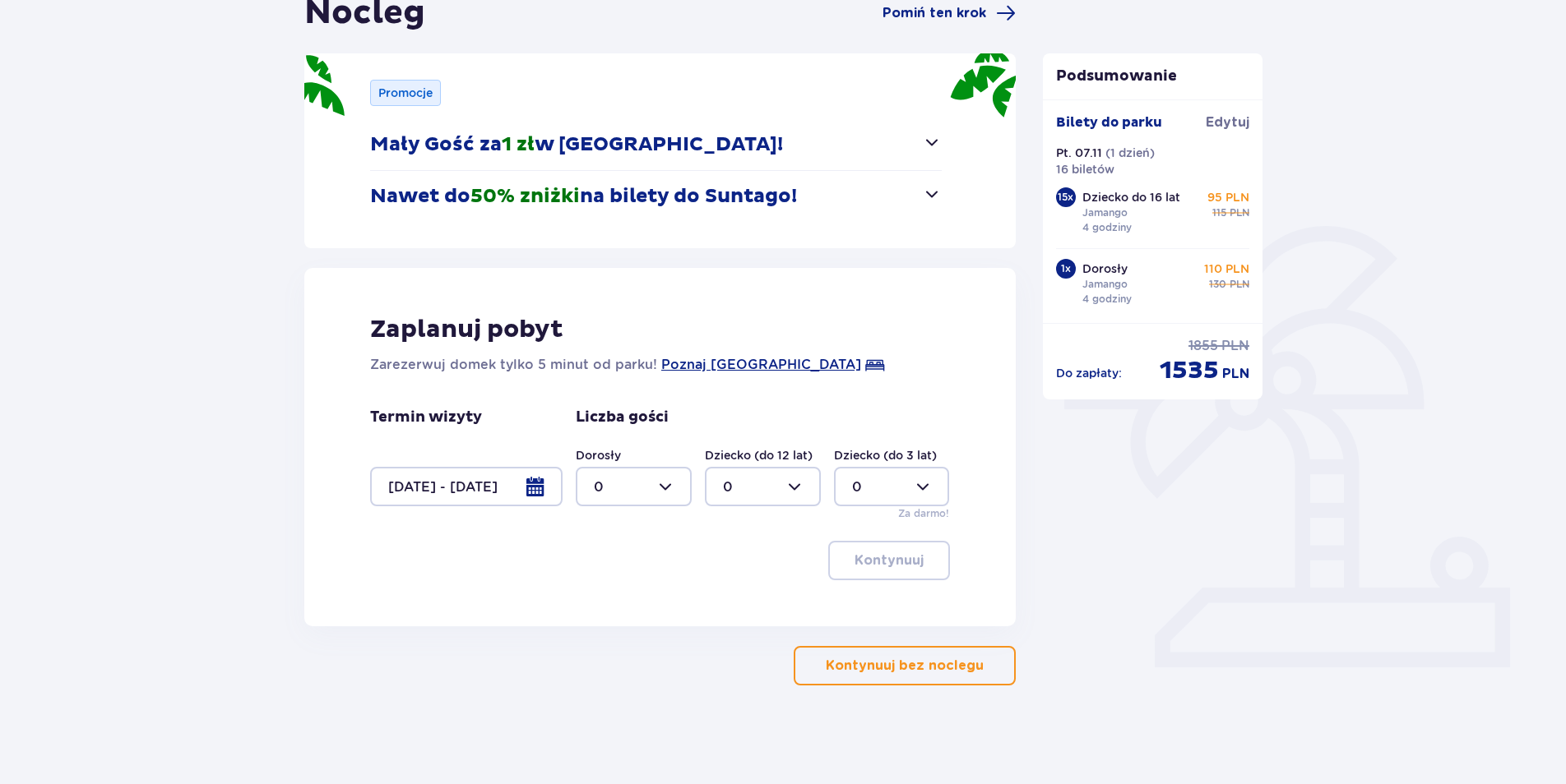
click at [484, 488] on div at bounding box center [466, 487] width 193 height 40
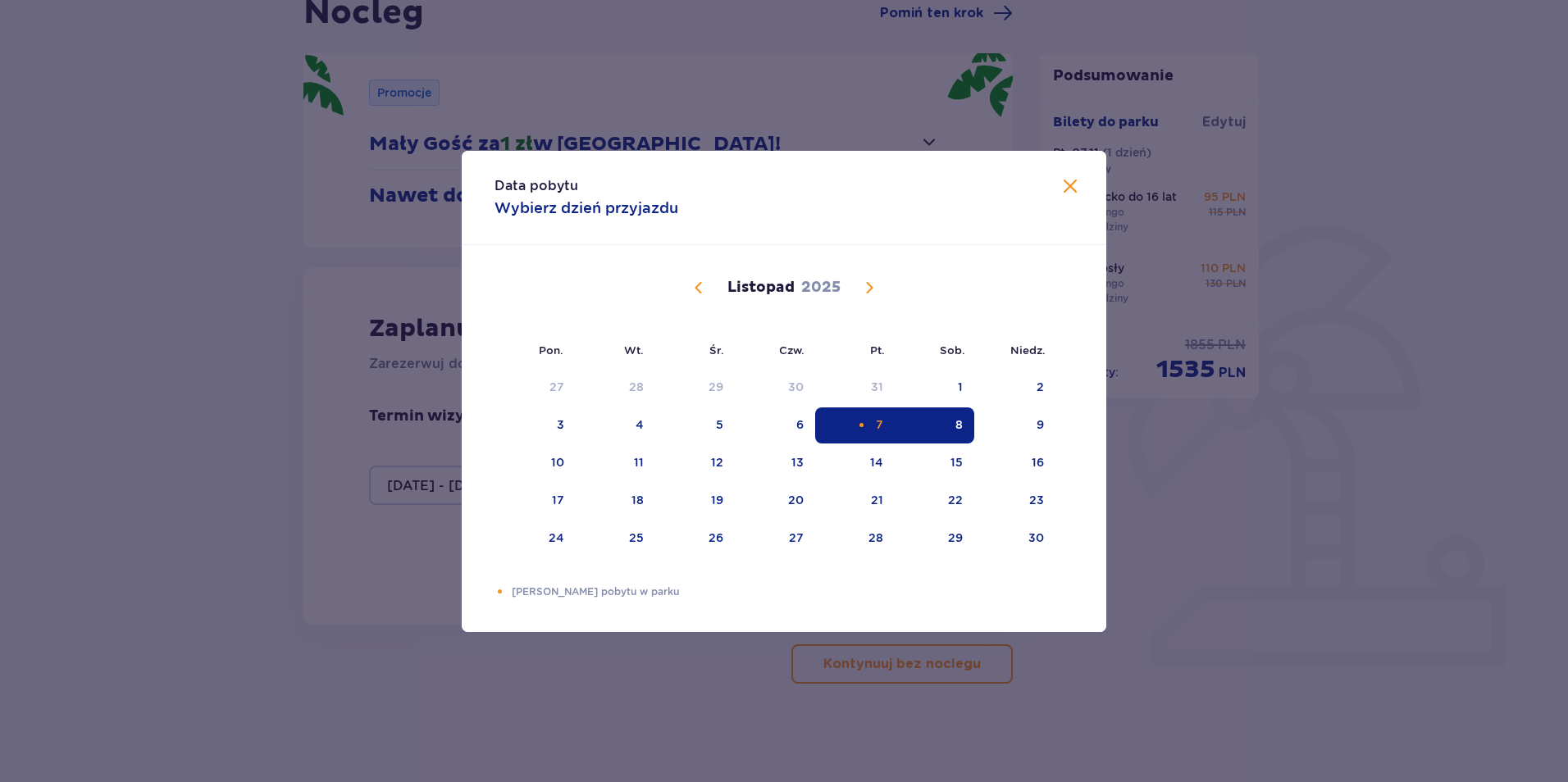
click at [866, 431] on div "7" at bounding box center [855, 425] width 79 height 36
click at [605, 591] on p "Dni Twojego pobytu w parku" at bounding box center [792, 592] width 562 height 15
click at [809, 282] on p "2025" at bounding box center [821, 288] width 40 height 20
click at [1067, 185] on span "Zamknij" at bounding box center [1070, 187] width 20 height 20
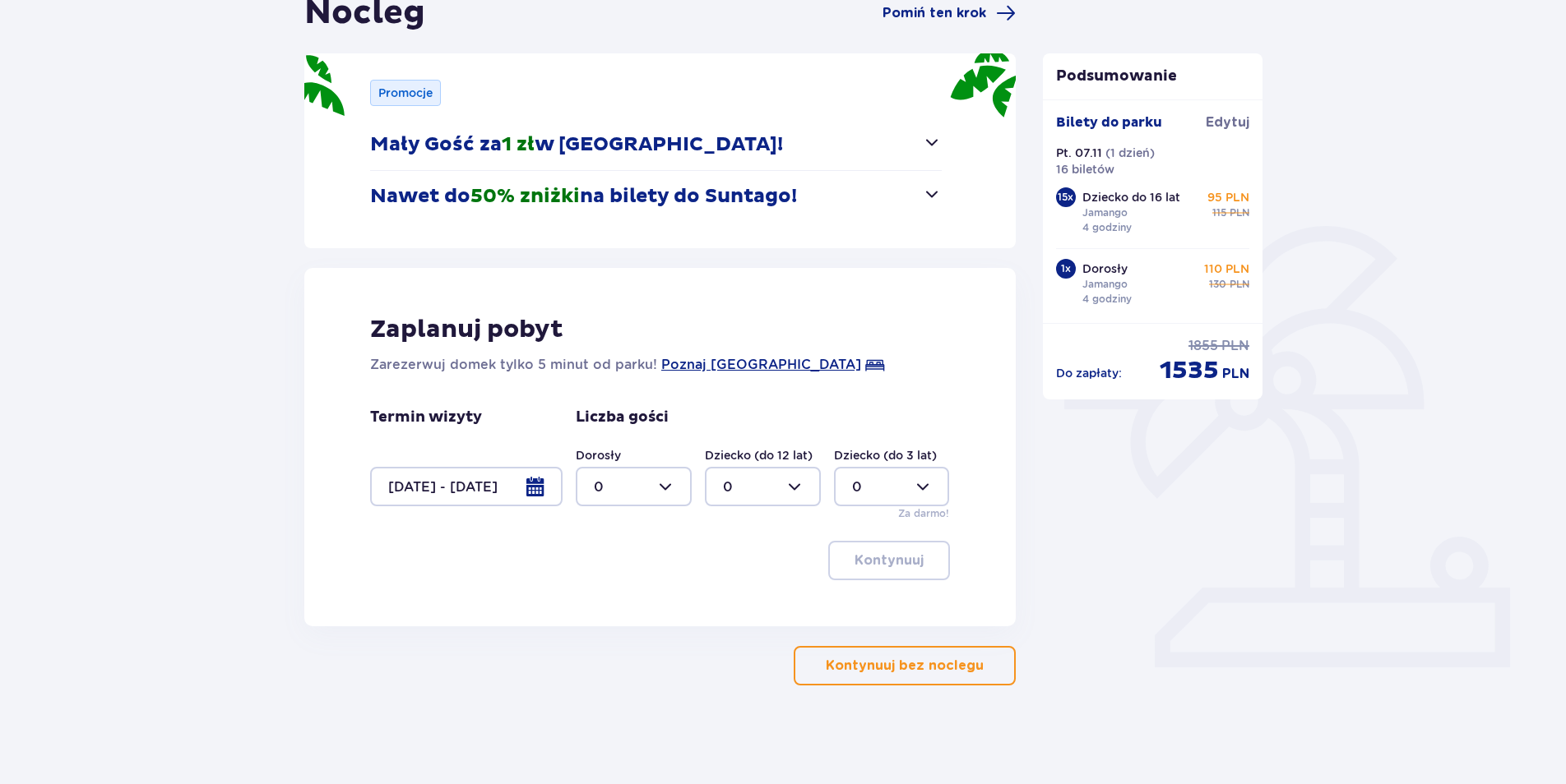
click at [478, 494] on div at bounding box center [466, 487] width 193 height 40
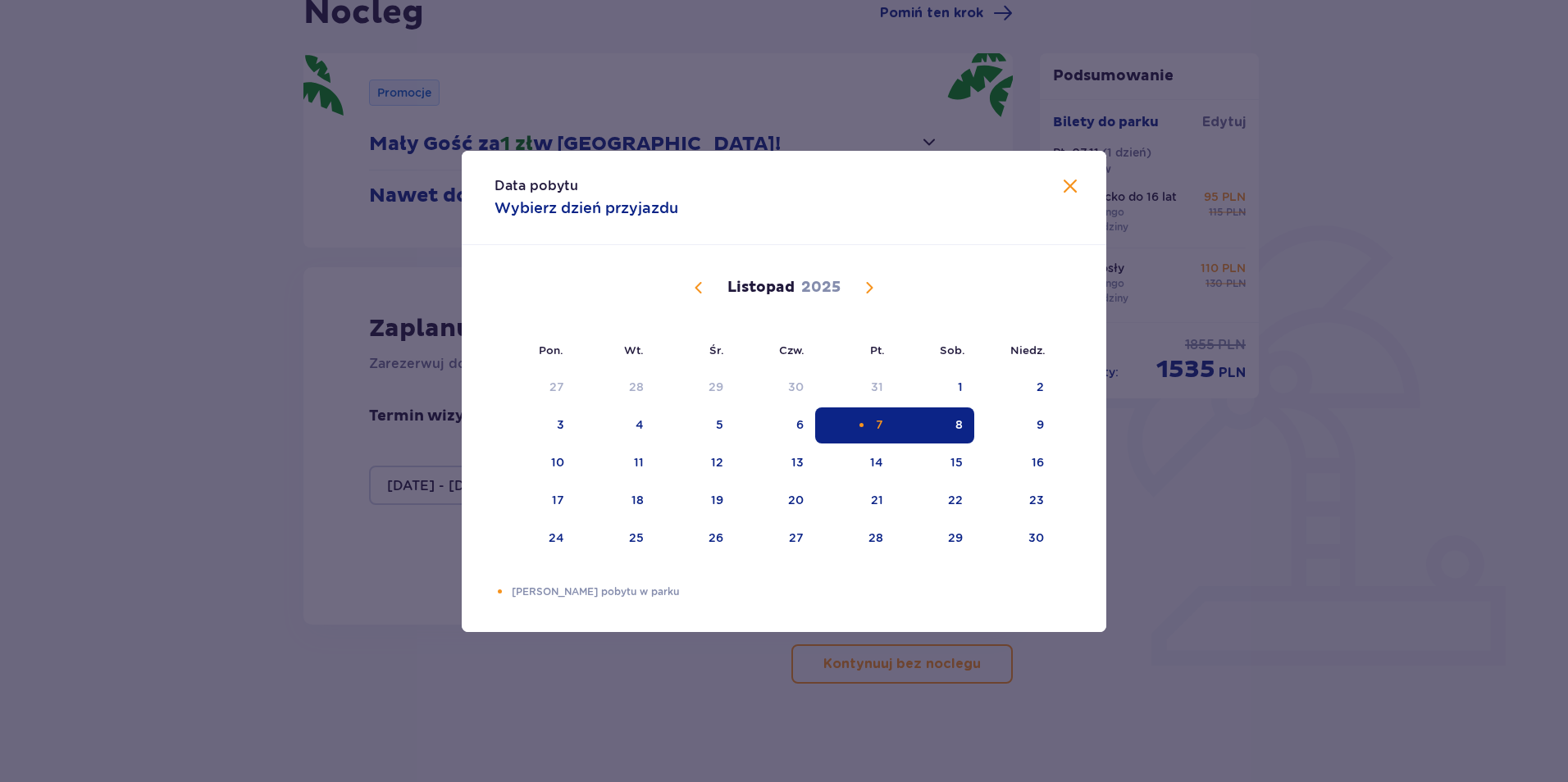
click at [1071, 192] on span "Zamknij" at bounding box center [1070, 187] width 20 height 20
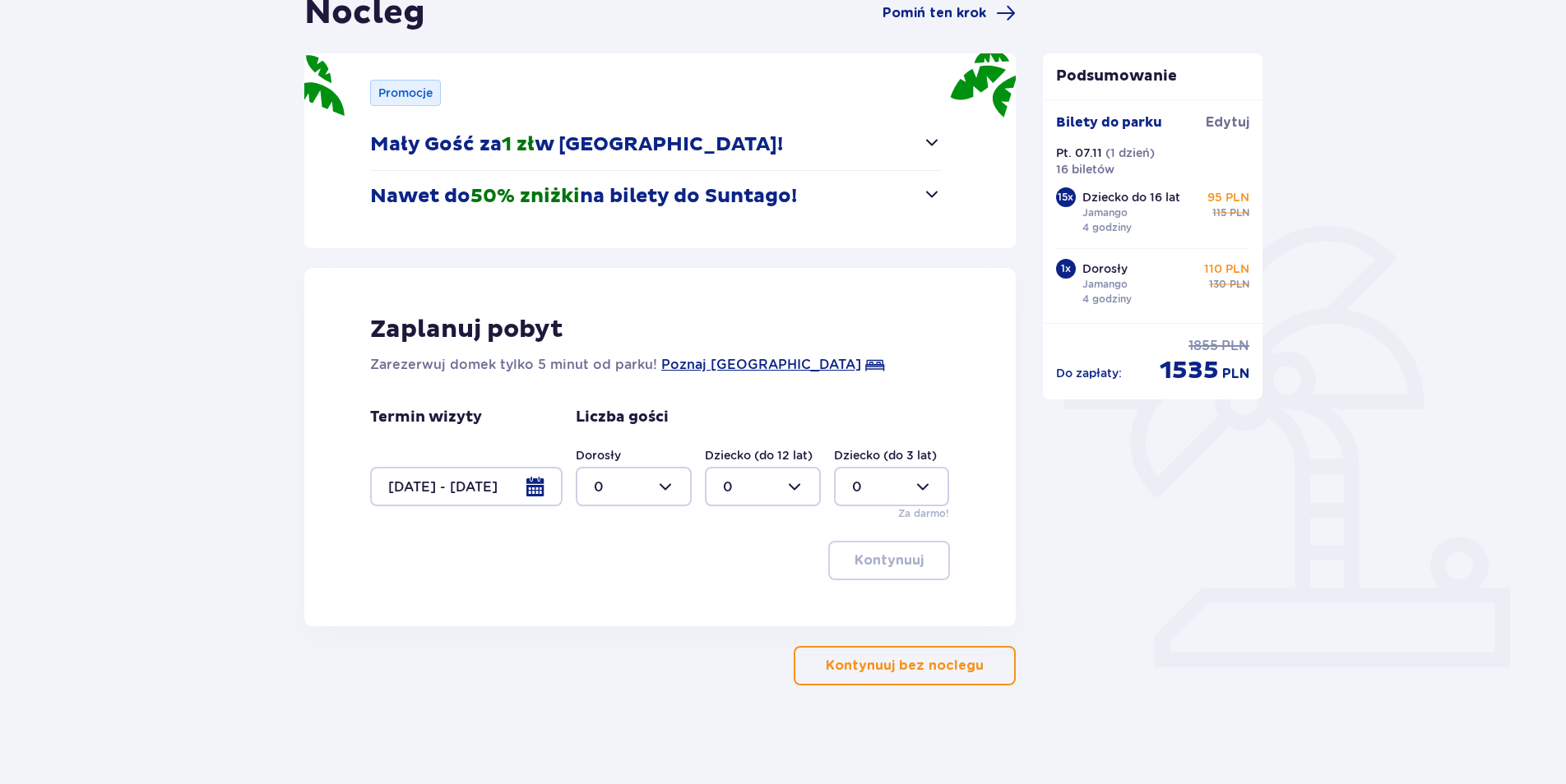
click at [466, 487] on div at bounding box center [466, 487] width 193 height 40
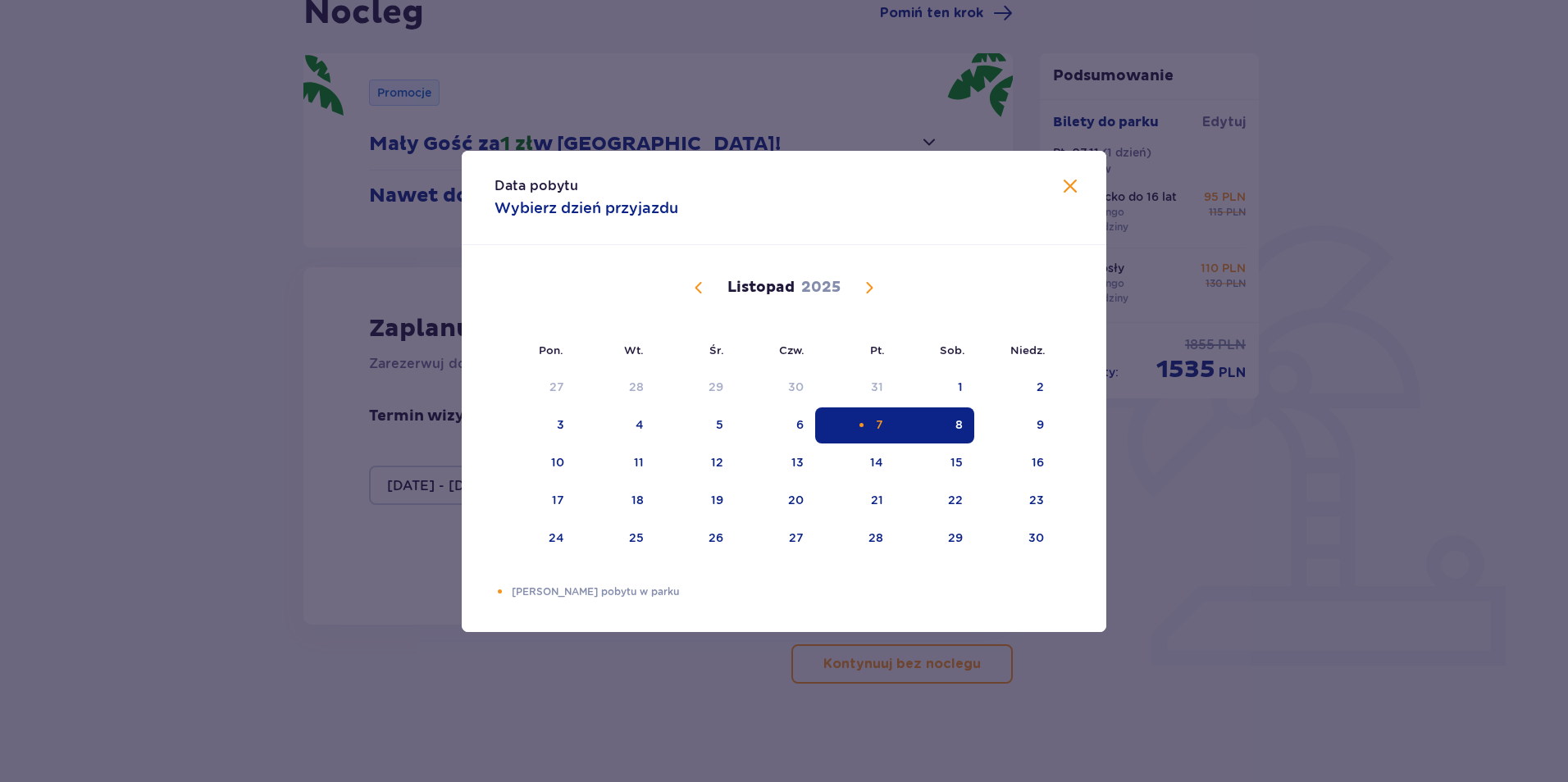
click at [834, 434] on div "7" at bounding box center [855, 425] width 79 height 36
click at [779, 434] on div "6" at bounding box center [775, 425] width 81 height 36
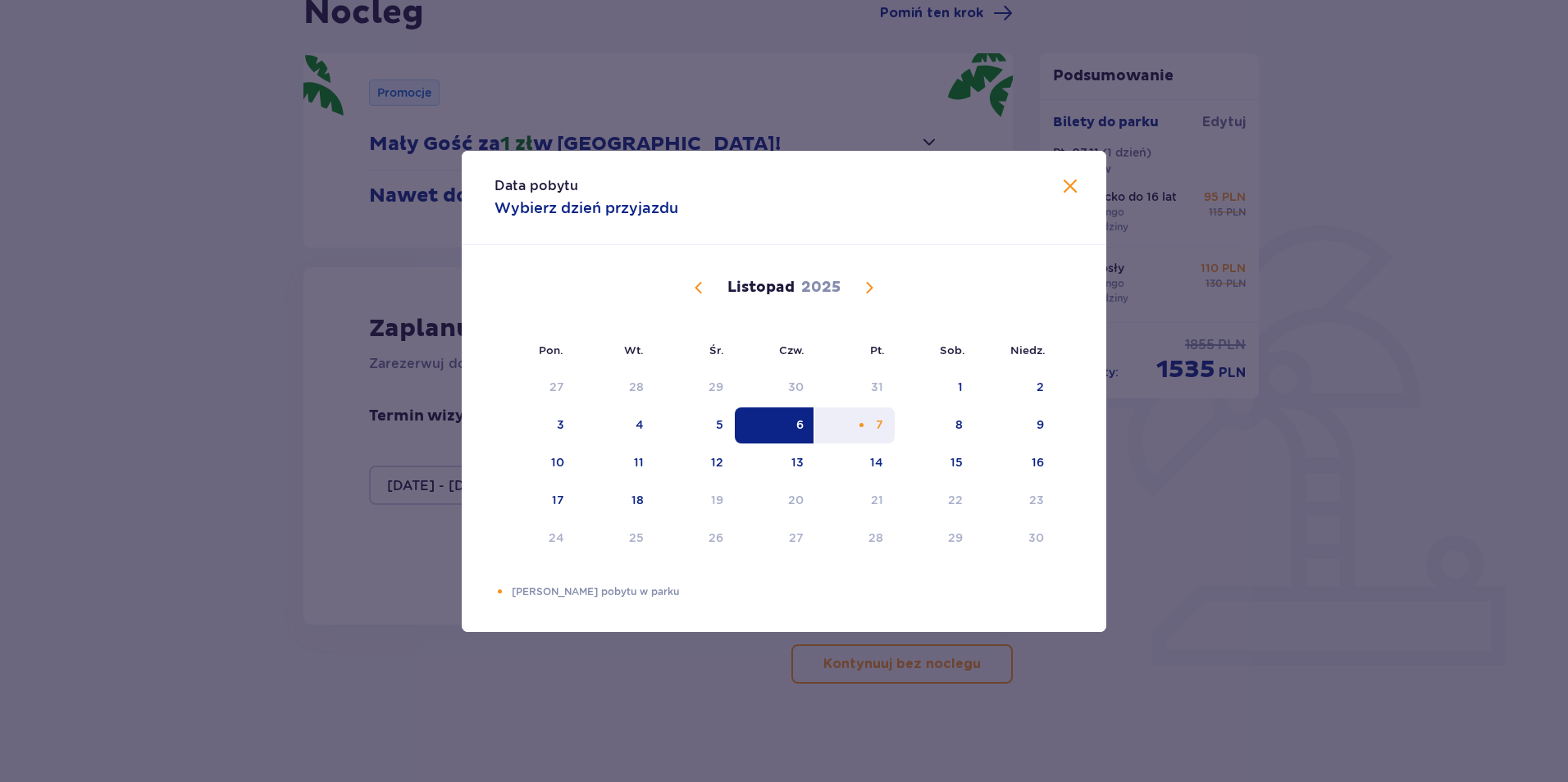
click at [858, 434] on div "7" at bounding box center [855, 425] width 79 height 36
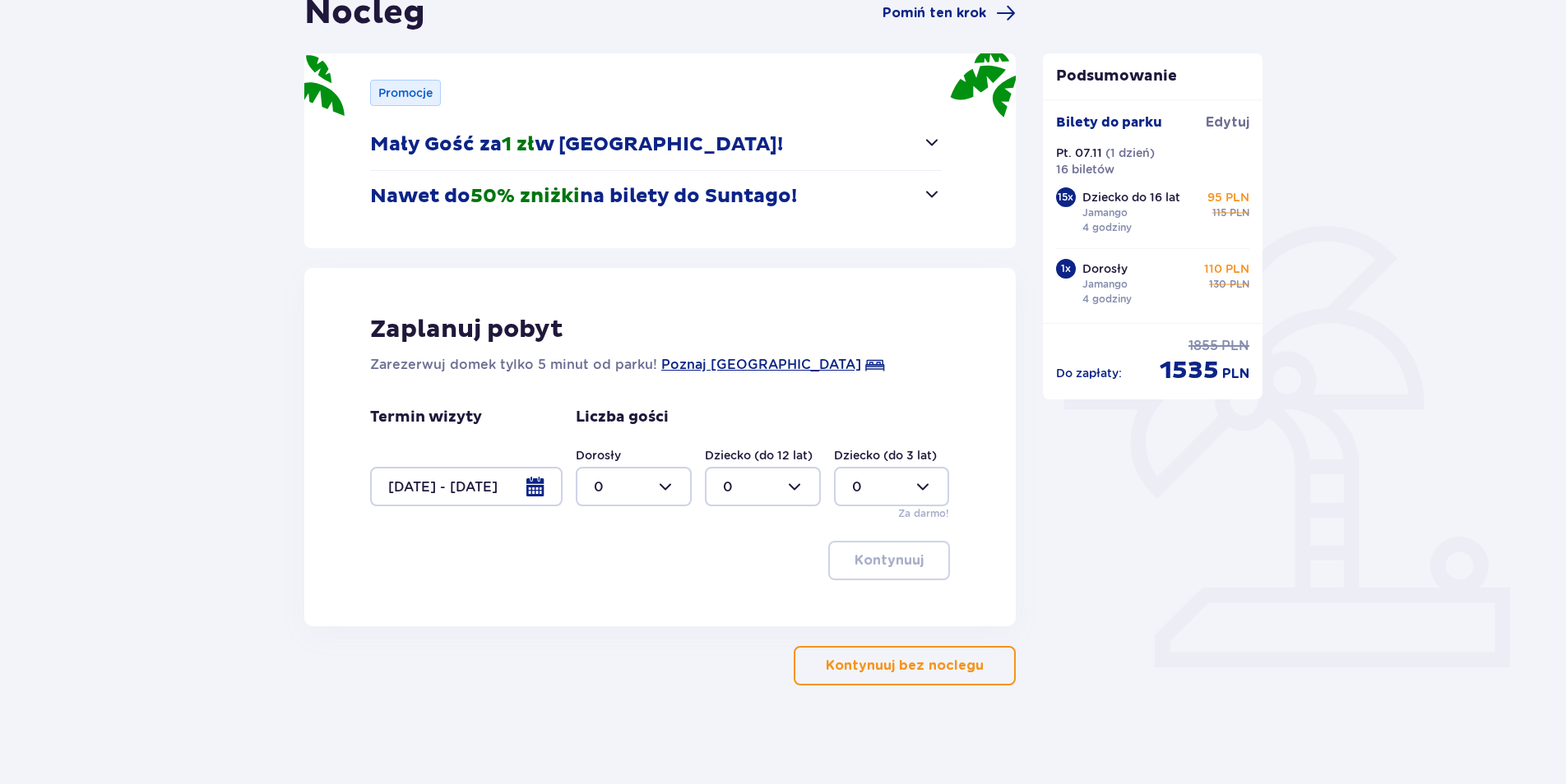
click at [804, 435] on div "Liczba gości Dorosły 0 Dziecko (do 12 lat) 0 Dziecko (do 3 lat) 0 Za darmo!" at bounding box center [763, 465] width 374 height 114
click at [503, 494] on div at bounding box center [466, 487] width 193 height 40
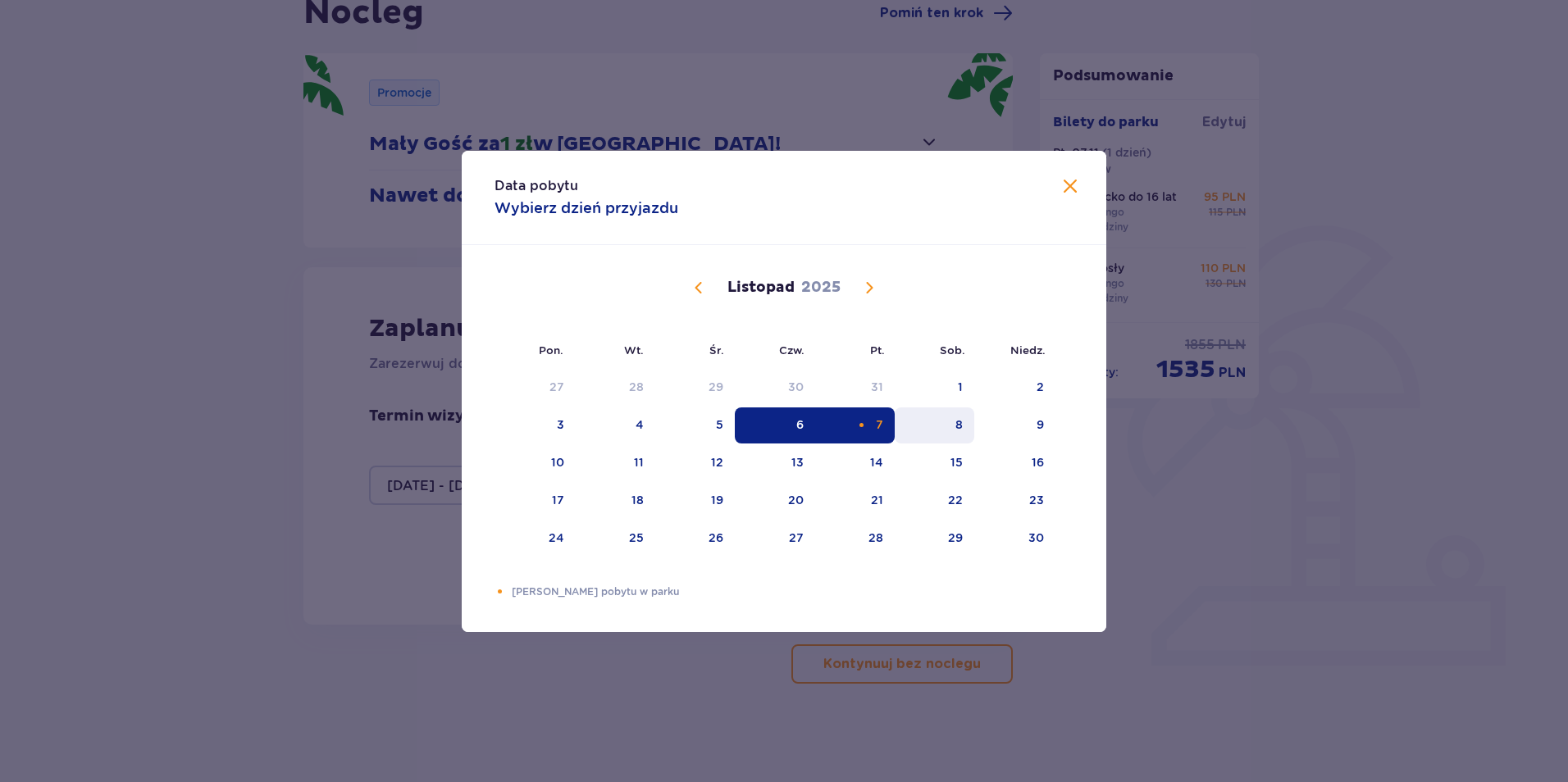
click at [900, 434] on div "8" at bounding box center [934, 425] width 79 height 36
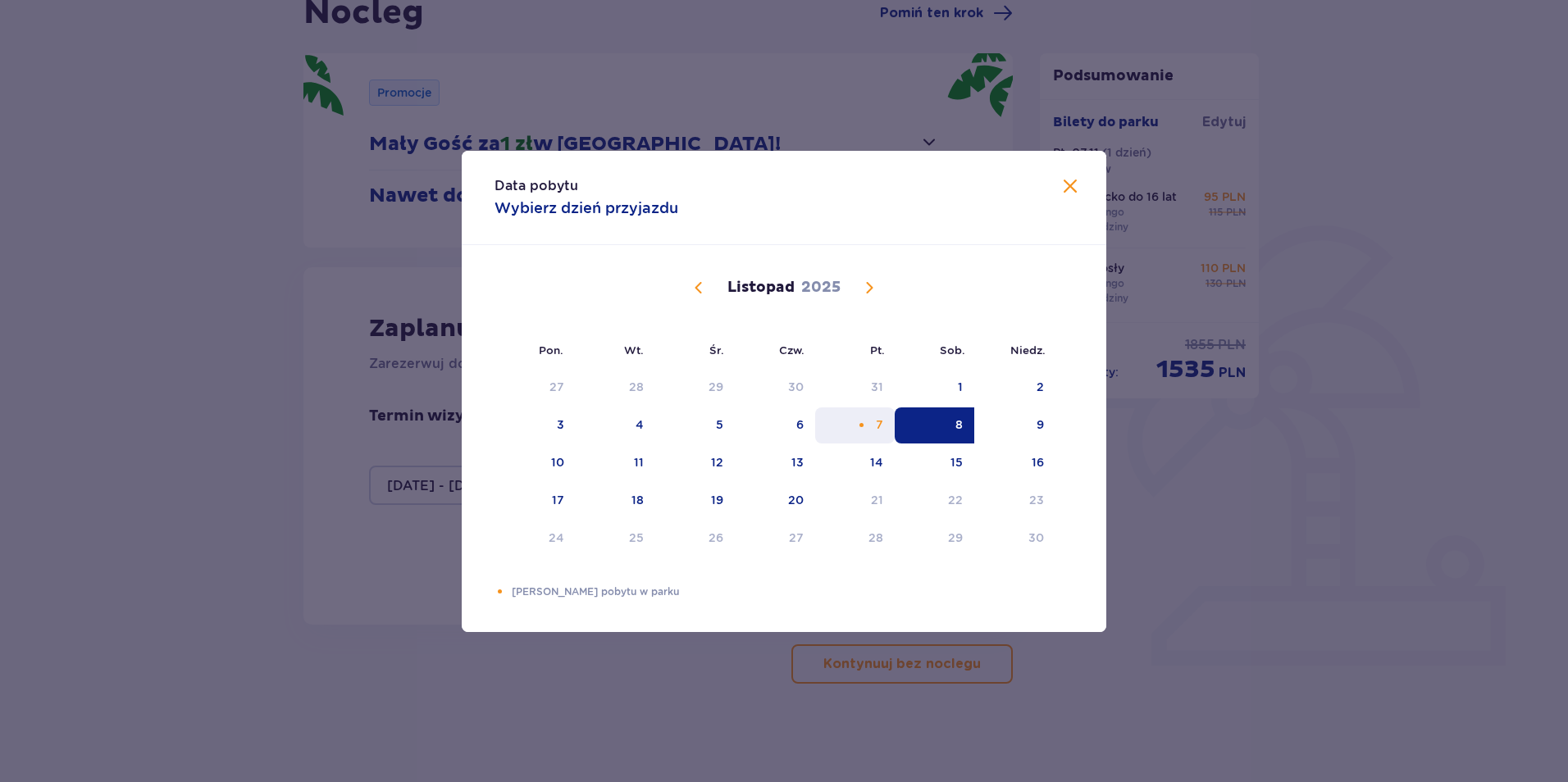
click at [883, 432] on div "7" at bounding box center [855, 425] width 79 height 36
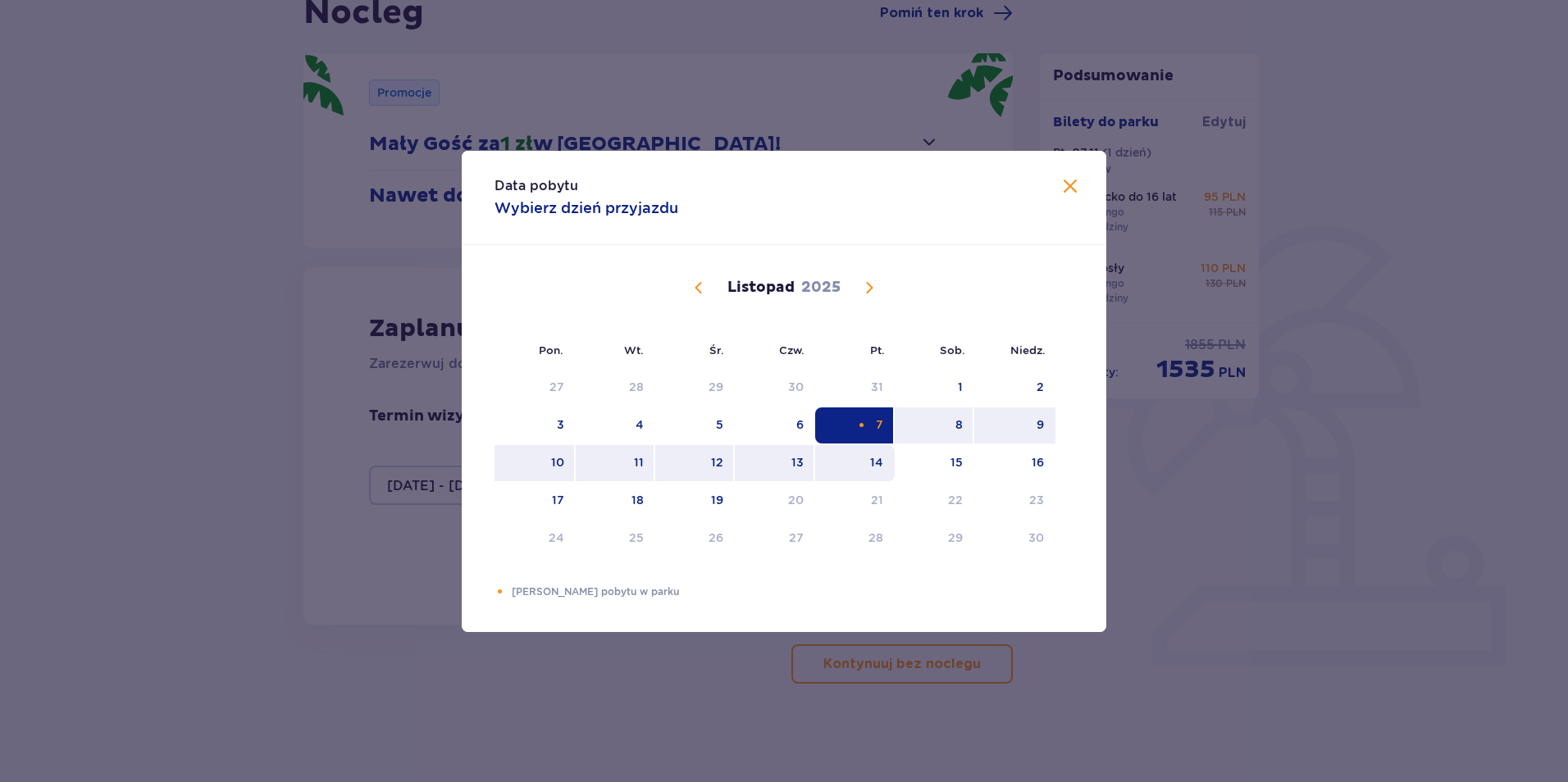
click at [860, 466] on div "14" at bounding box center [855, 463] width 79 height 36
type input "07.11.25 - 14.11.25"
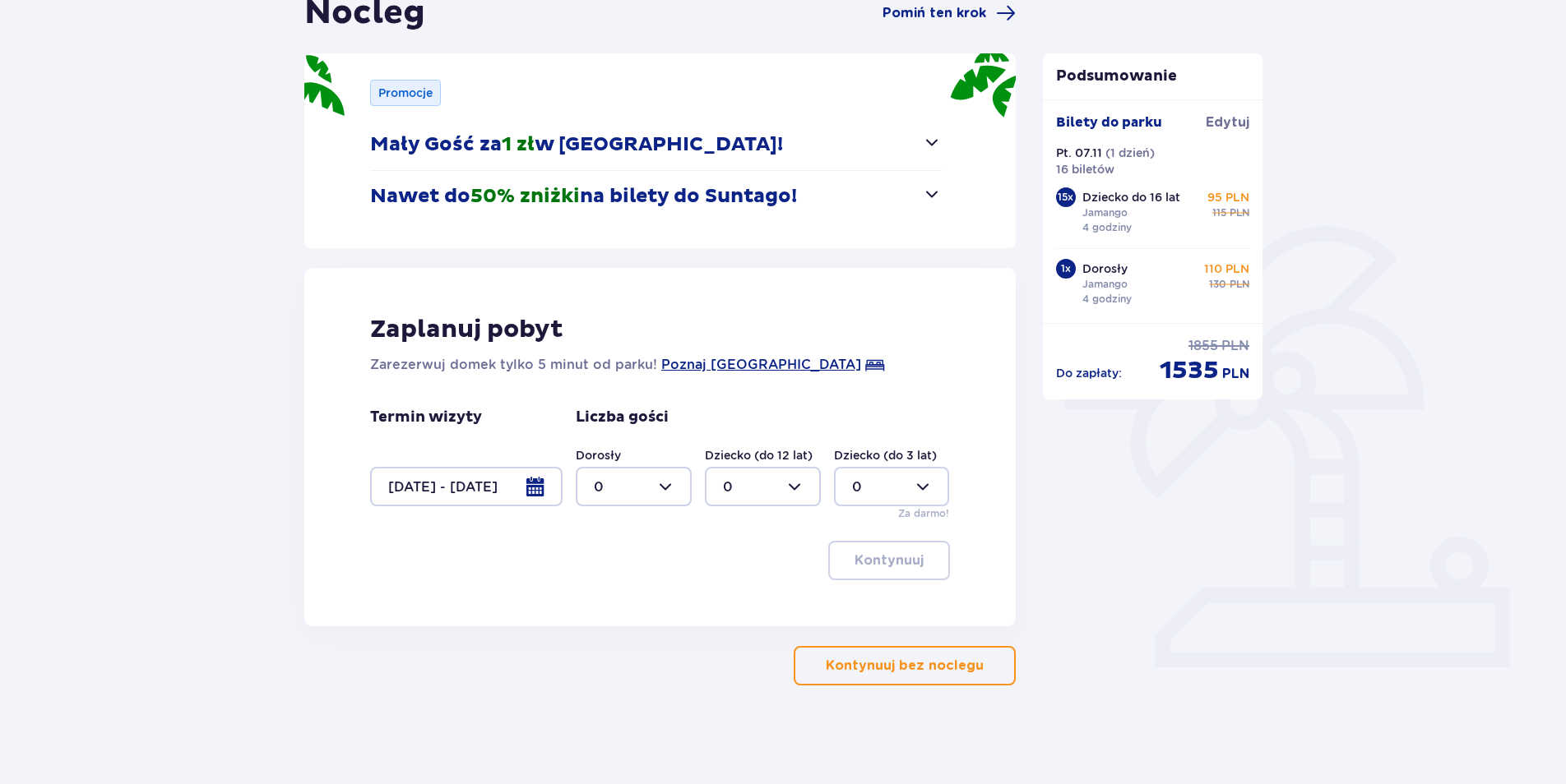
click at [520, 496] on div at bounding box center [466, 487] width 193 height 40
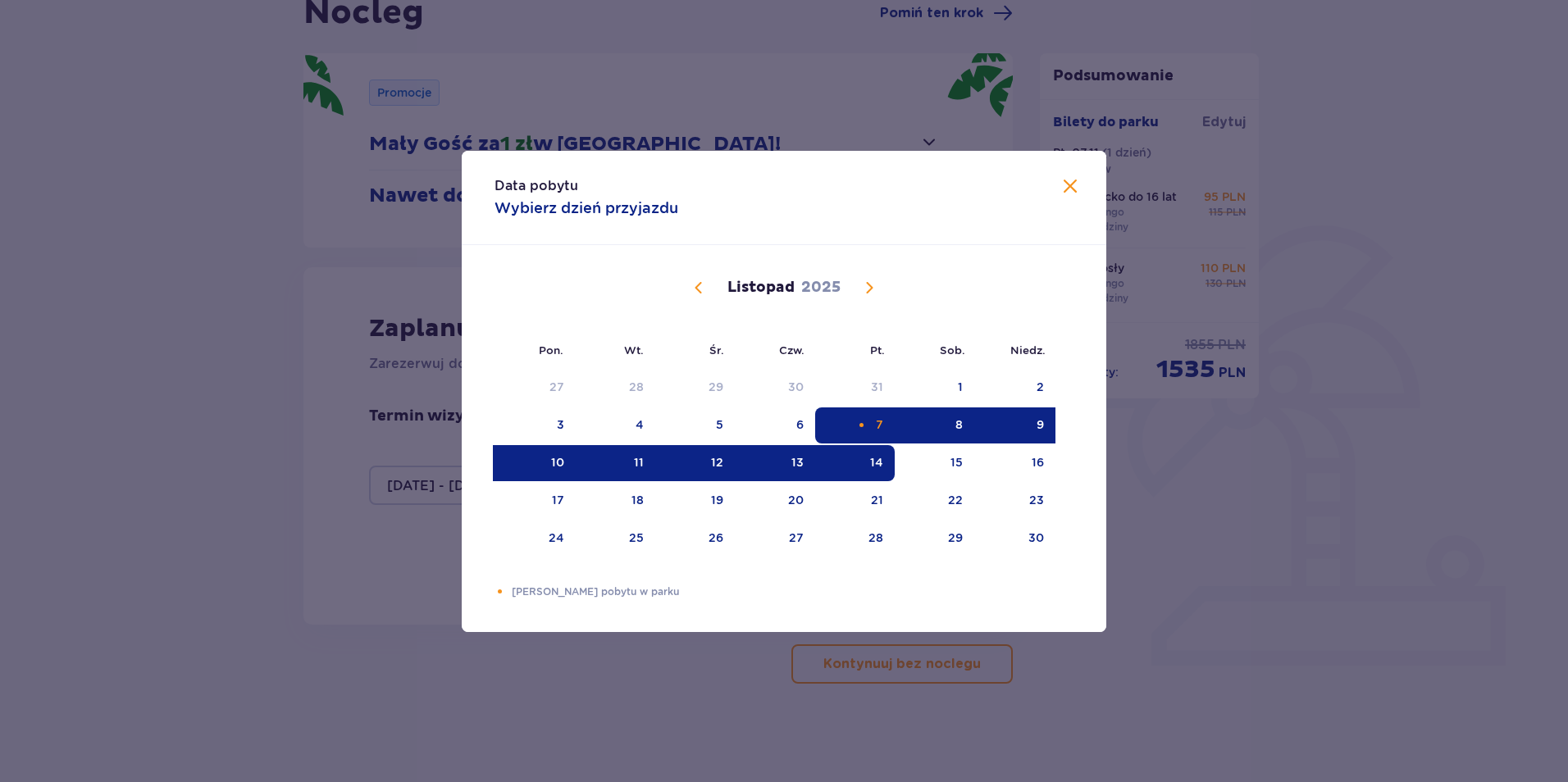
click at [875, 431] on div "7" at bounding box center [879, 425] width 7 height 17
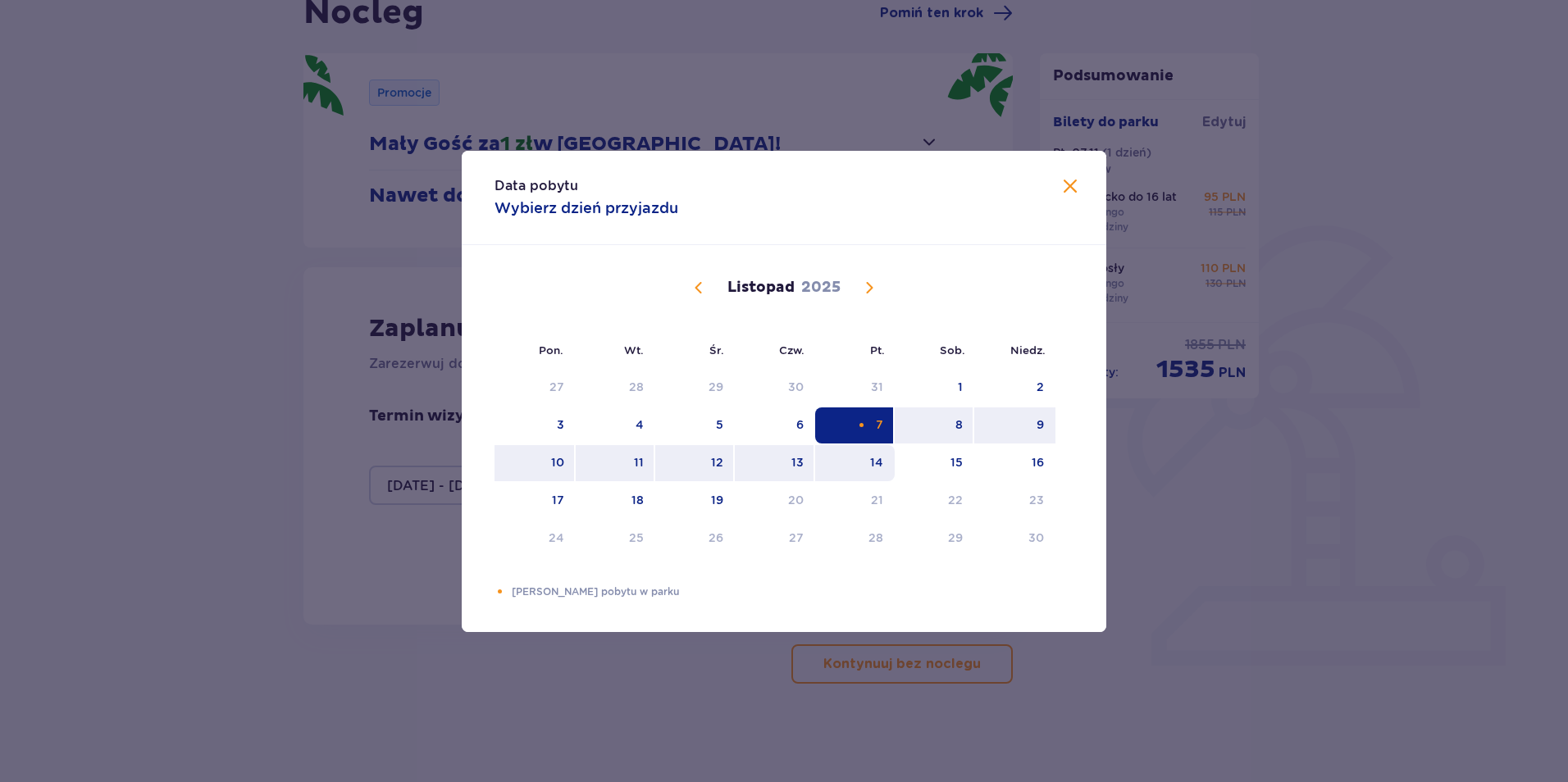
click at [867, 454] on div "14" at bounding box center [855, 463] width 79 height 36
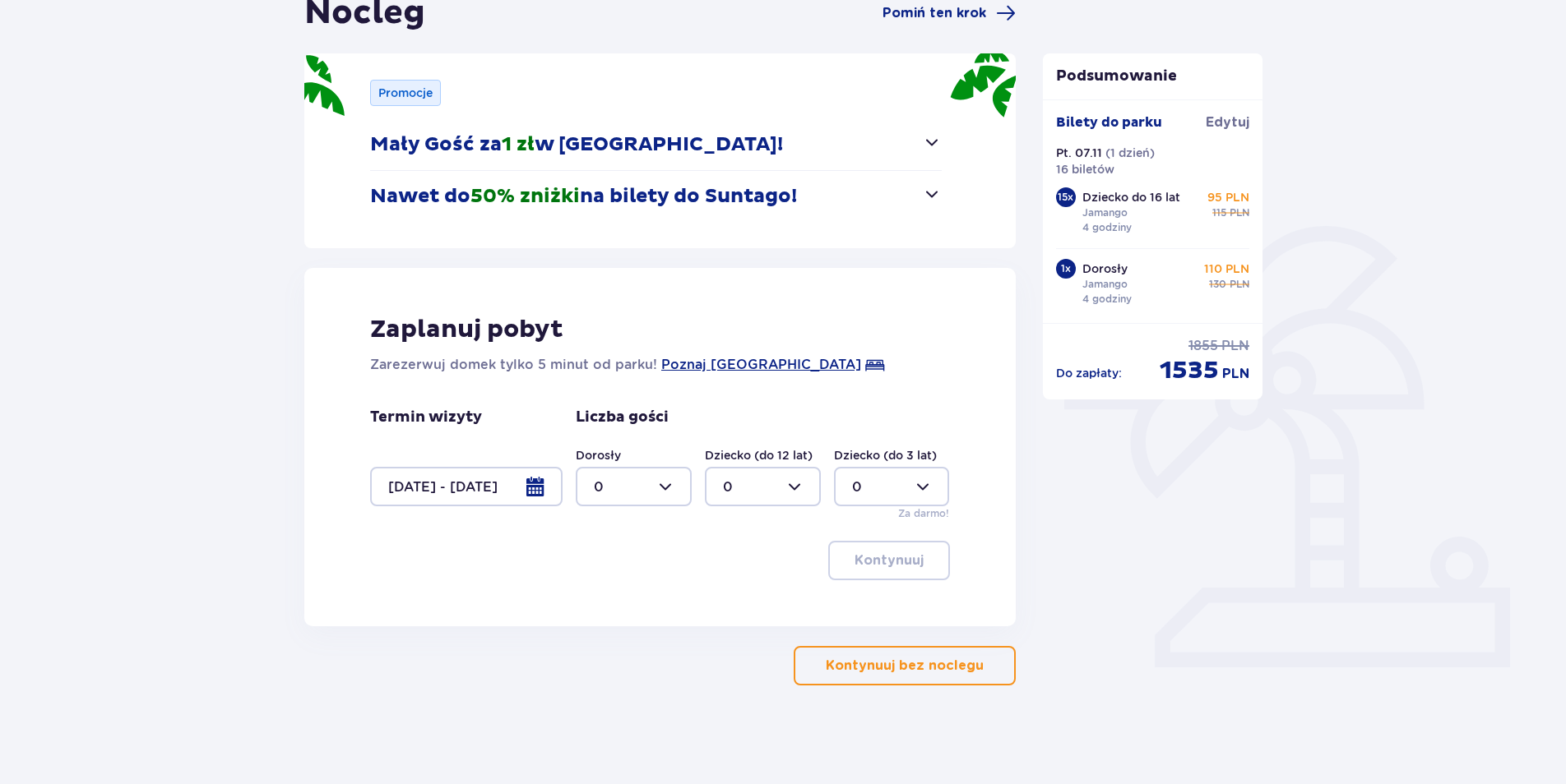
click at [865, 421] on div "Liczba gości Dorosły 0 Dziecko (do 12 lat) 0 Dziecko (do 3 lat) 0 Za darmo!" at bounding box center [763, 465] width 374 height 114
click at [491, 485] on div at bounding box center [466, 487] width 193 height 40
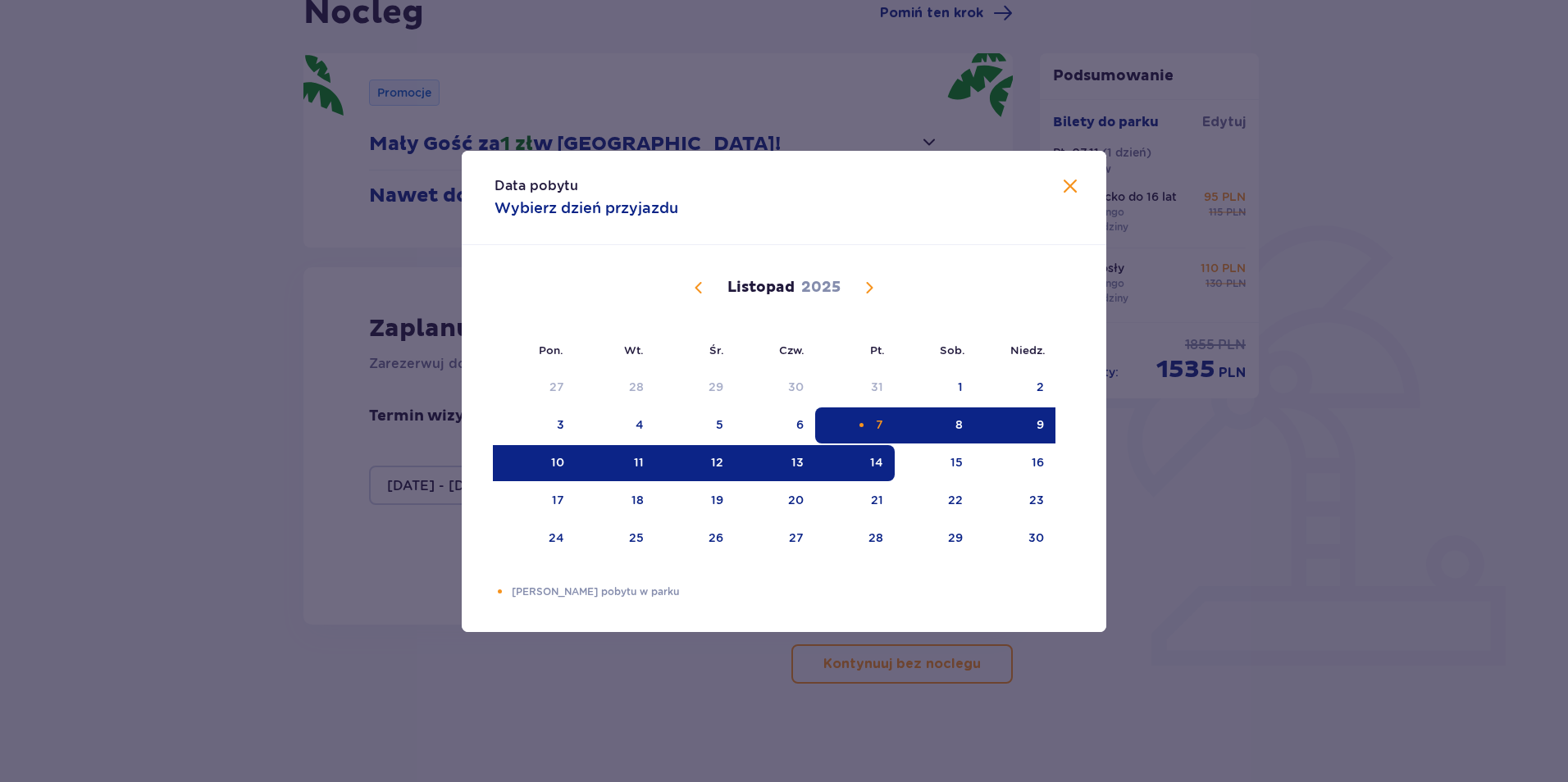
click at [857, 425] on div "Pomarańczowa kropka" at bounding box center [861, 425] width 11 height 11
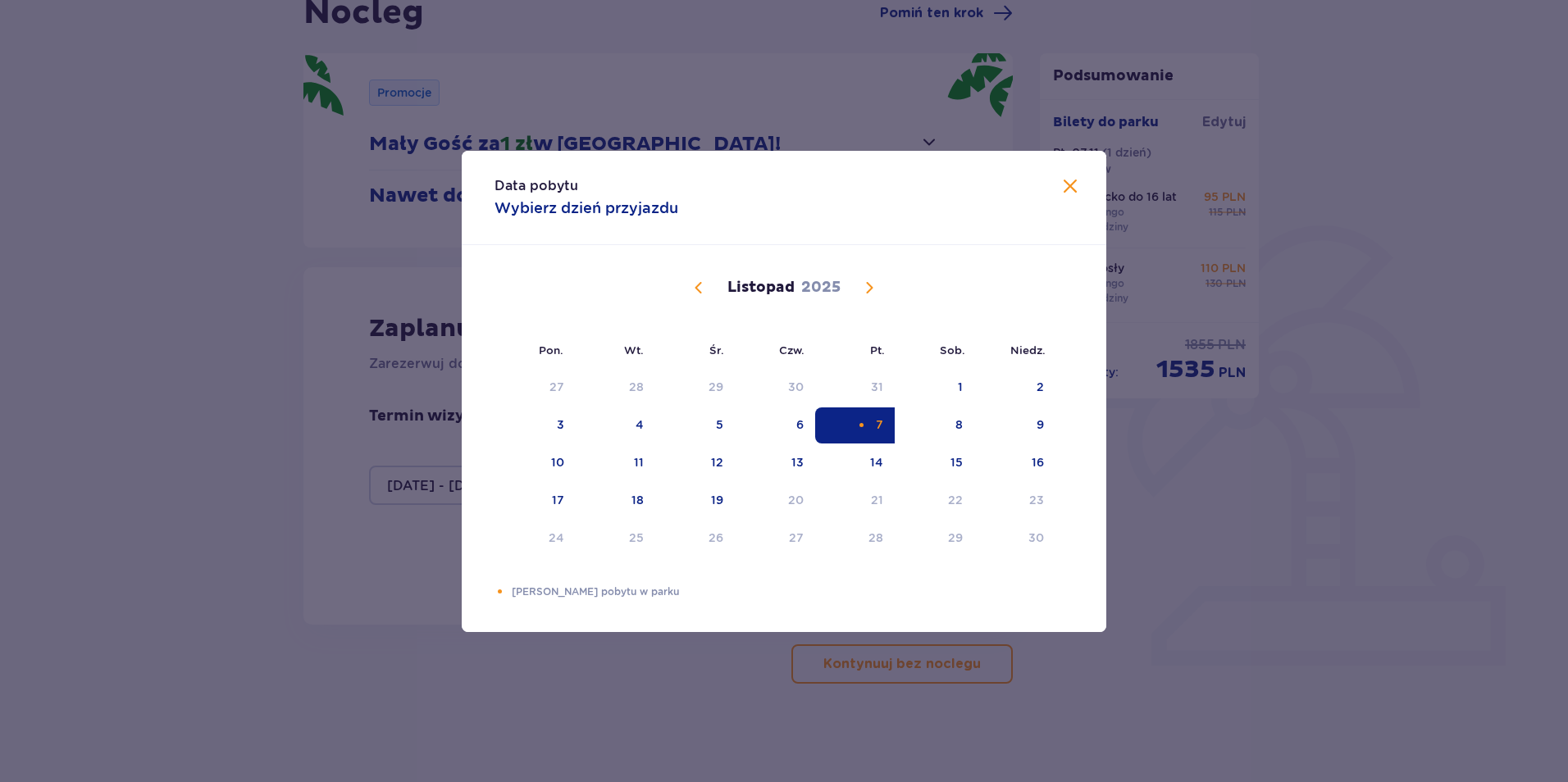
click at [960, 588] on p "Dni Twojego pobytu w parku" at bounding box center [792, 592] width 562 height 15
click at [795, 278] on div "Listopad 2025" at bounding box center [784, 288] width 543 height 20
drag, startPoint x: 795, startPoint y: 279, endPoint x: 806, endPoint y: 296, distance: 20.2
click at [795, 282] on div "Listopad 2025" at bounding box center [784, 288] width 543 height 20
click at [806, 296] on p "2025" at bounding box center [821, 288] width 40 height 20
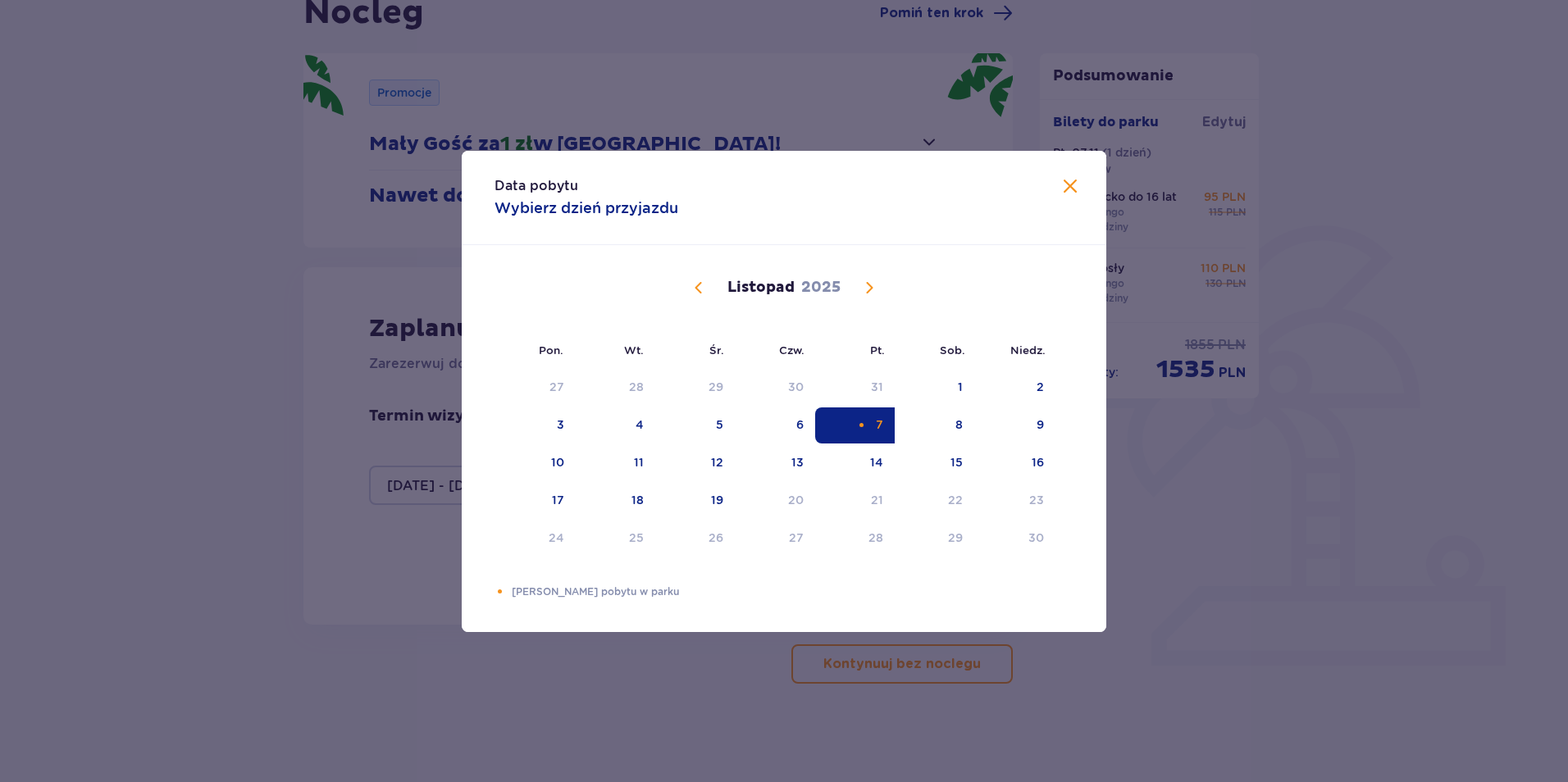
click at [1074, 185] on span "Zamknij" at bounding box center [1070, 187] width 20 height 20
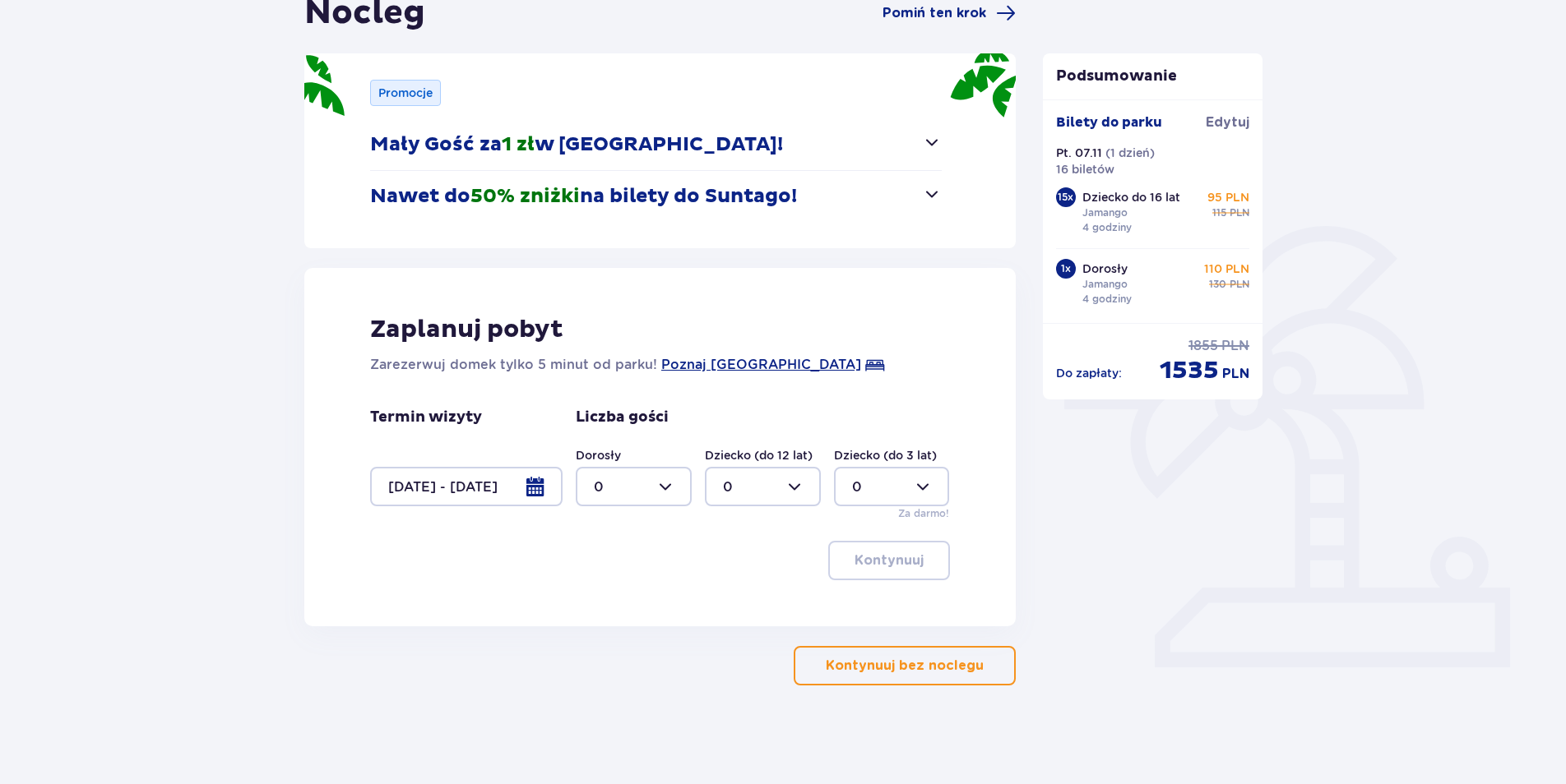
click at [474, 482] on div at bounding box center [466, 487] width 193 height 40
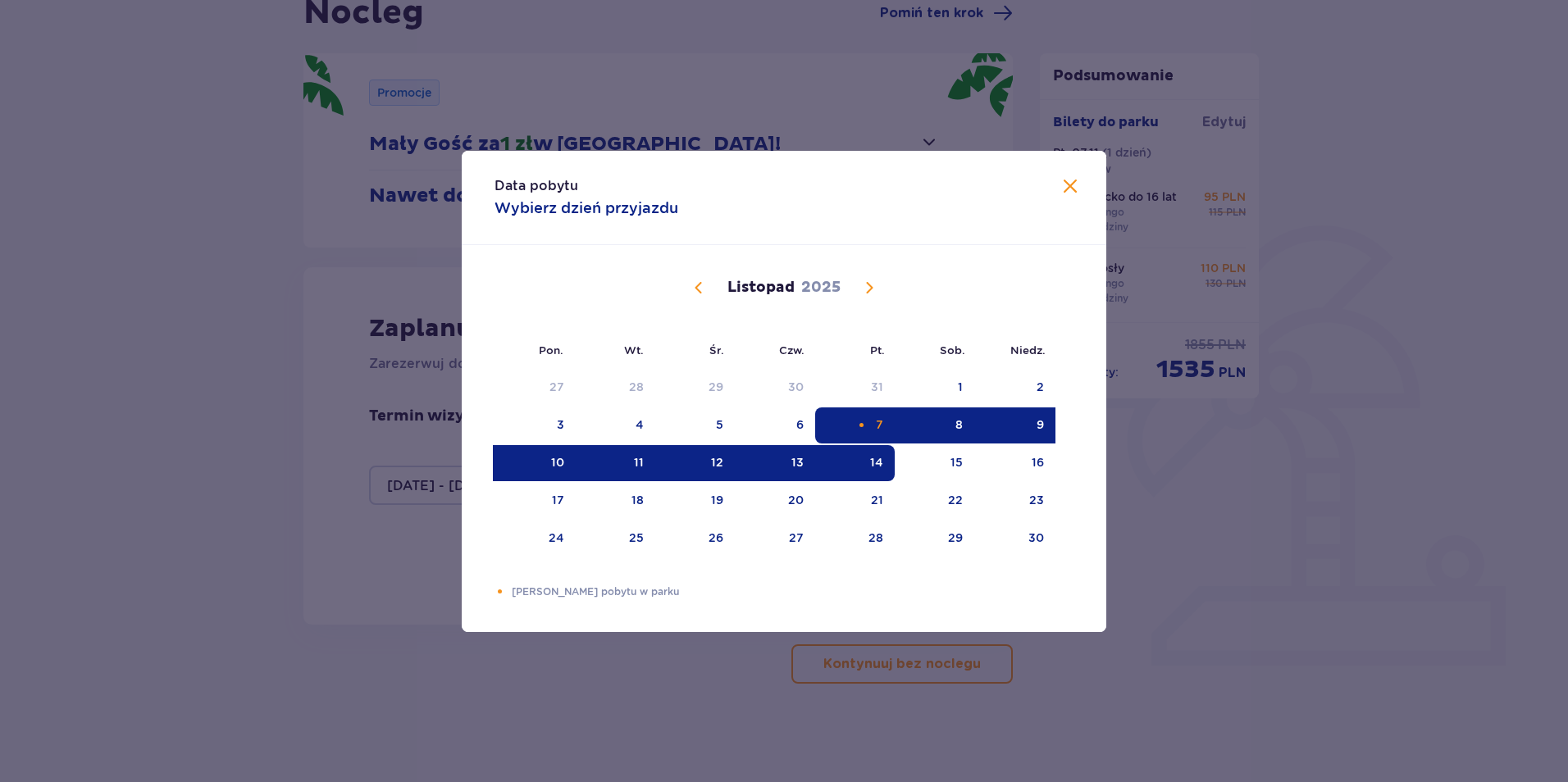
click at [832, 441] on div "7" at bounding box center [855, 425] width 79 height 36
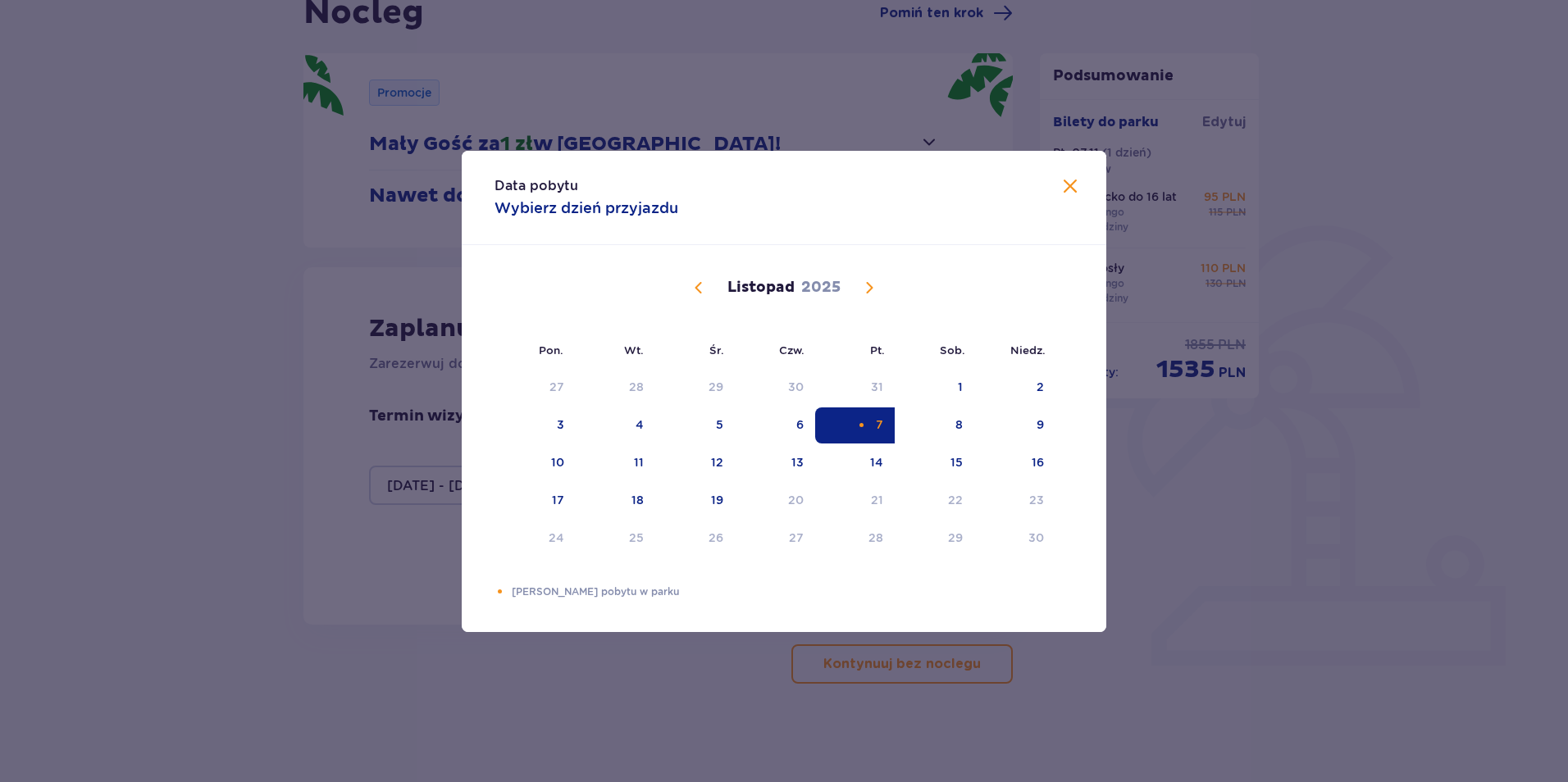
click at [631, 589] on p "Dni Twojego pobytu w parku" at bounding box center [792, 592] width 562 height 15
click at [1072, 184] on span "Zamknij" at bounding box center [1070, 187] width 20 height 20
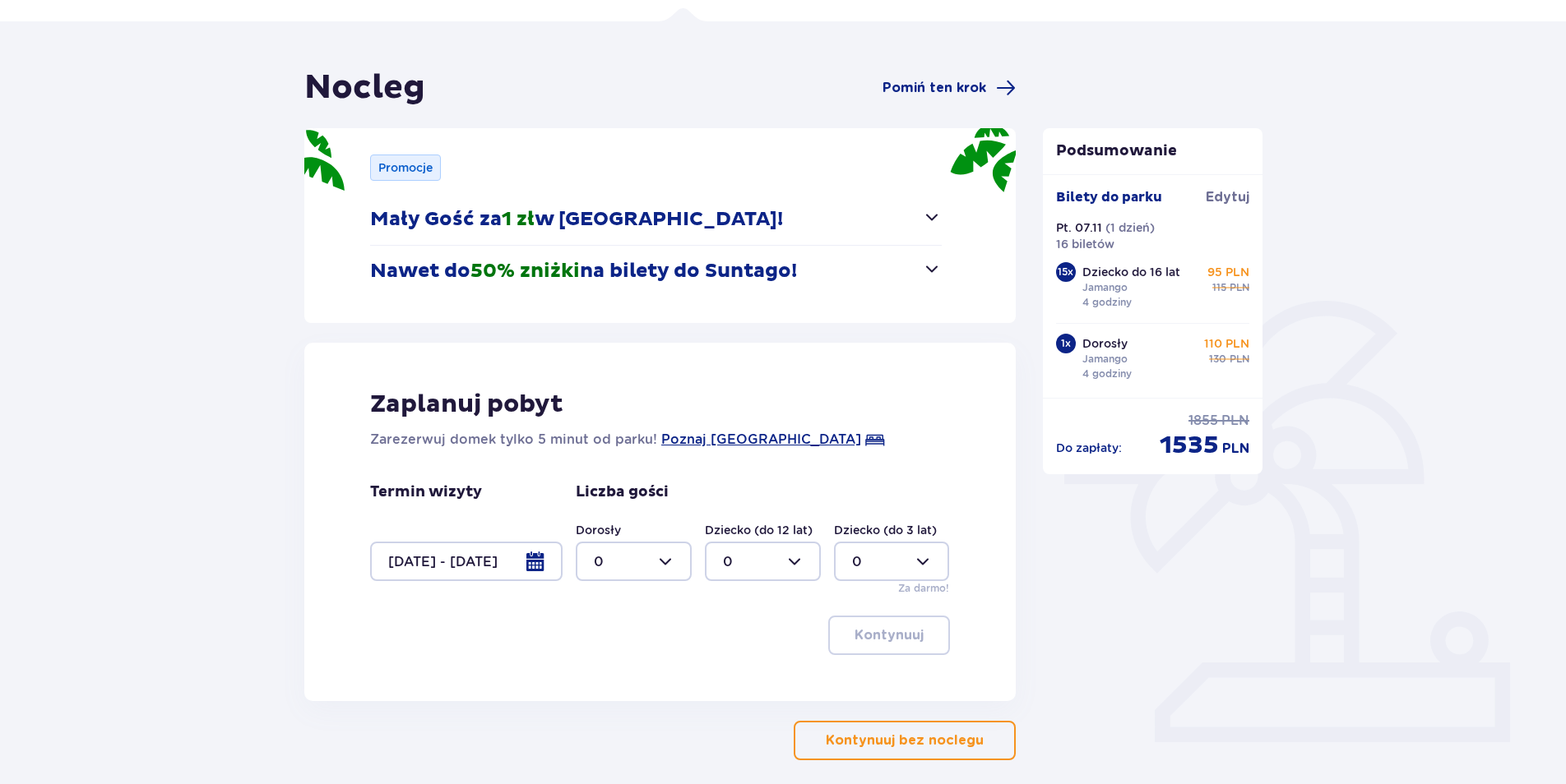
scroll to position [100, 0]
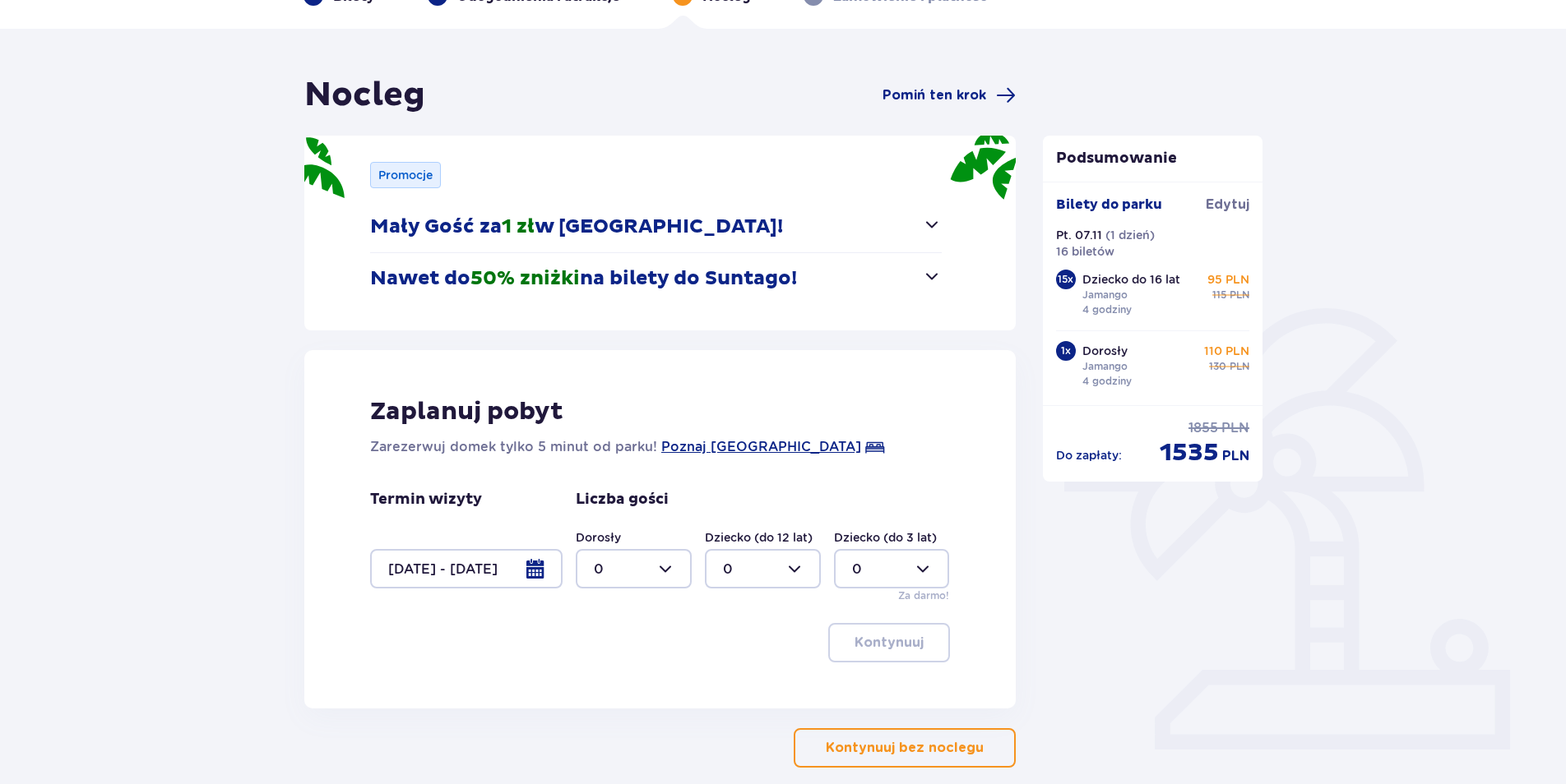
click at [673, 562] on div at bounding box center [634, 569] width 116 height 40
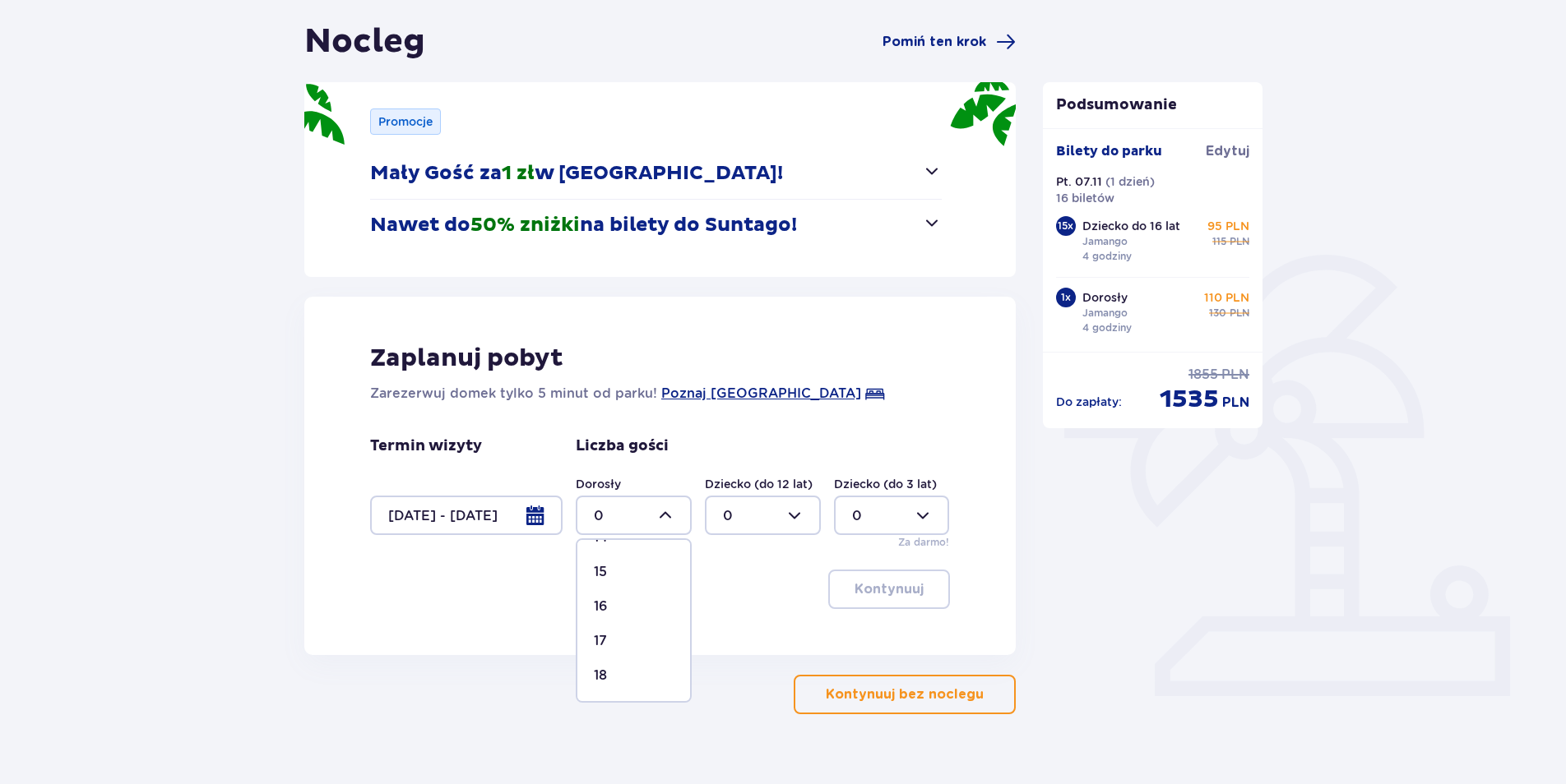
scroll to position [182, 0]
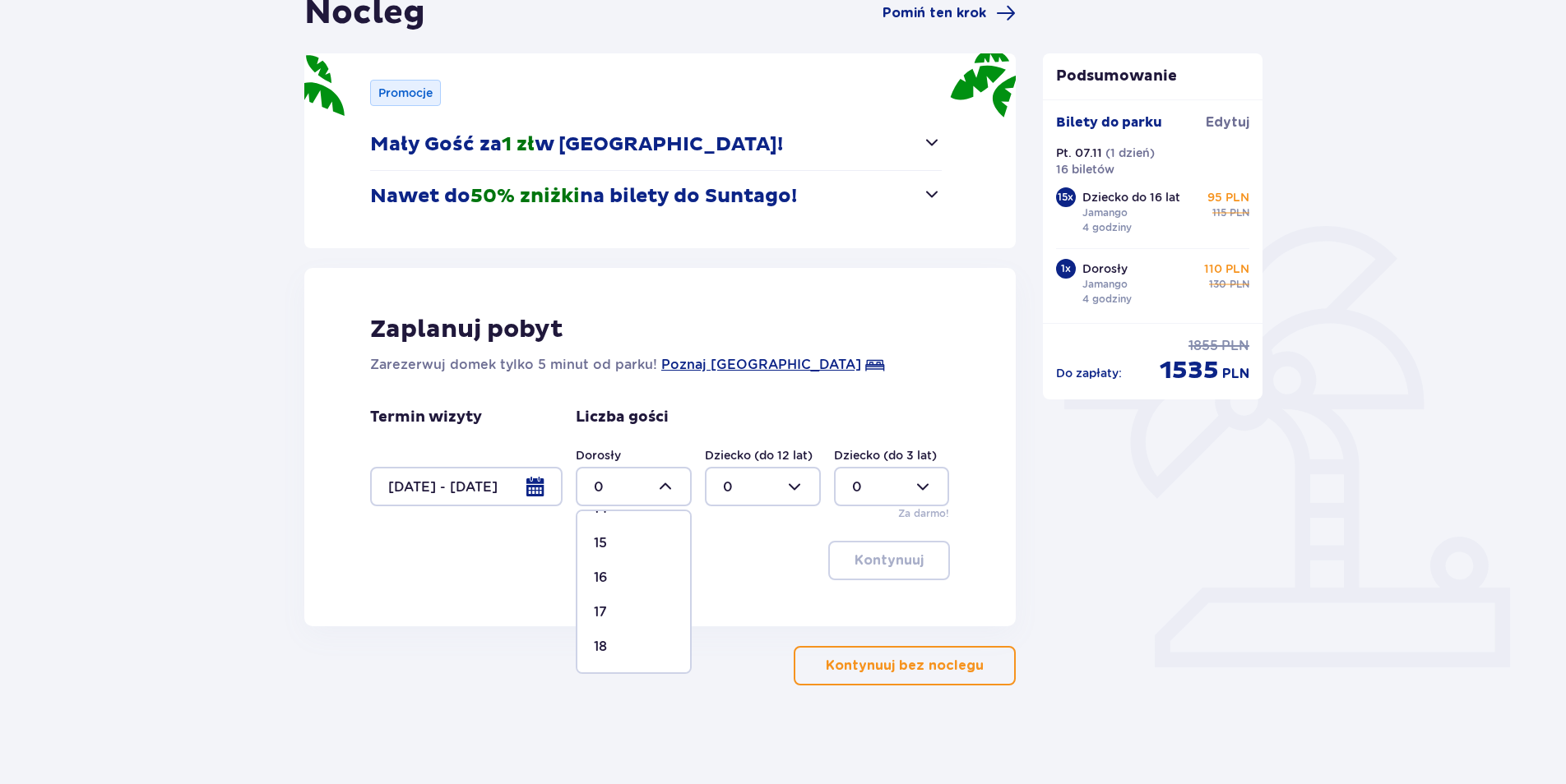
click at [602, 576] on p "16" at bounding box center [600, 578] width 14 height 18
click at [797, 485] on div at bounding box center [763, 487] width 116 height 40
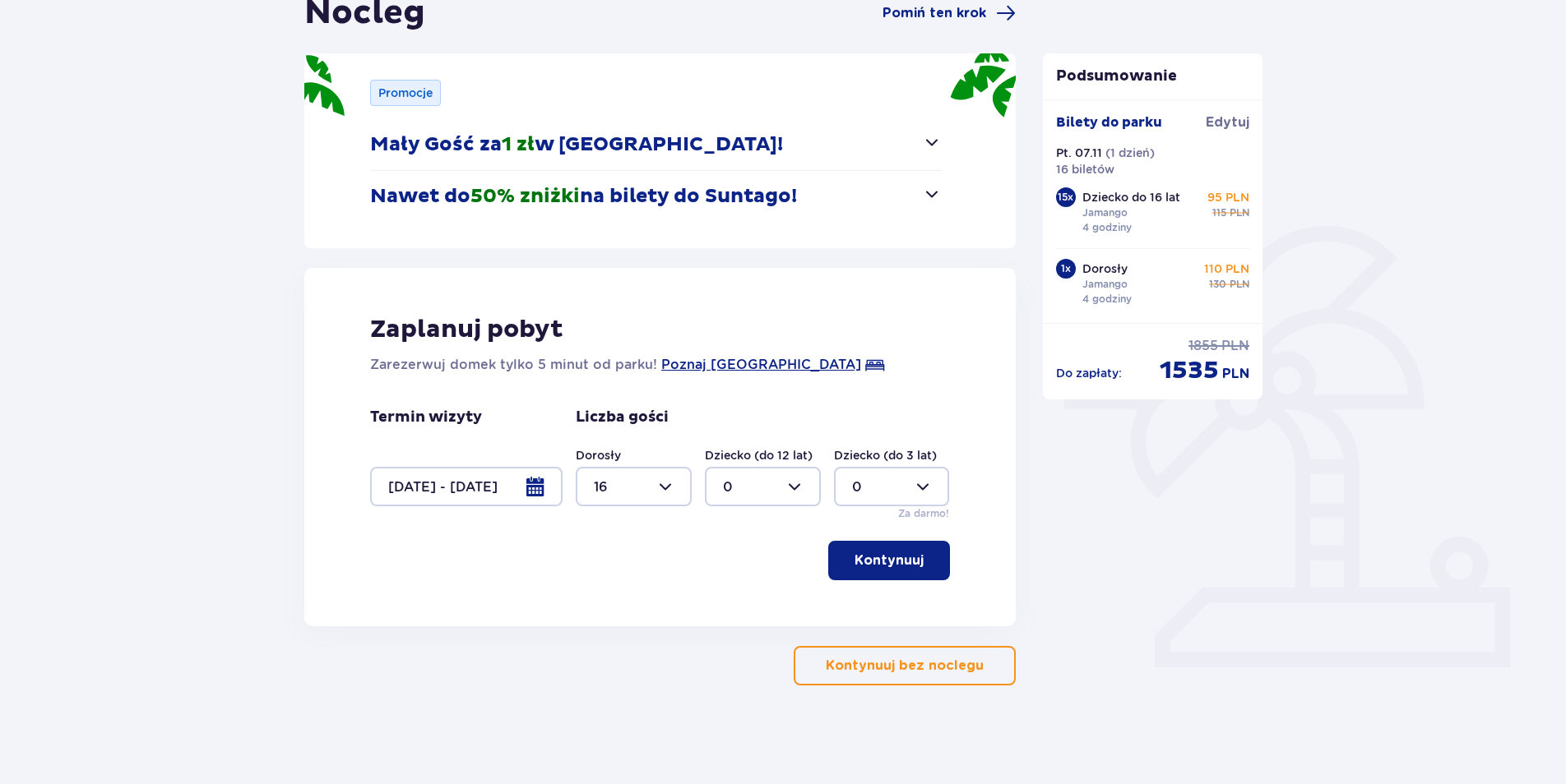
click at [673, 488] on div at bounding box center [634, 487] width 116 height 40
click at [666, 484] on div at bounding box center [634, 487] width 116 height 40
click at [618, 574] on div "1" at bounding box center [633, 572] width 80 height 18
type input "1"
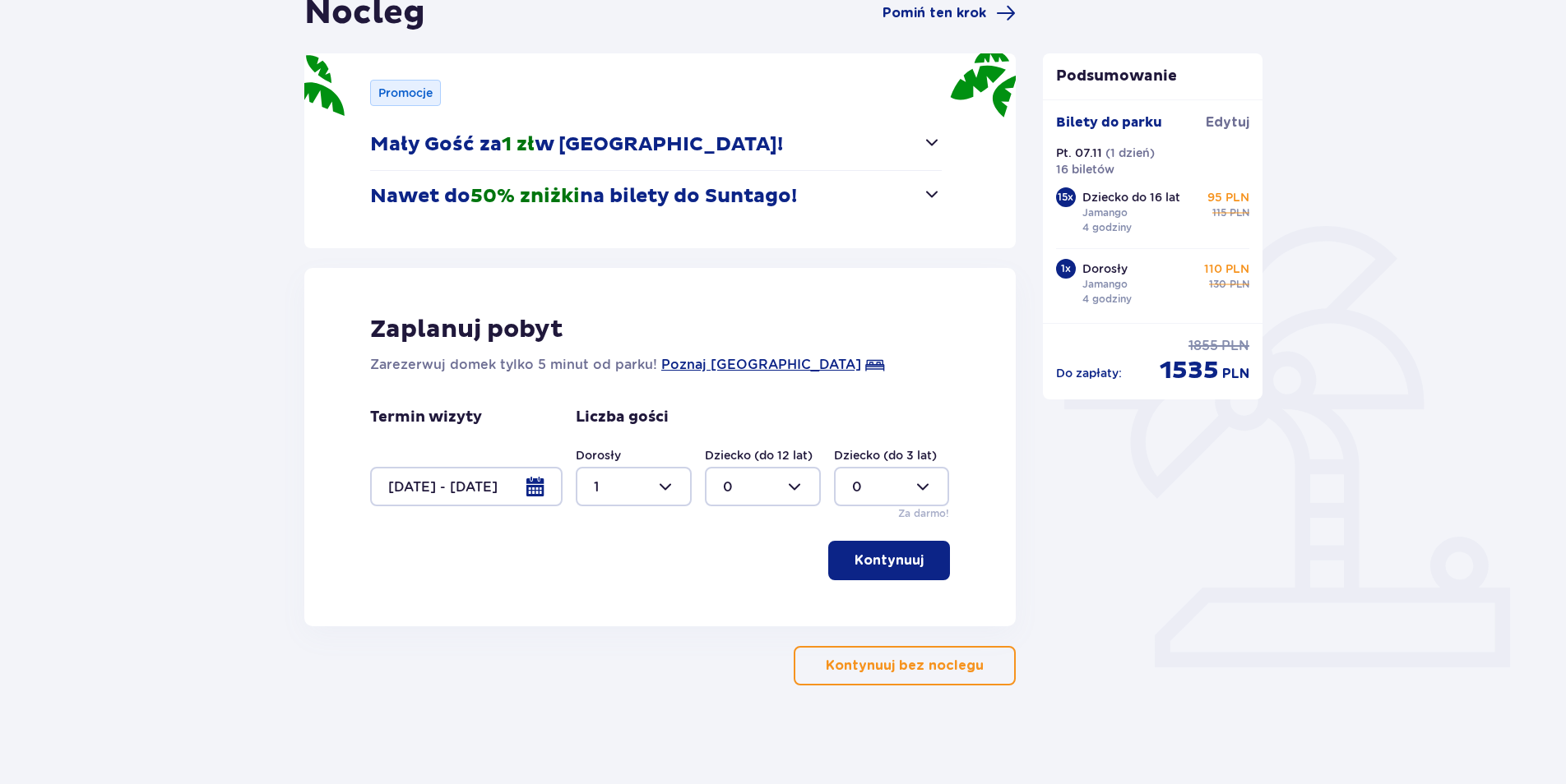
click at [798, 496] on div at bounding box center [763, 487] width 116 height 40
click at [735, 549] on p "15" at bounding box center [729, 553] width 13 height 18
type input "15"
click at [900, 562] on p "Kontynuuj" at bounding box center [889, 561] width 69 height 18
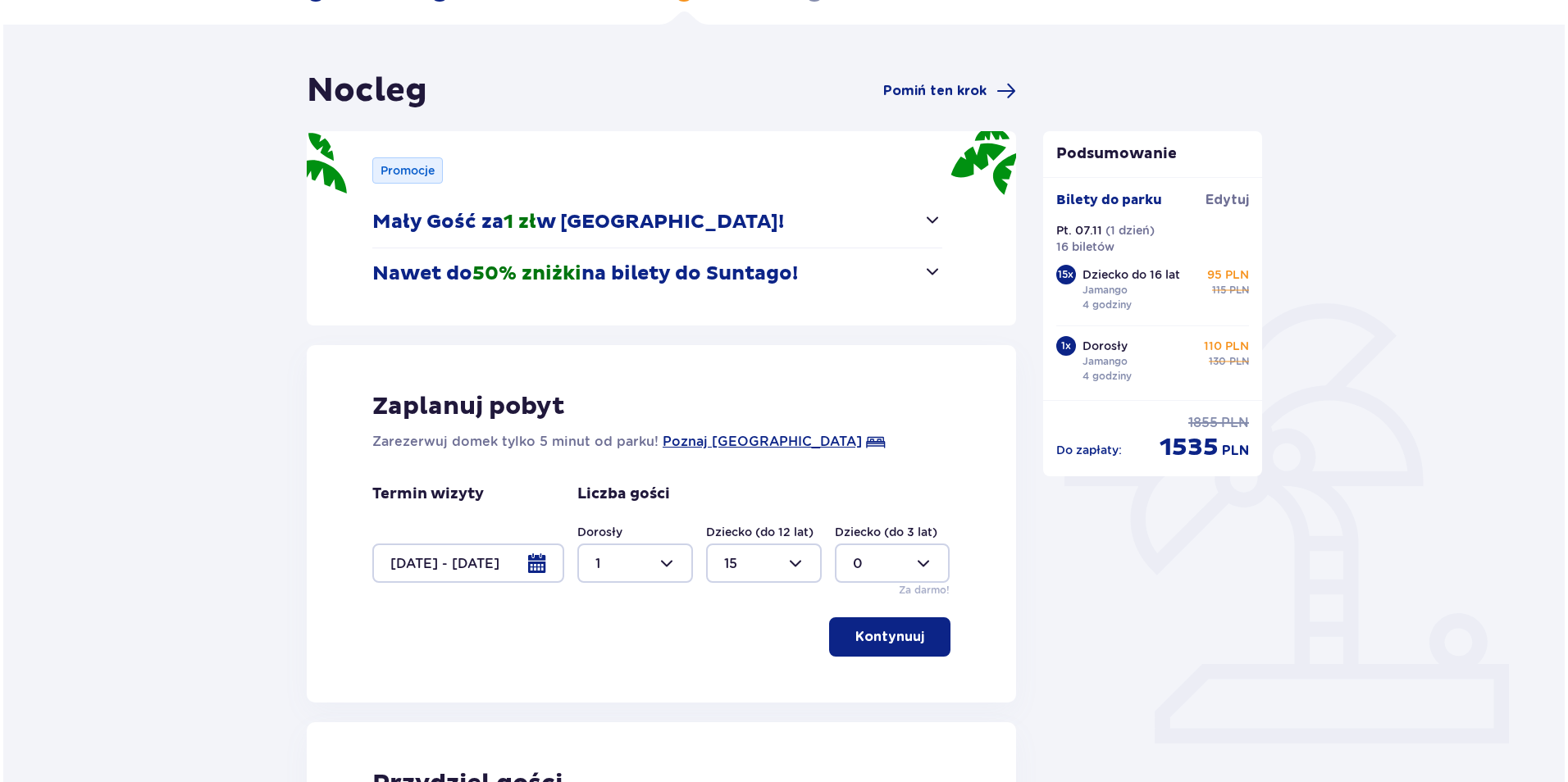
scroll to position [63, 0]
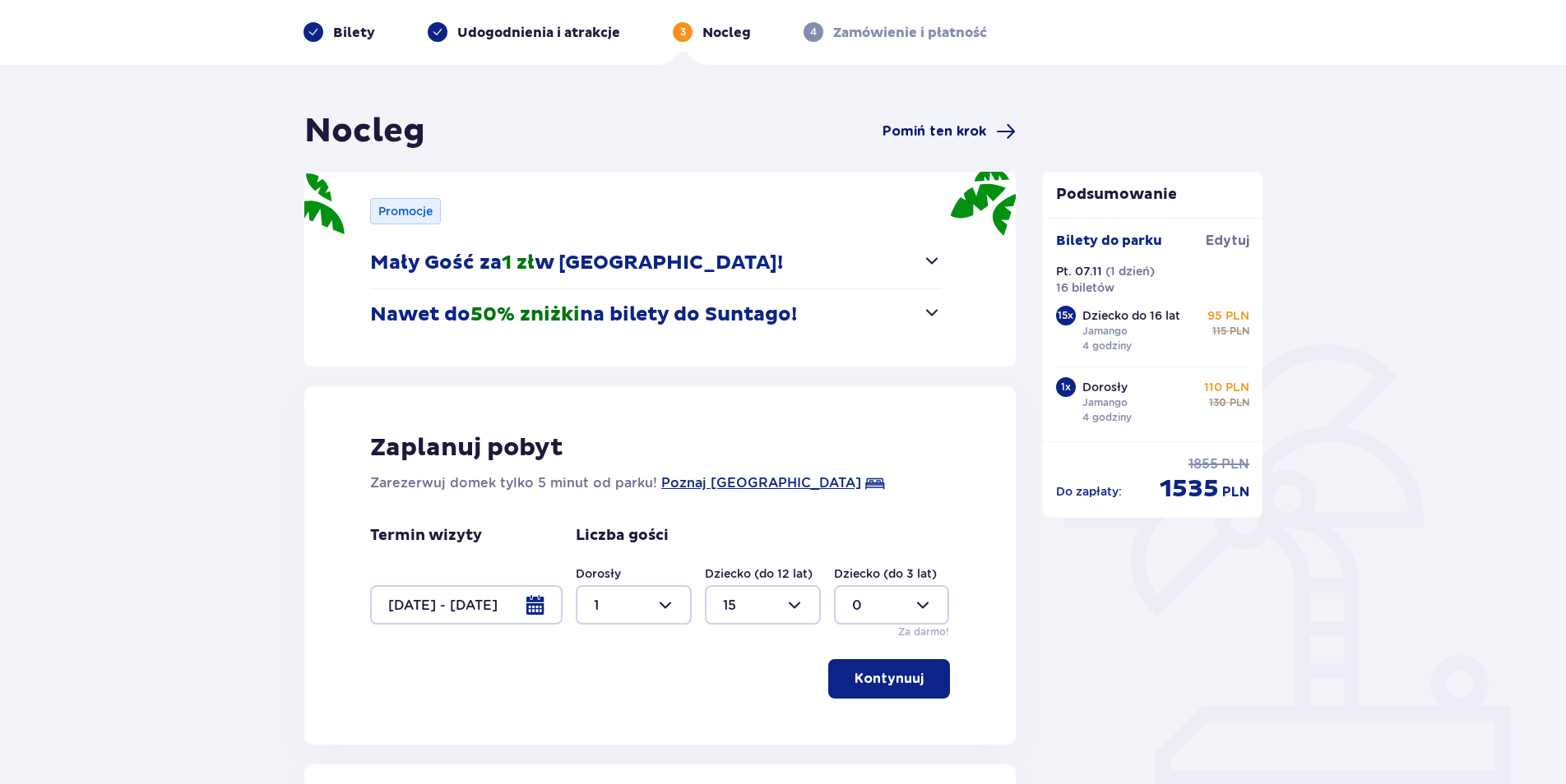
click at [923, 124] on span "Pomiń ten krok" at bounding box center [934, 132] width 104 height 18
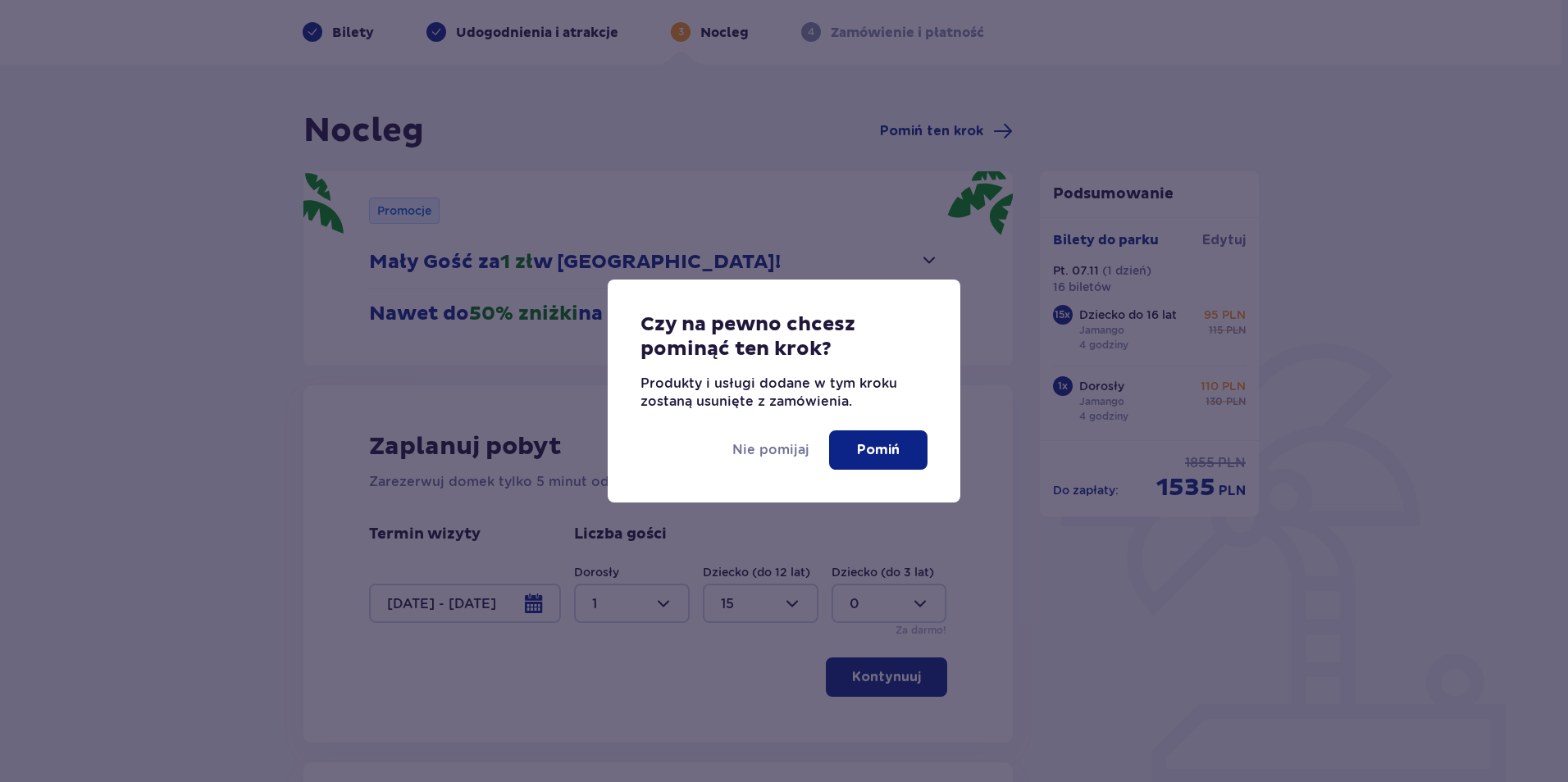
click at [839, 458] on button "Pomiń" at bounding box center [878, 450] width 98 height 40
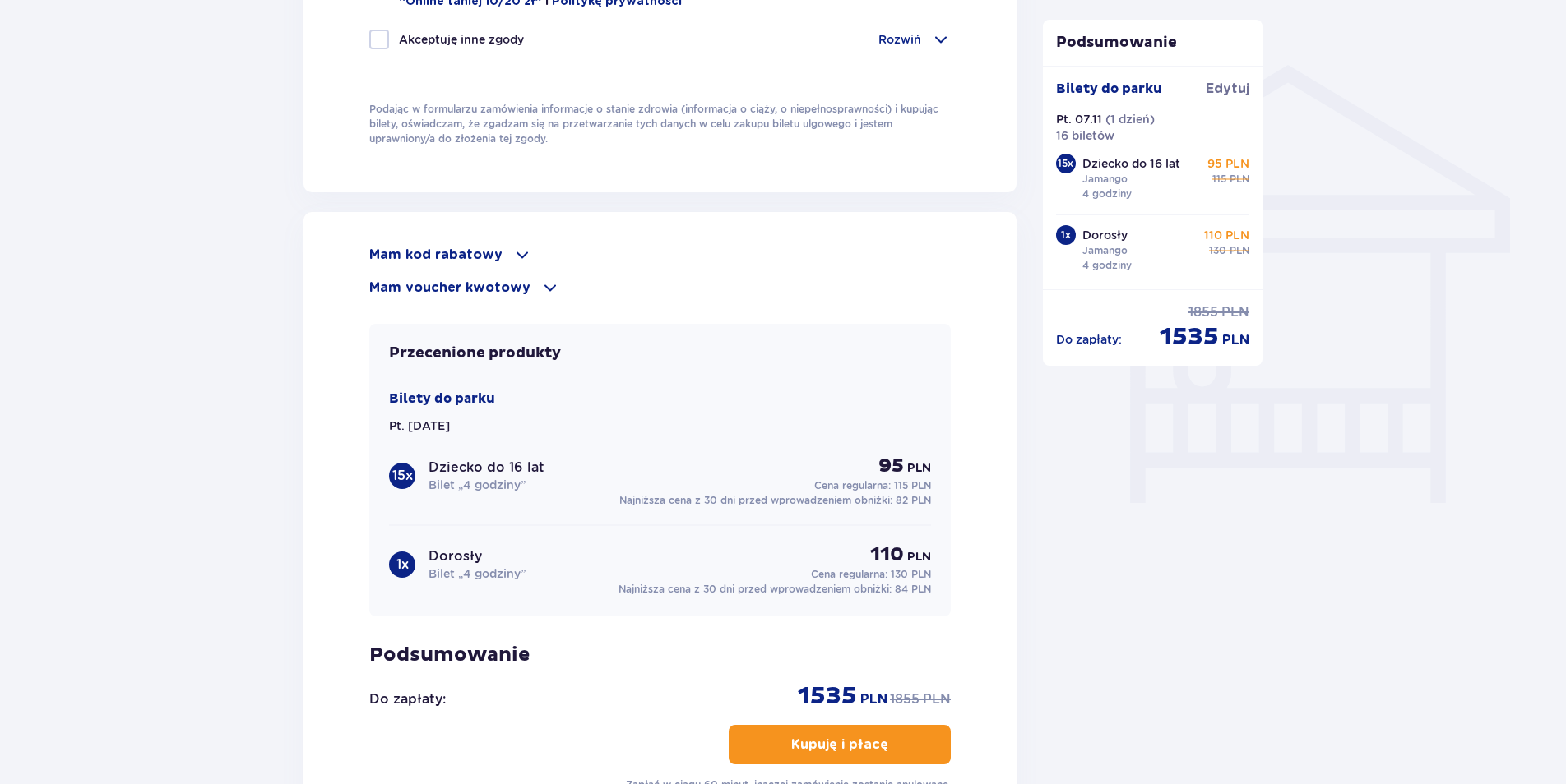
scroll to position [1398, 0]
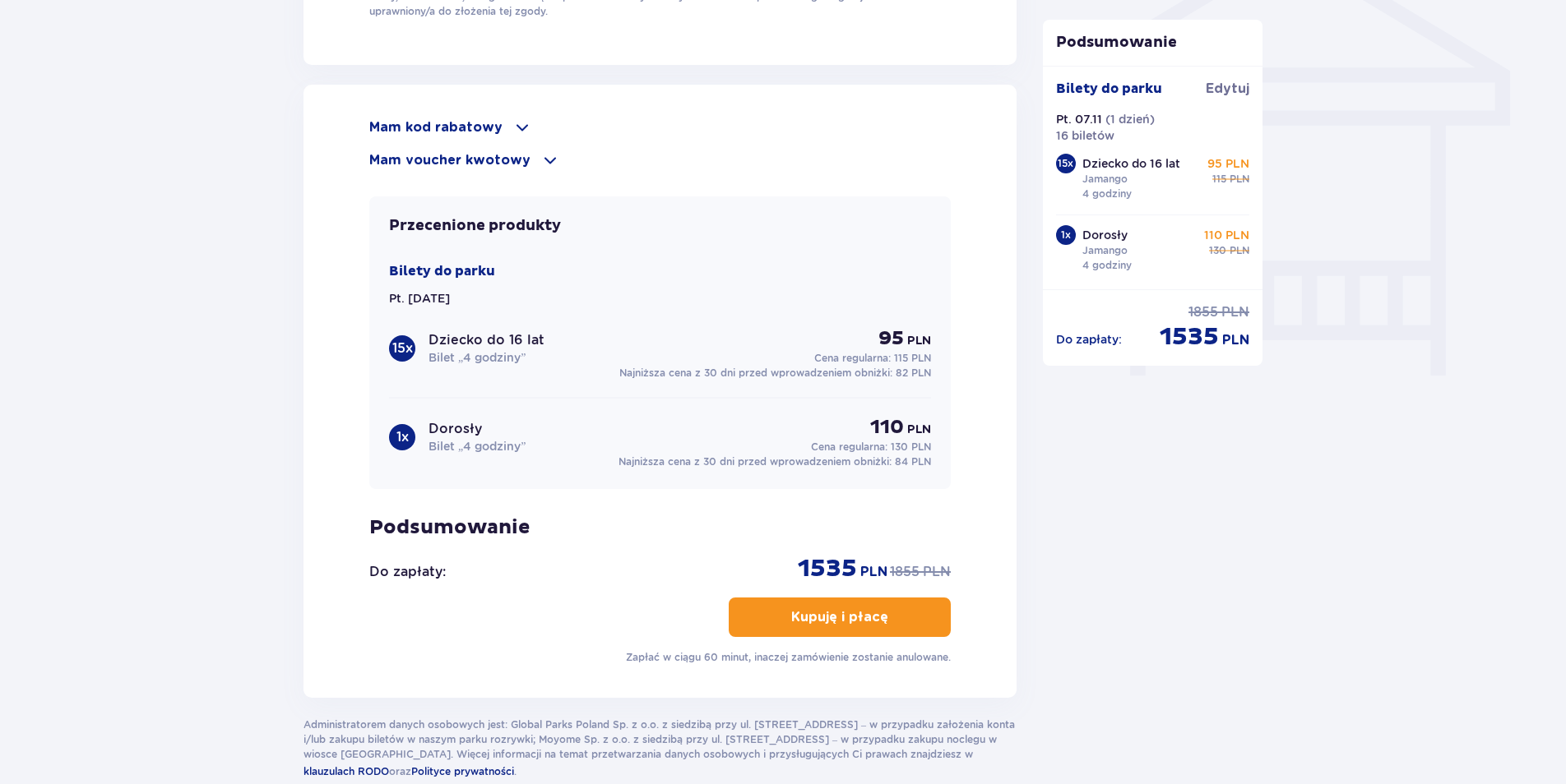
click at [755, 517] on p "Podsumowanie" at bounding box center [660, 528] width 582 height 25
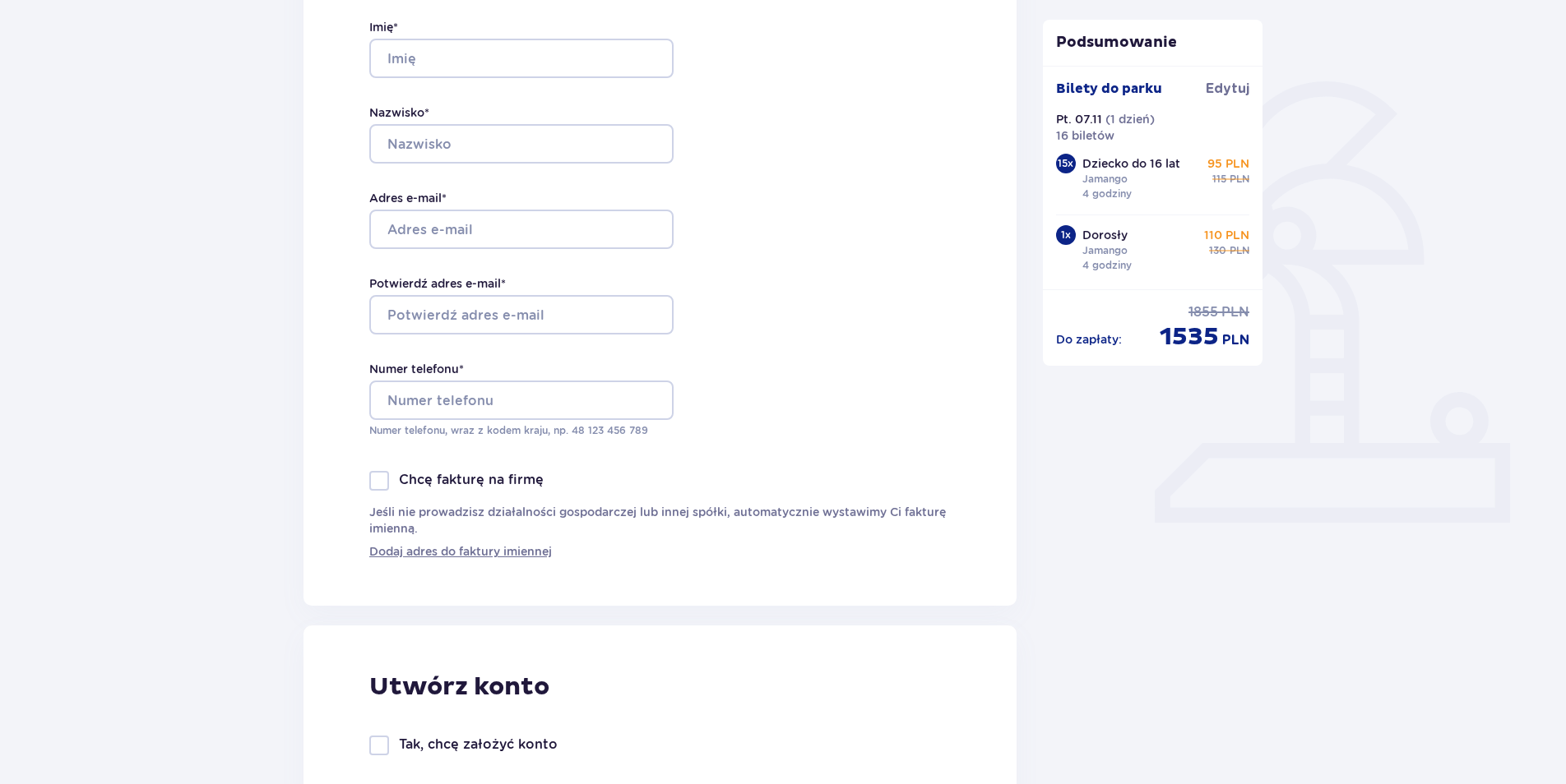
scroll to position [0, 0]
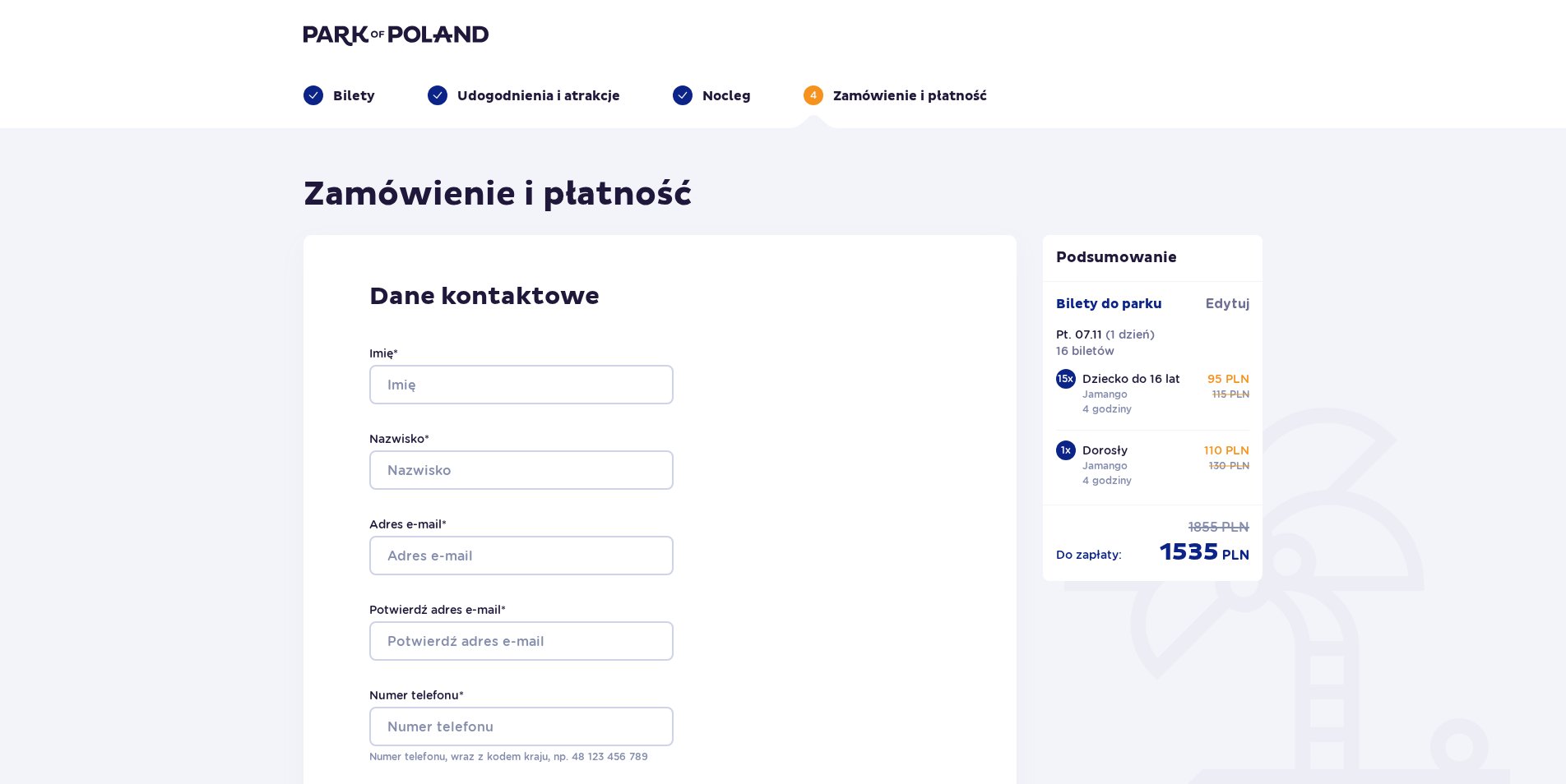
click at [729, 96] on p "Nocleg" at bounding box center [726, 96] width 48 height 18
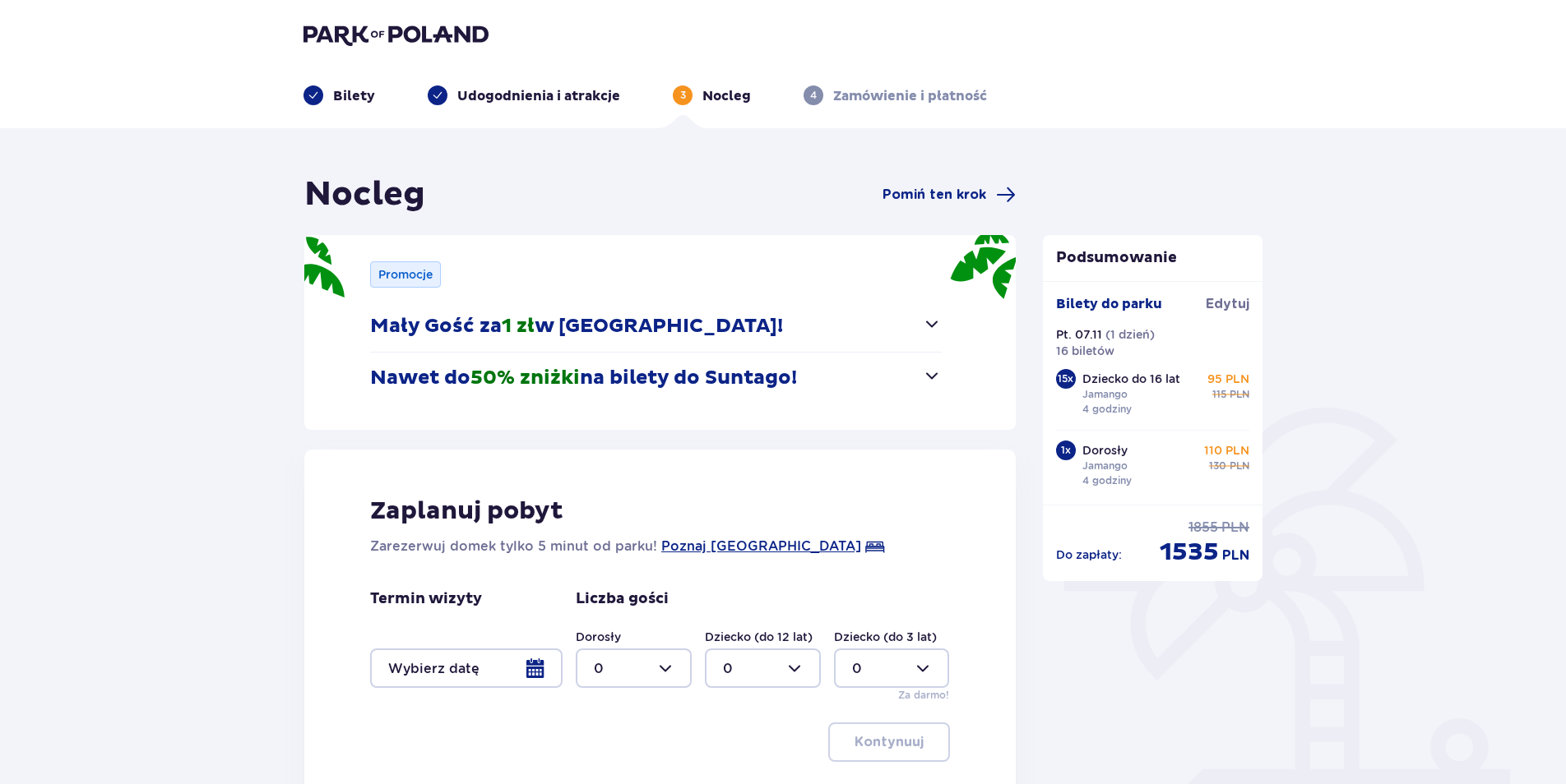
click at [566, 92] on p "Udogodnienia i atrakcje" at bounding box center [539, 96] width 163 height 18
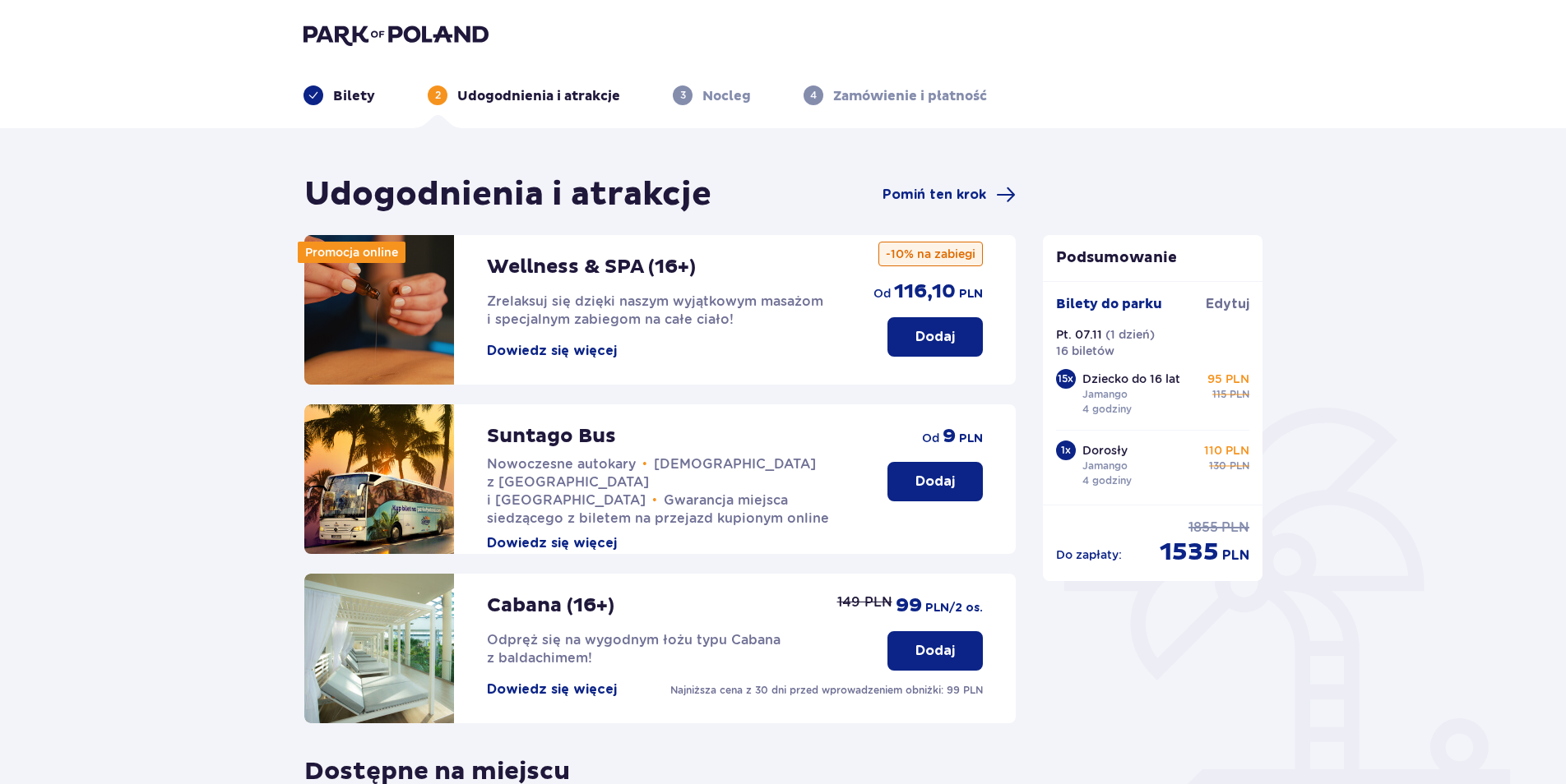
click at [349, 100] on p "Bilety" at bounding box center [354, 96] width 42 height 18
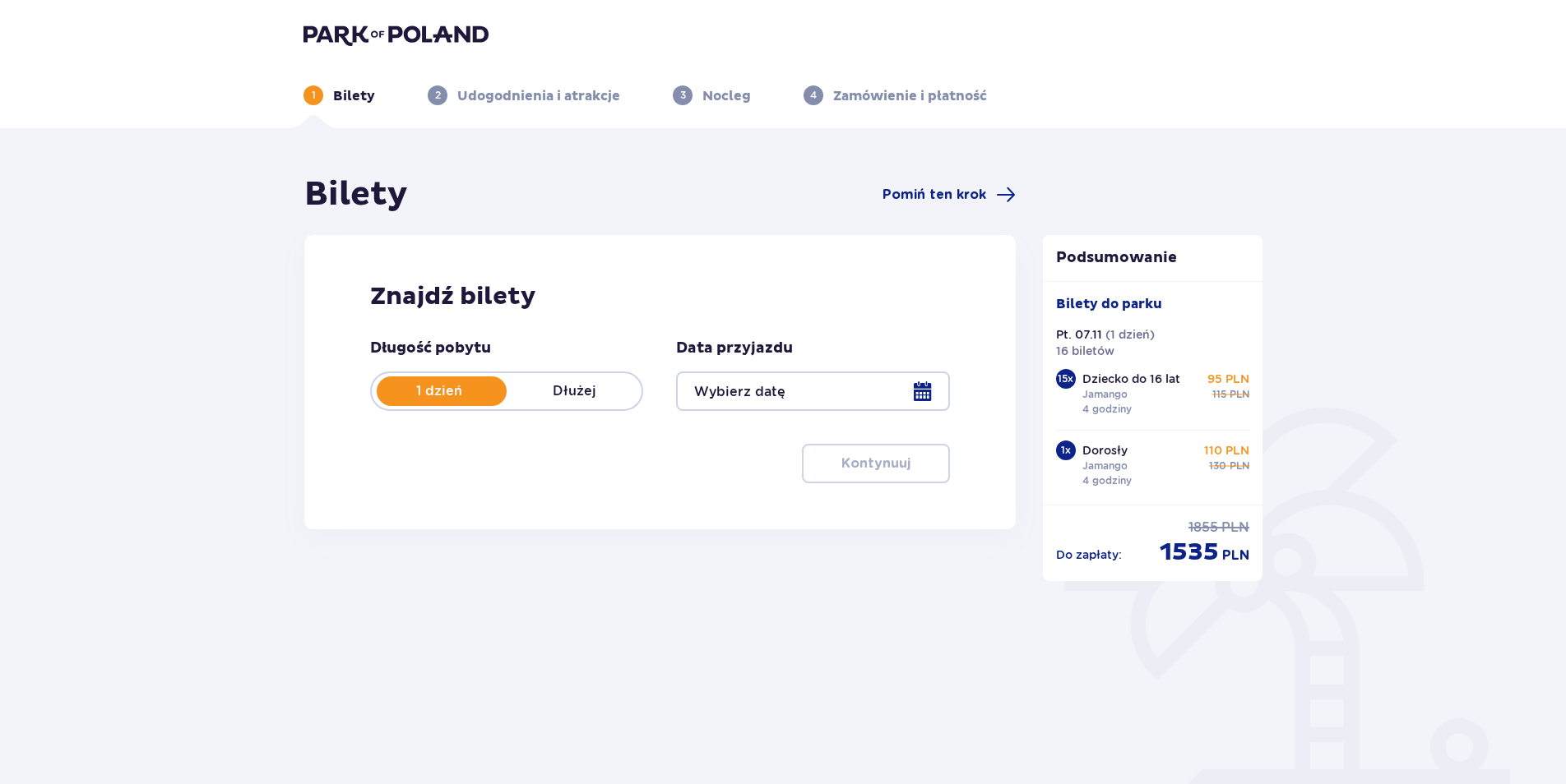
type input "07.11.25"
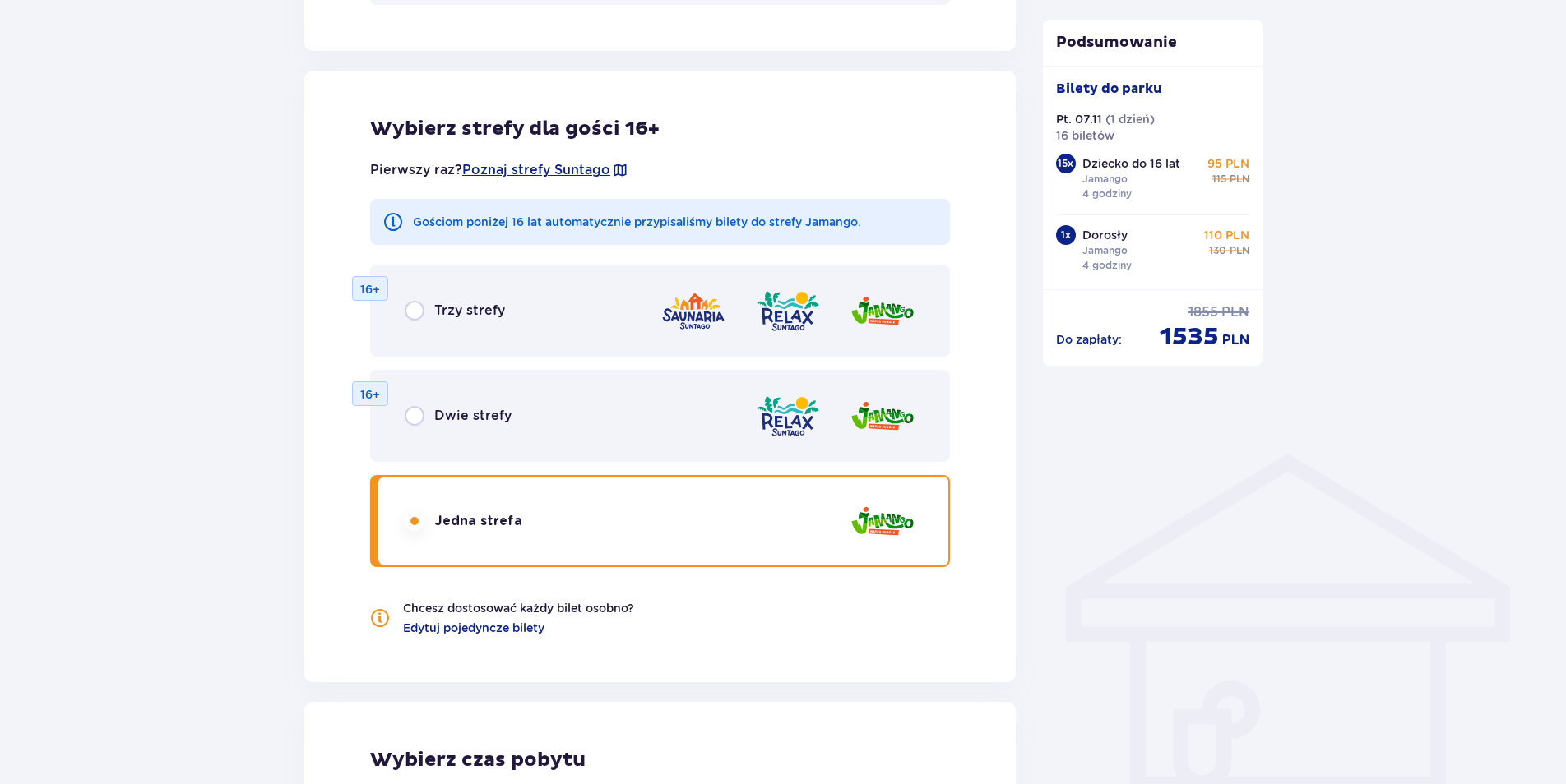
scroll to position [904, 0]
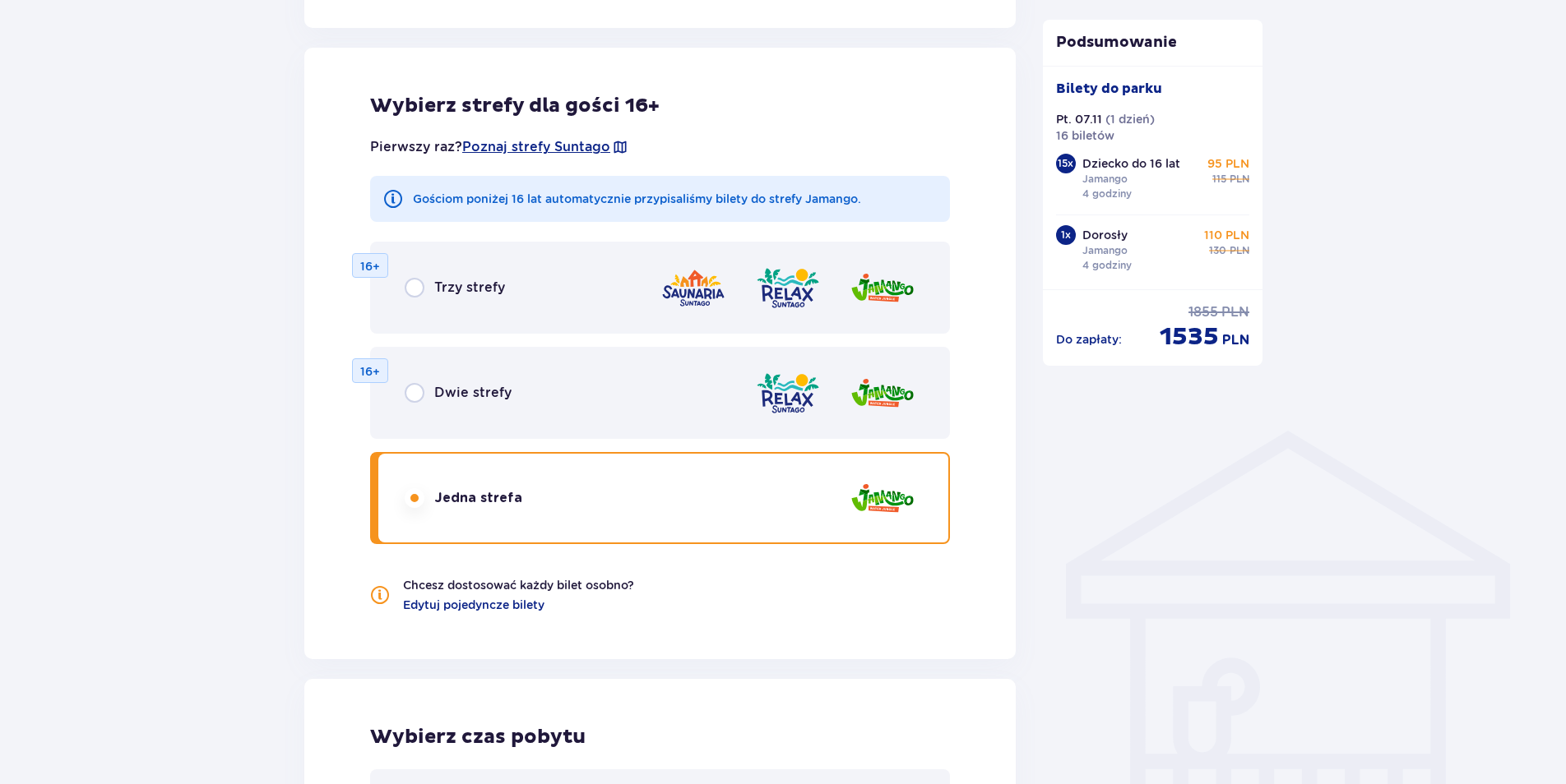
click at [1296, 455] on div "Bilety Pomiń ten krok Znajdź bilety Długość pobytu 1 dzień Dłużej Data przyjazd…" at bounding box center [783, 335] width 1566 height 2222
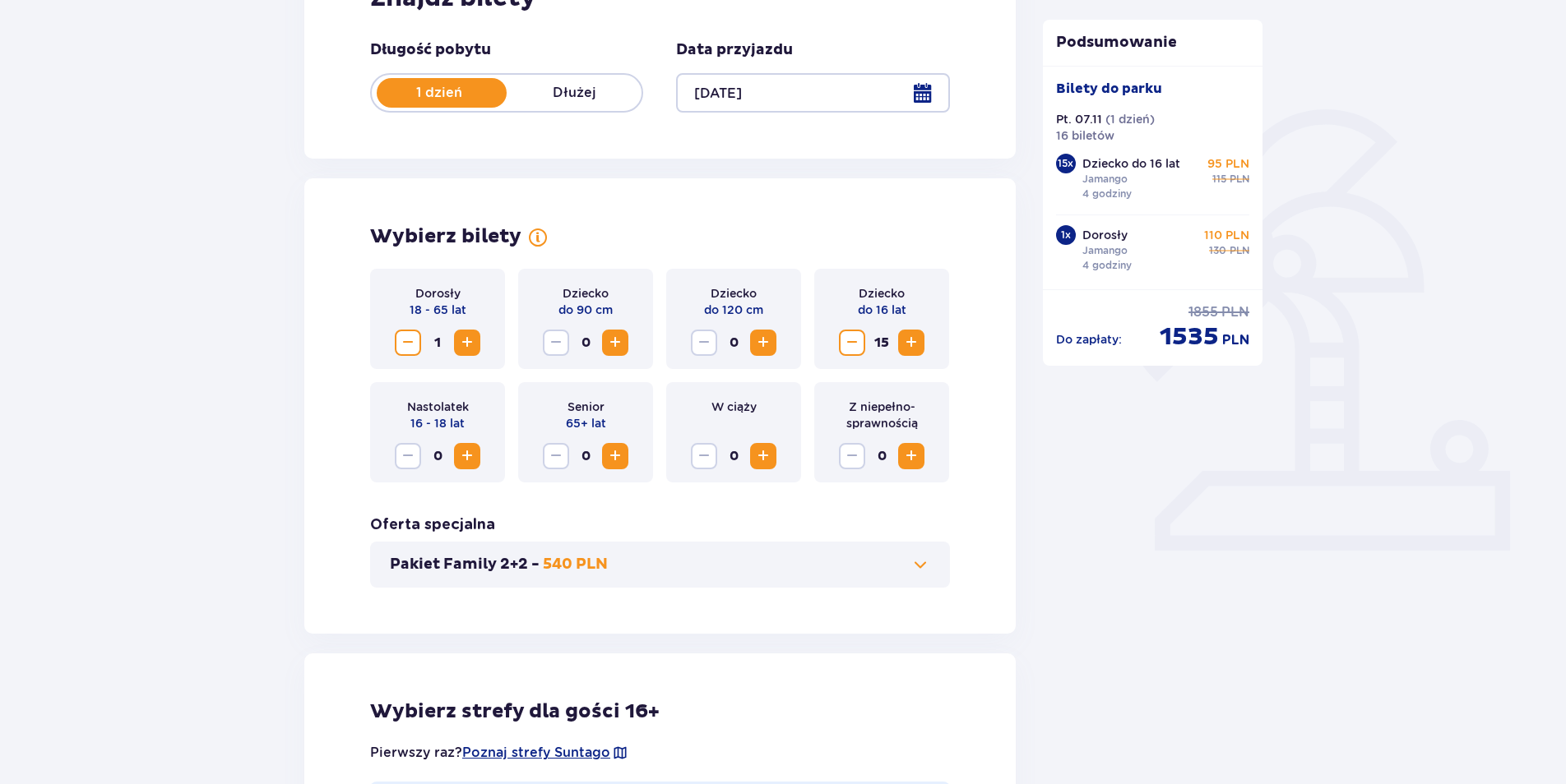
scroll to position [329, 0]
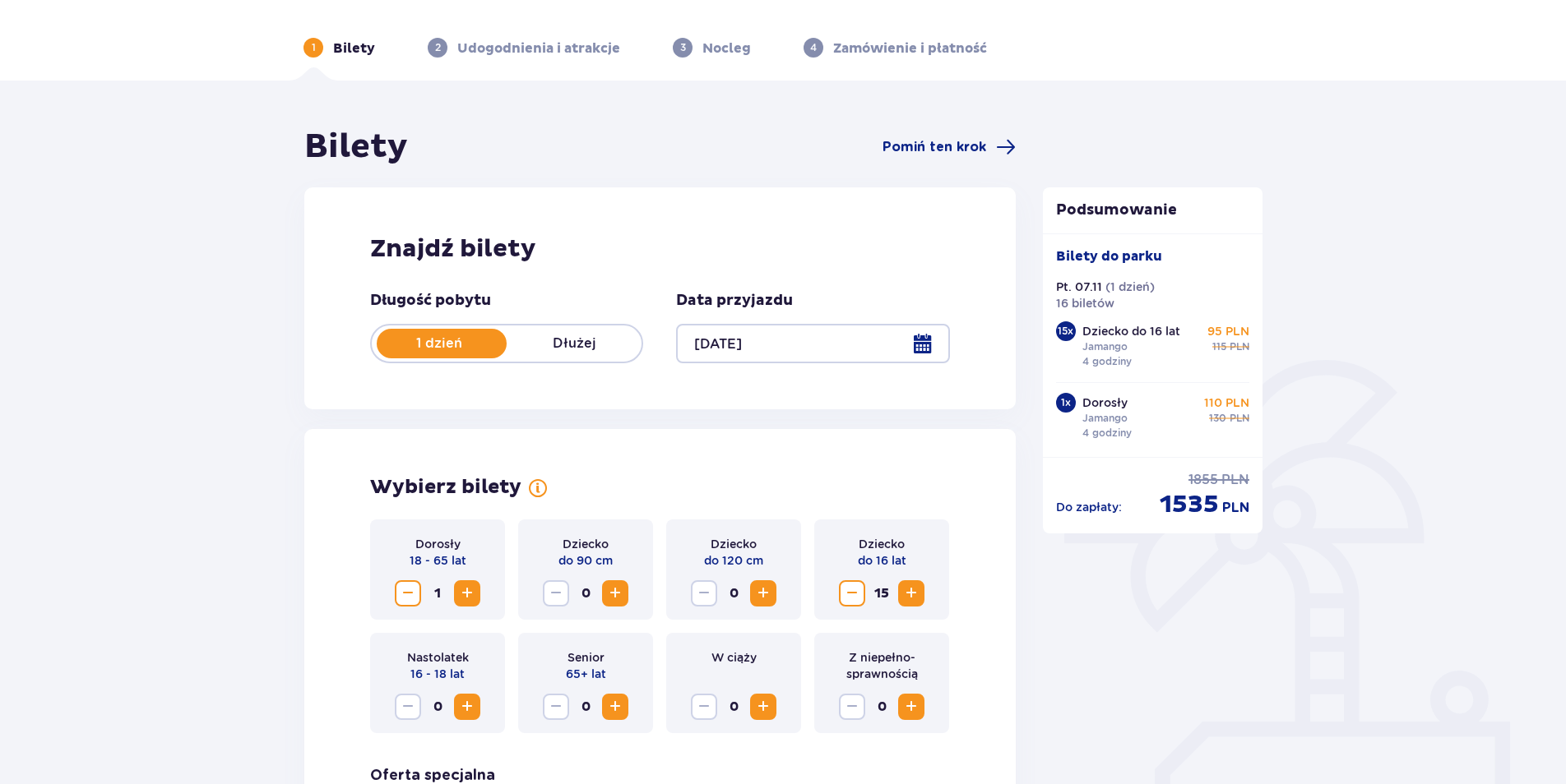
scroll to position [0, 0]
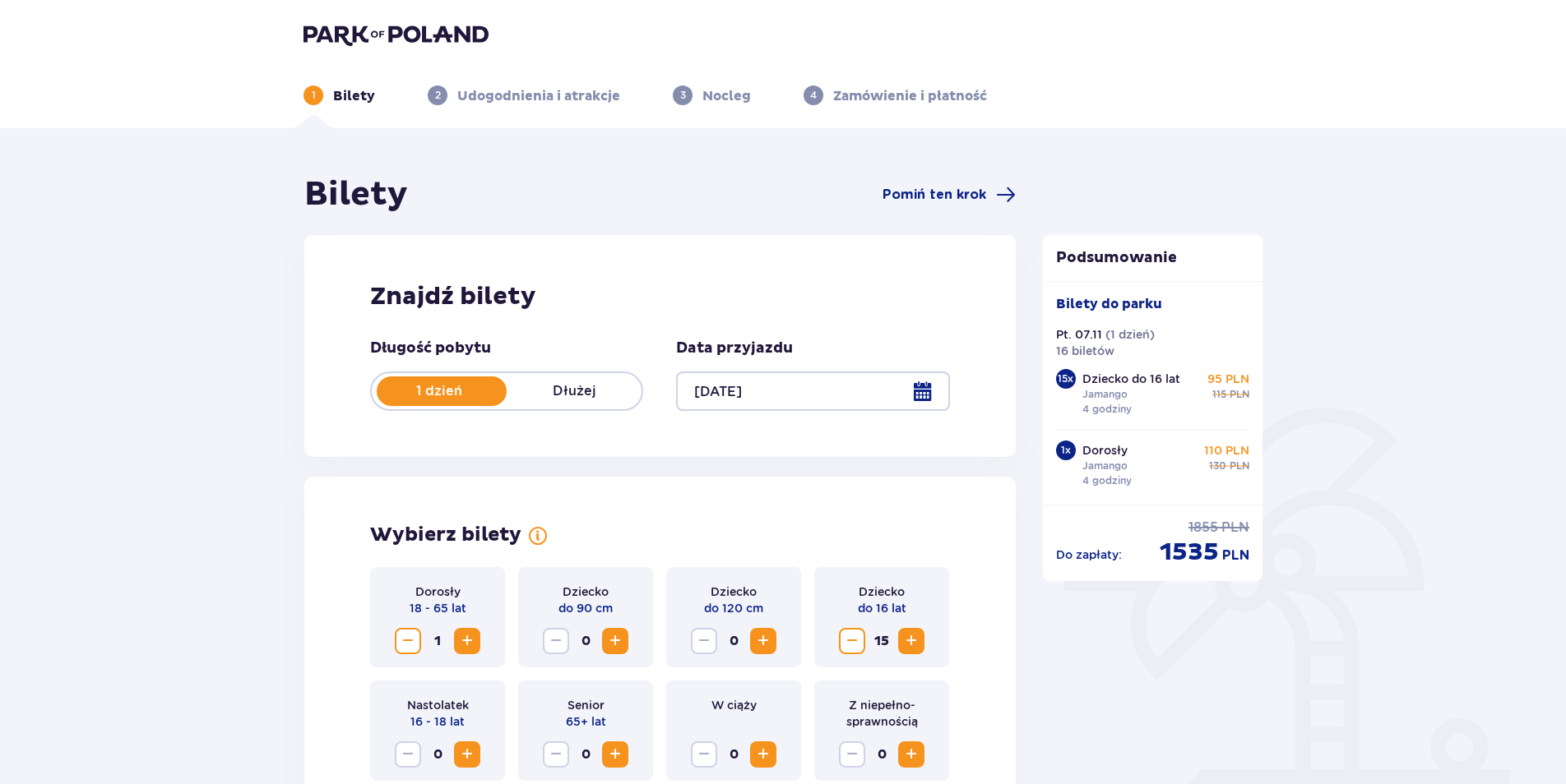
click at [427, 383] on p "1 dzień" at bounding box center [439, 392] width 135 height 18
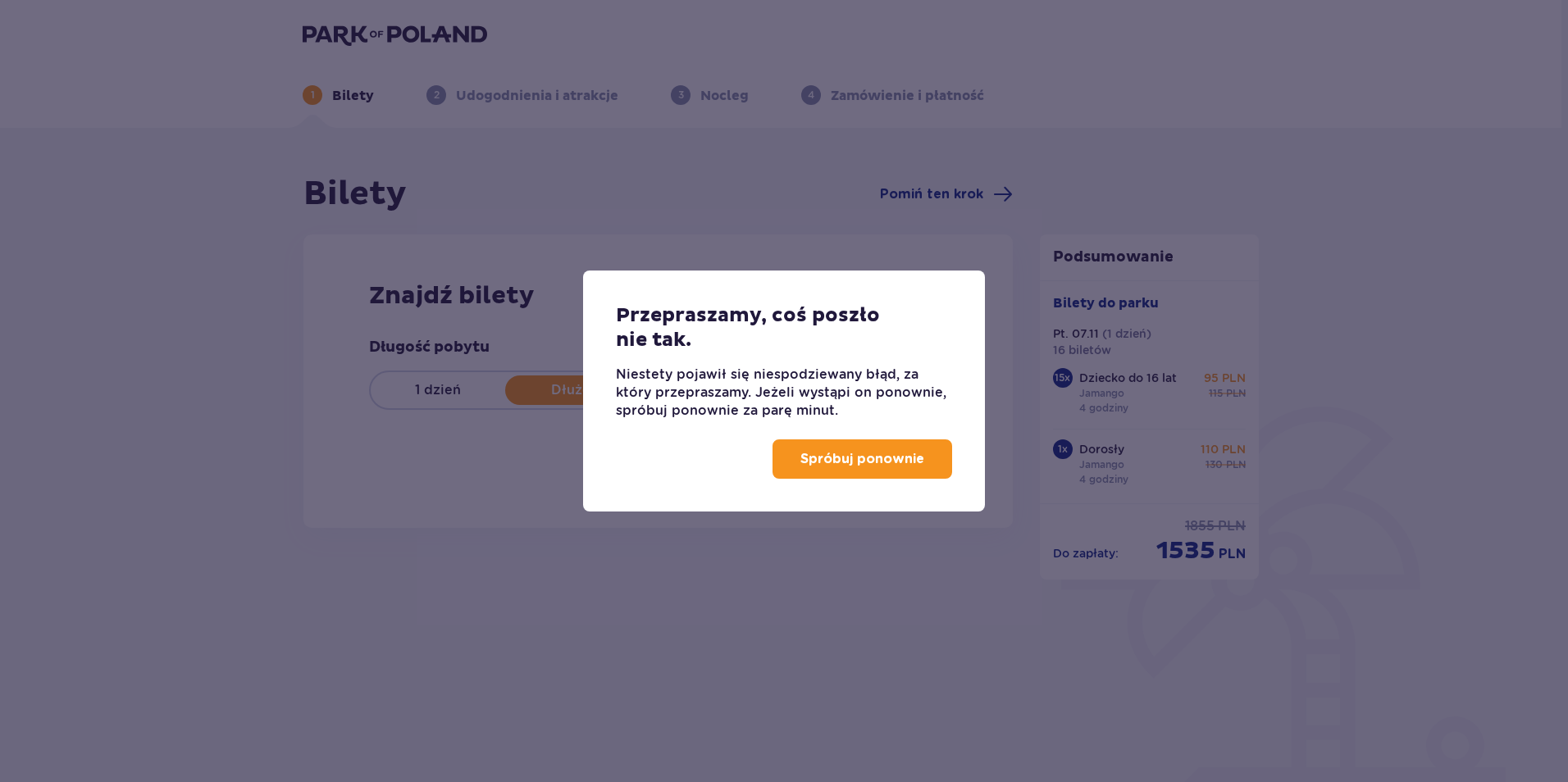
click at [877, 461] on p "Spróbuj ponownie" at bounding box center [862, 459] width 124 height 18
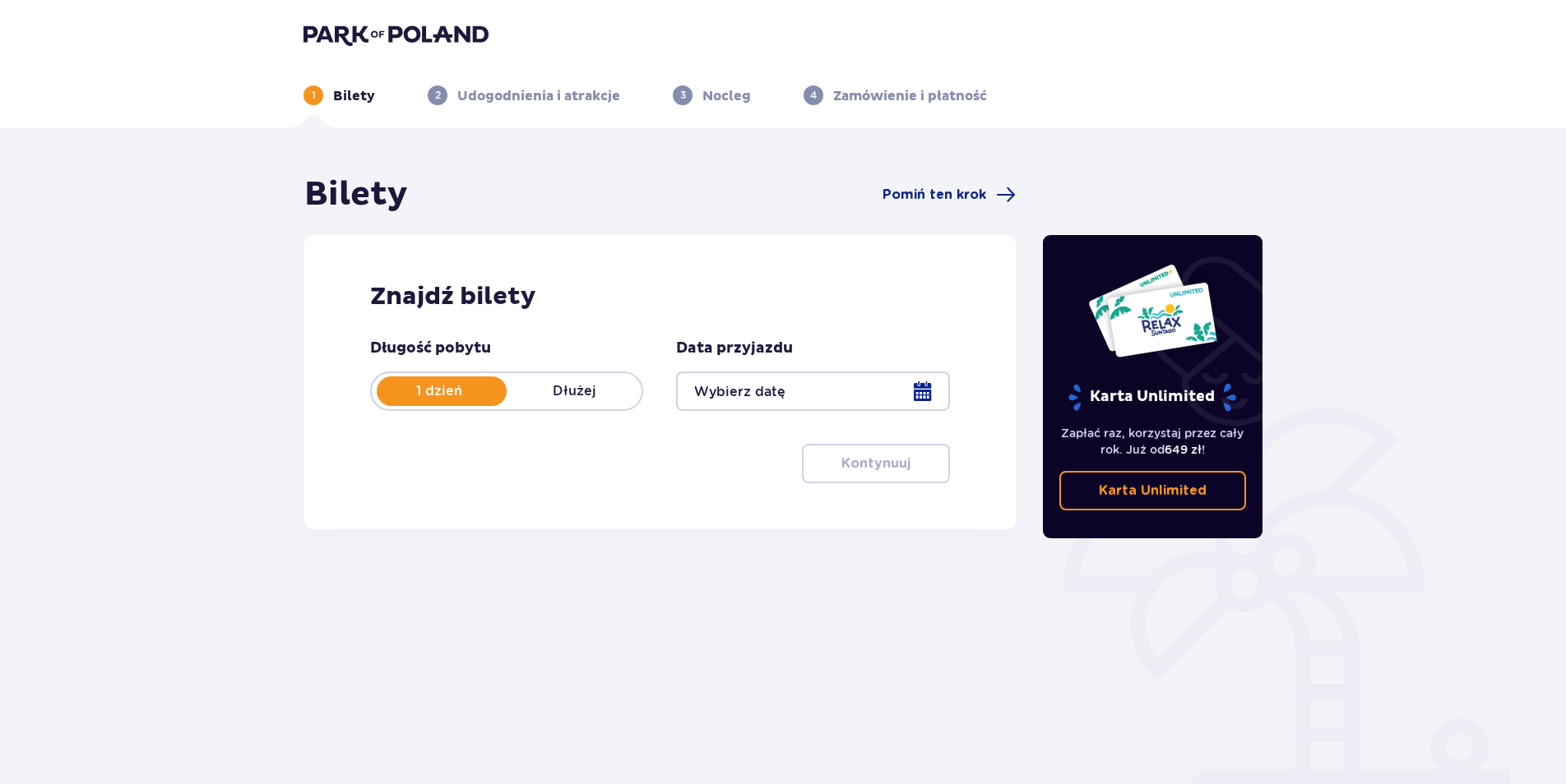
click at [413, 392] on p "1 dzień" at bounding box center [439, 392] width 135 height 18
click at [344, 94] on p "Bilety" at bounding box center [354, 96] width 42 height 18
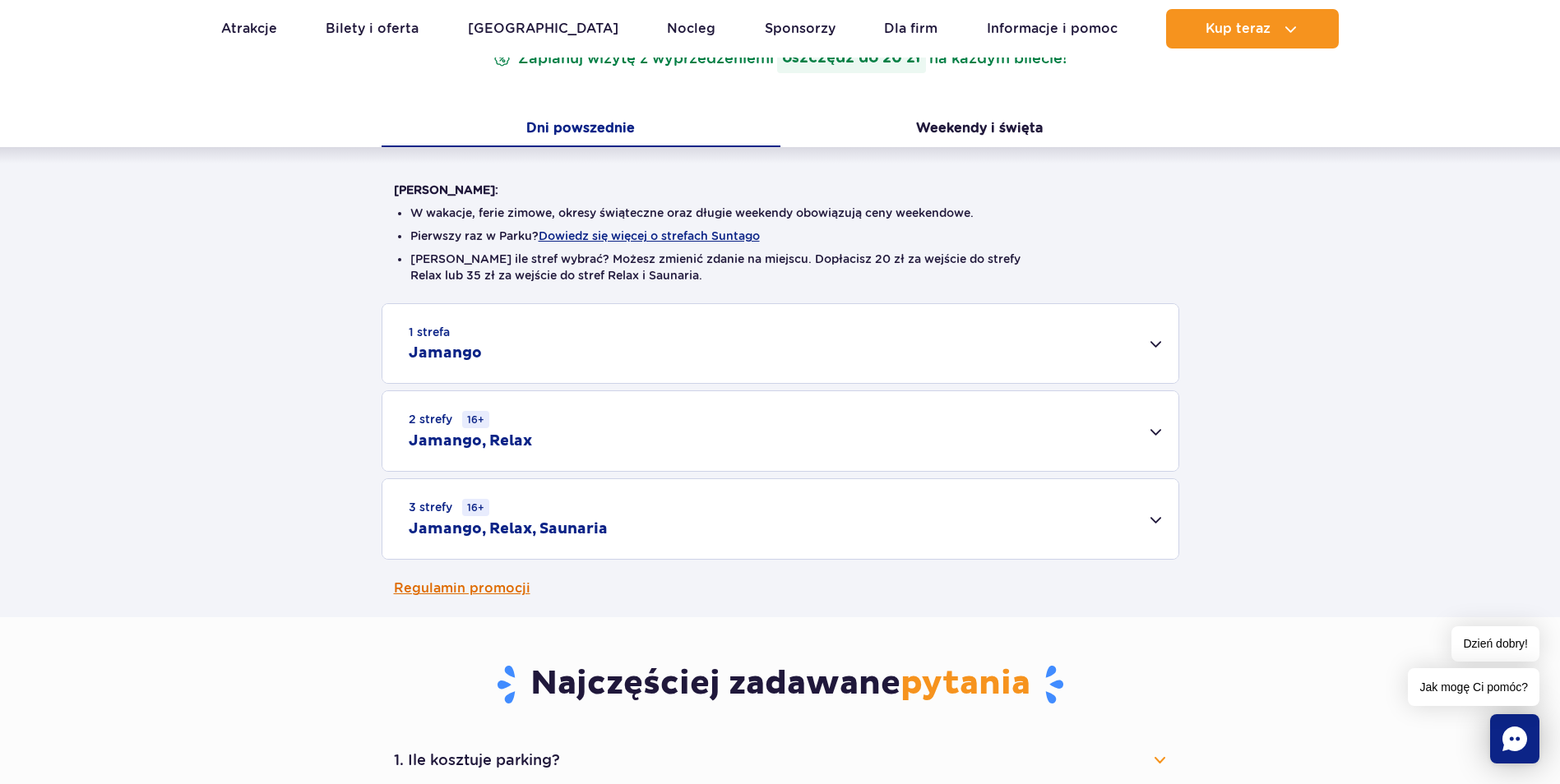
scroll to position [329, 0]
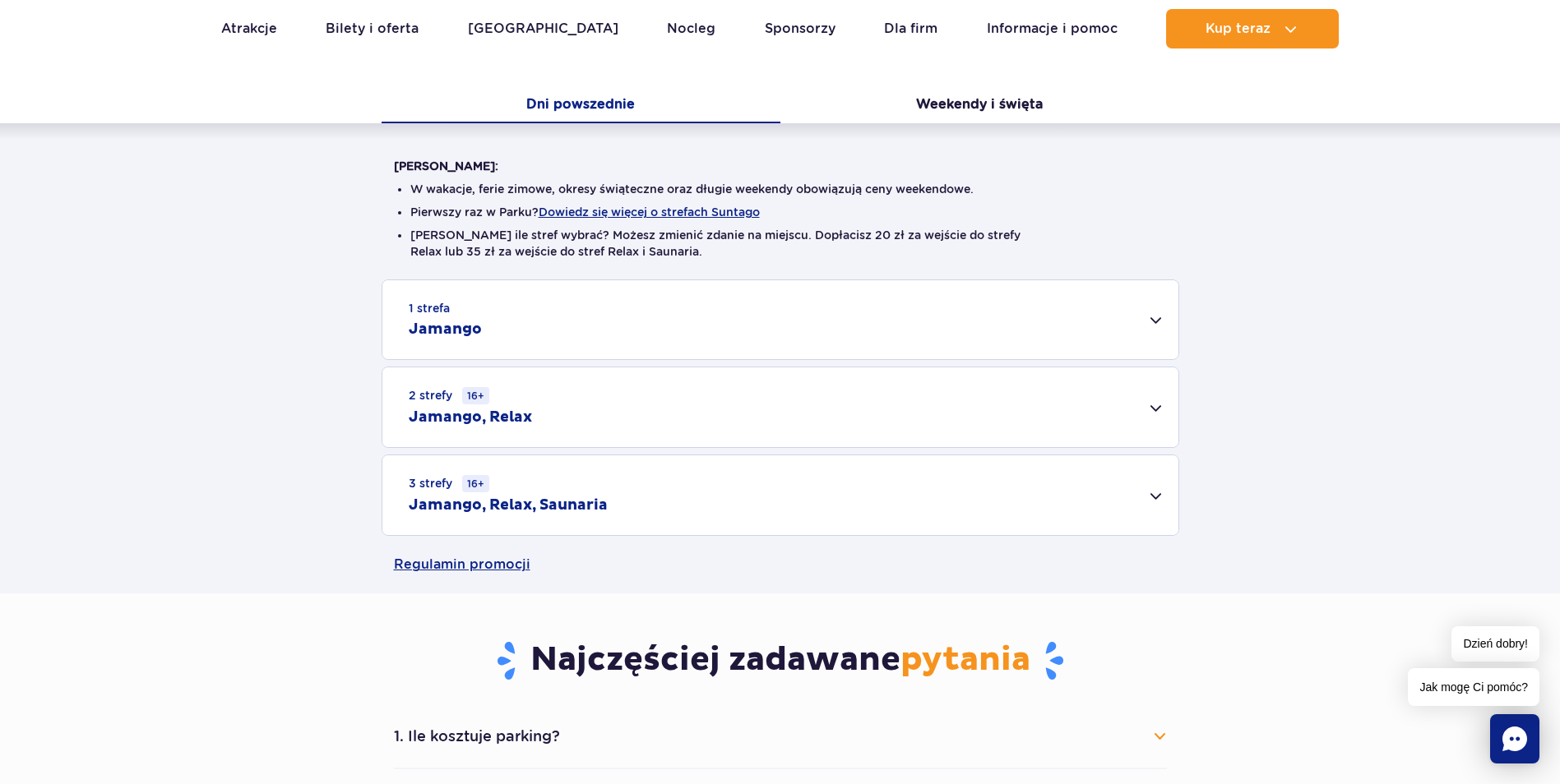
click at [1152, 317] on div "1 strefa Jamango" at bounding box center [780, 319] width 796 height 79
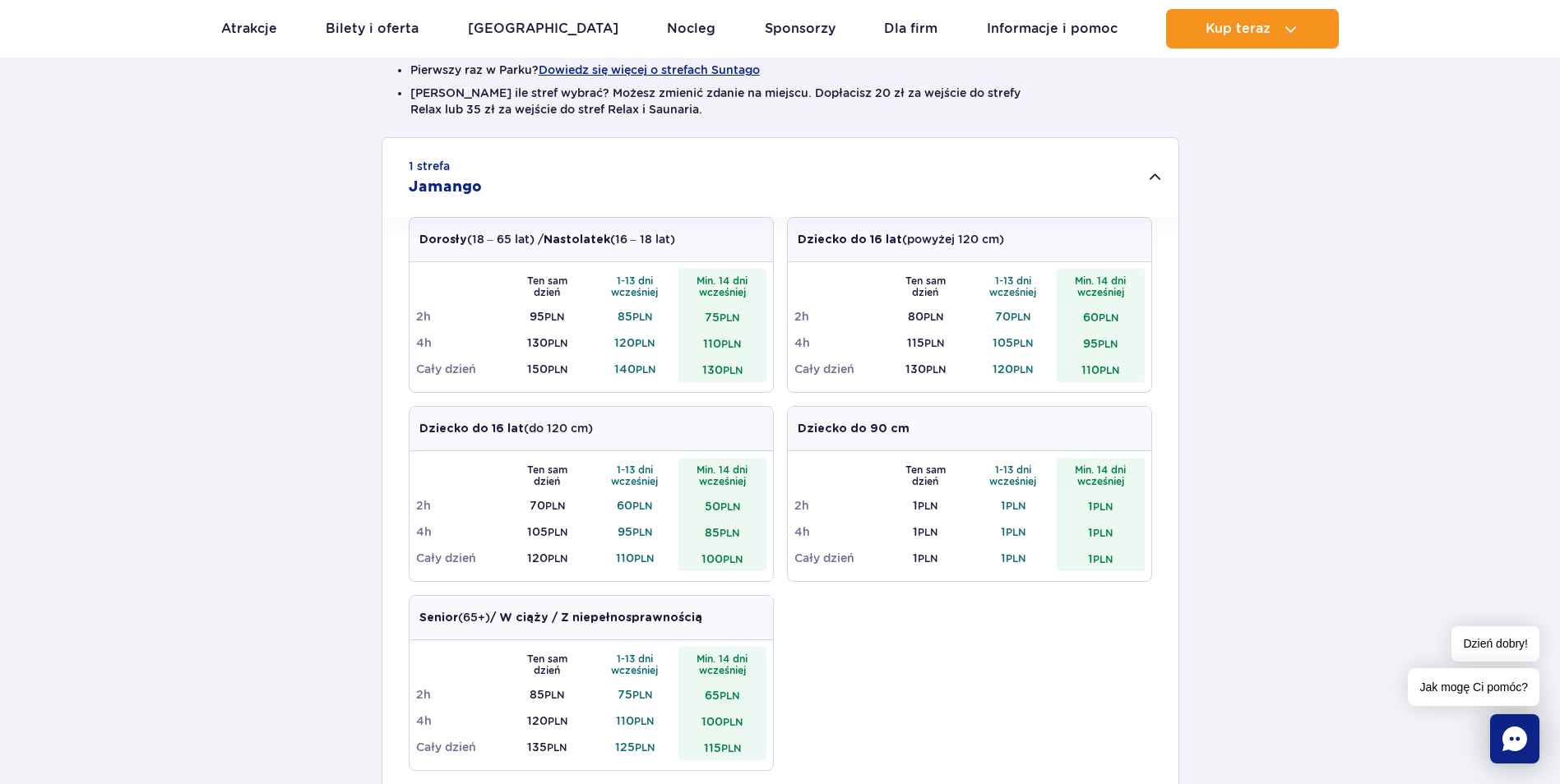
scroll to position [494, 0]
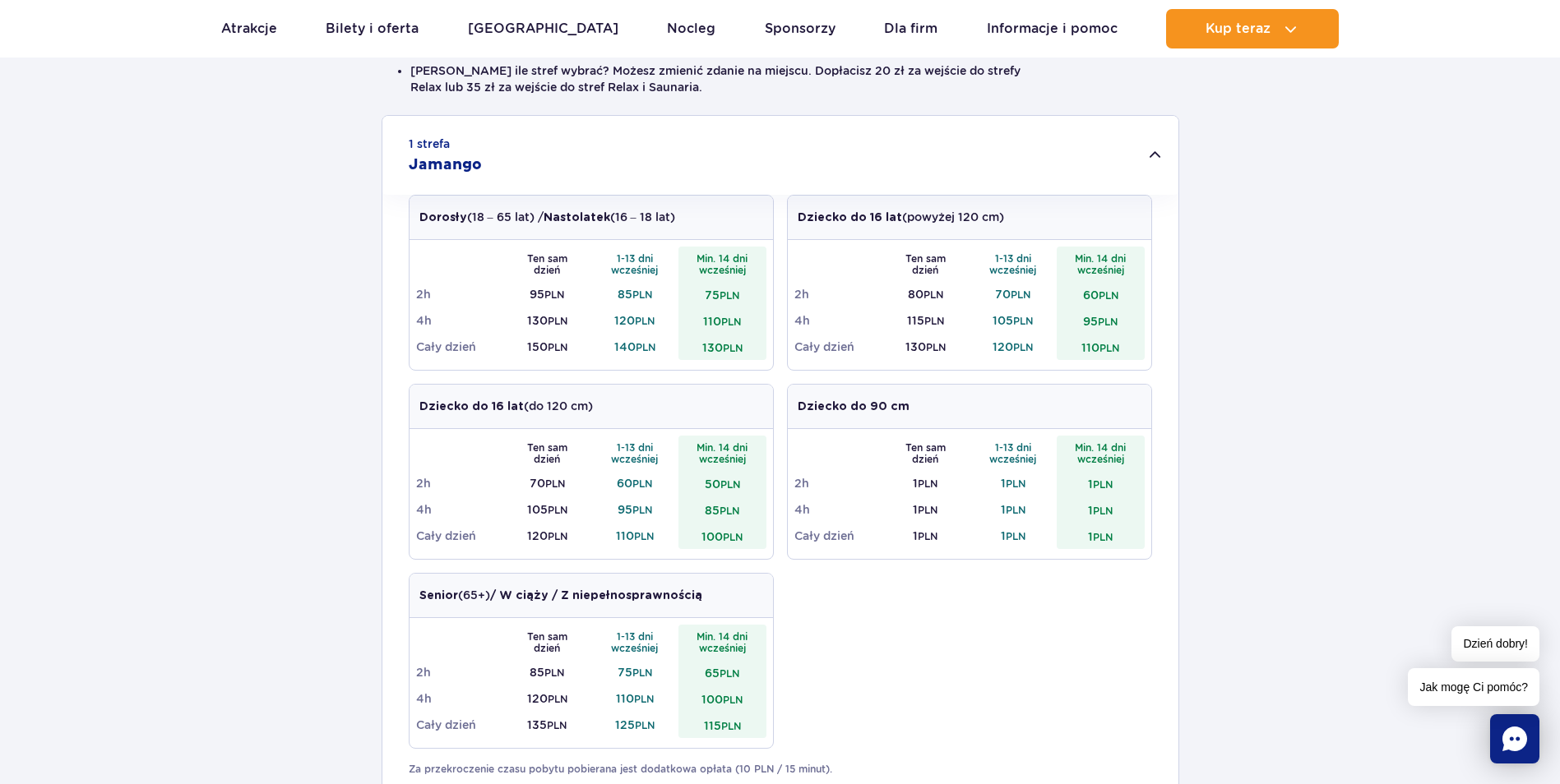
click at [993, 596] on div "Dorosły (18 – 65 lat) / Nastolatek (16 – 18 lat) Ten sam dzień 1-13 dni wcześni…" at bounding box center [780, 479] width 743 height 567
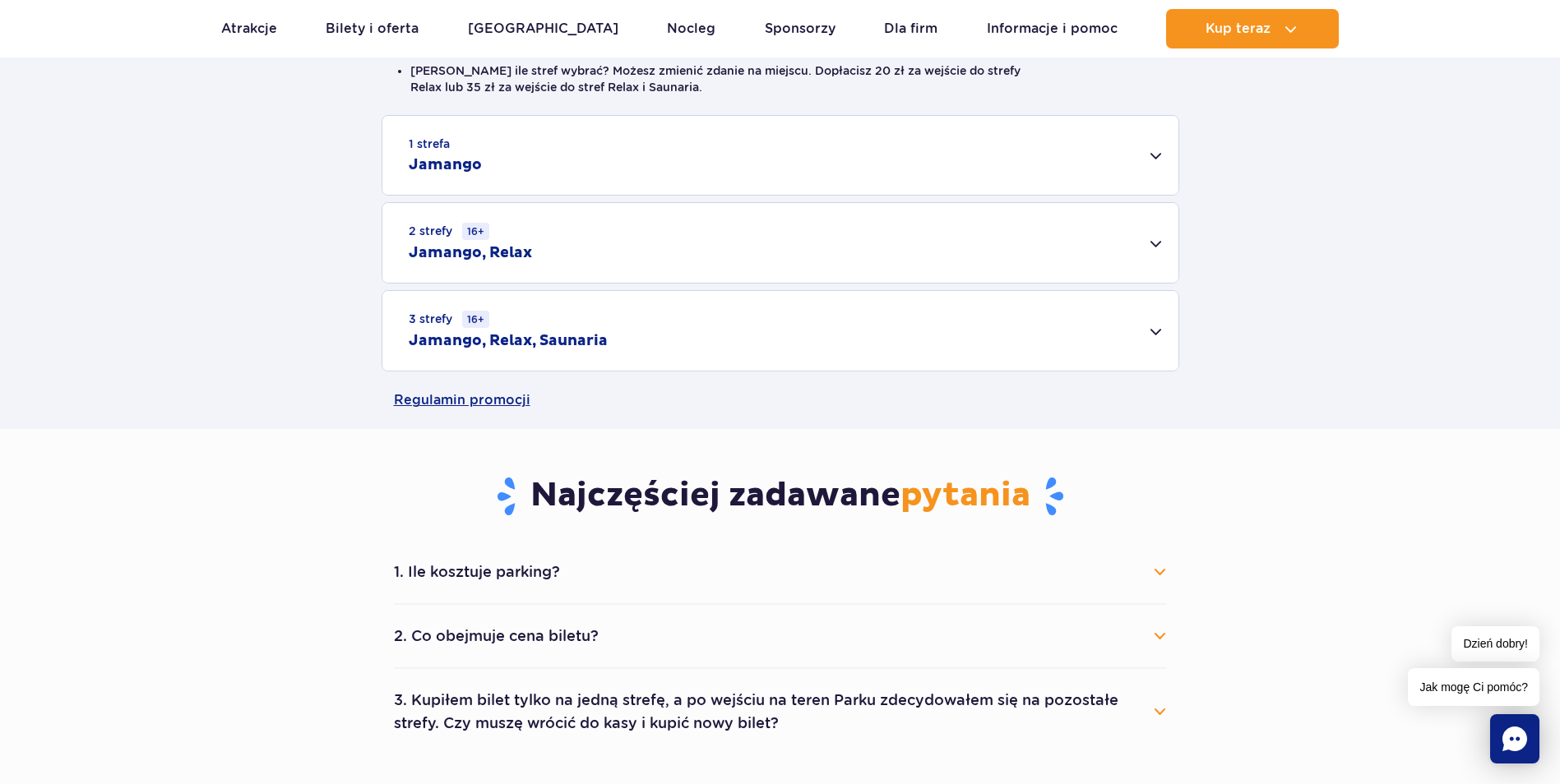
click at [1278, 233] on div "1 strefa Jamango Dorosły (18 – 65 lat) / Nastolatek (16 – 18 lat) Ten sam dzień…" at bounding box center [780, 243] width 1560 height 256
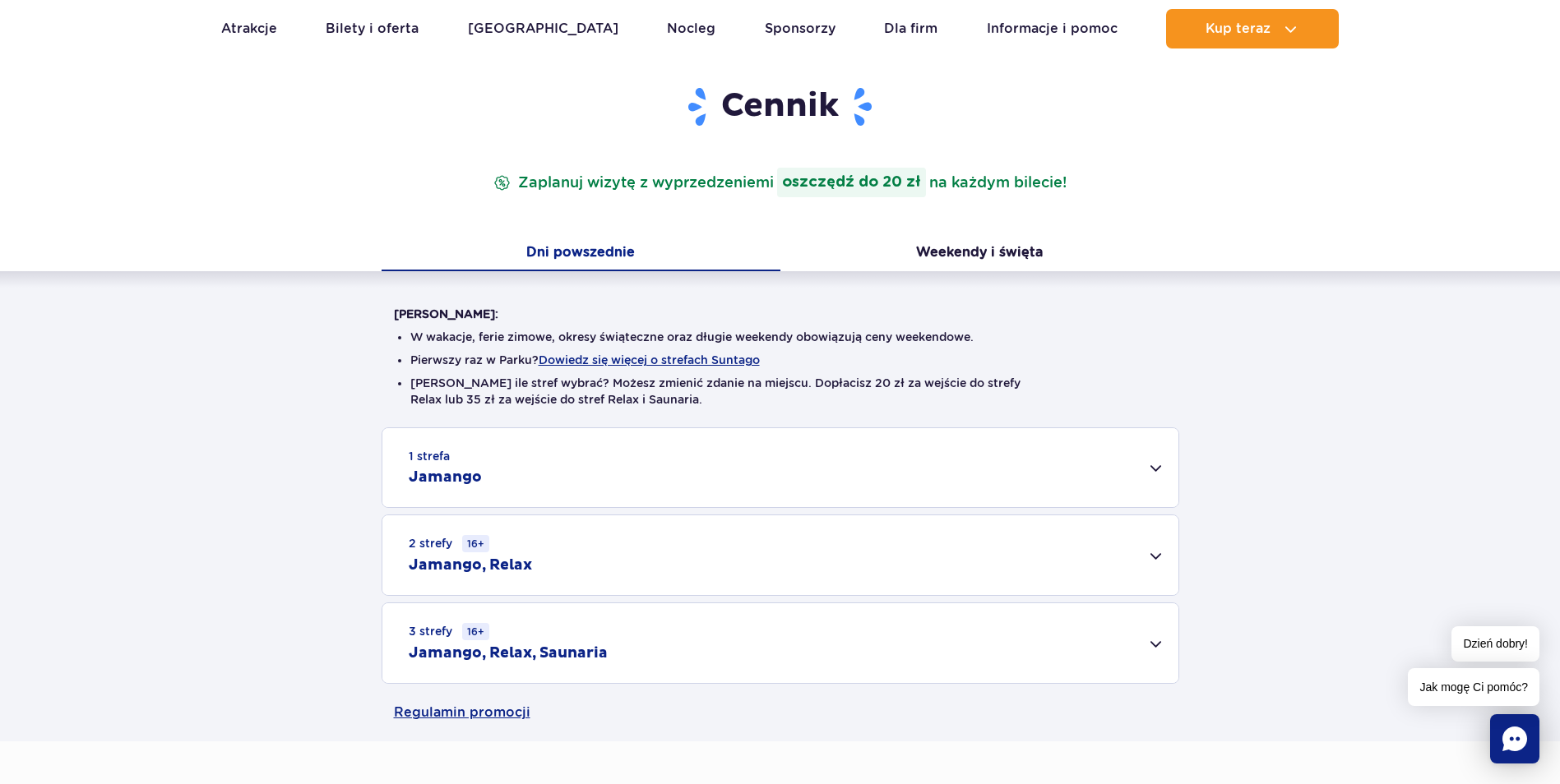
scroll to position [411, 0]
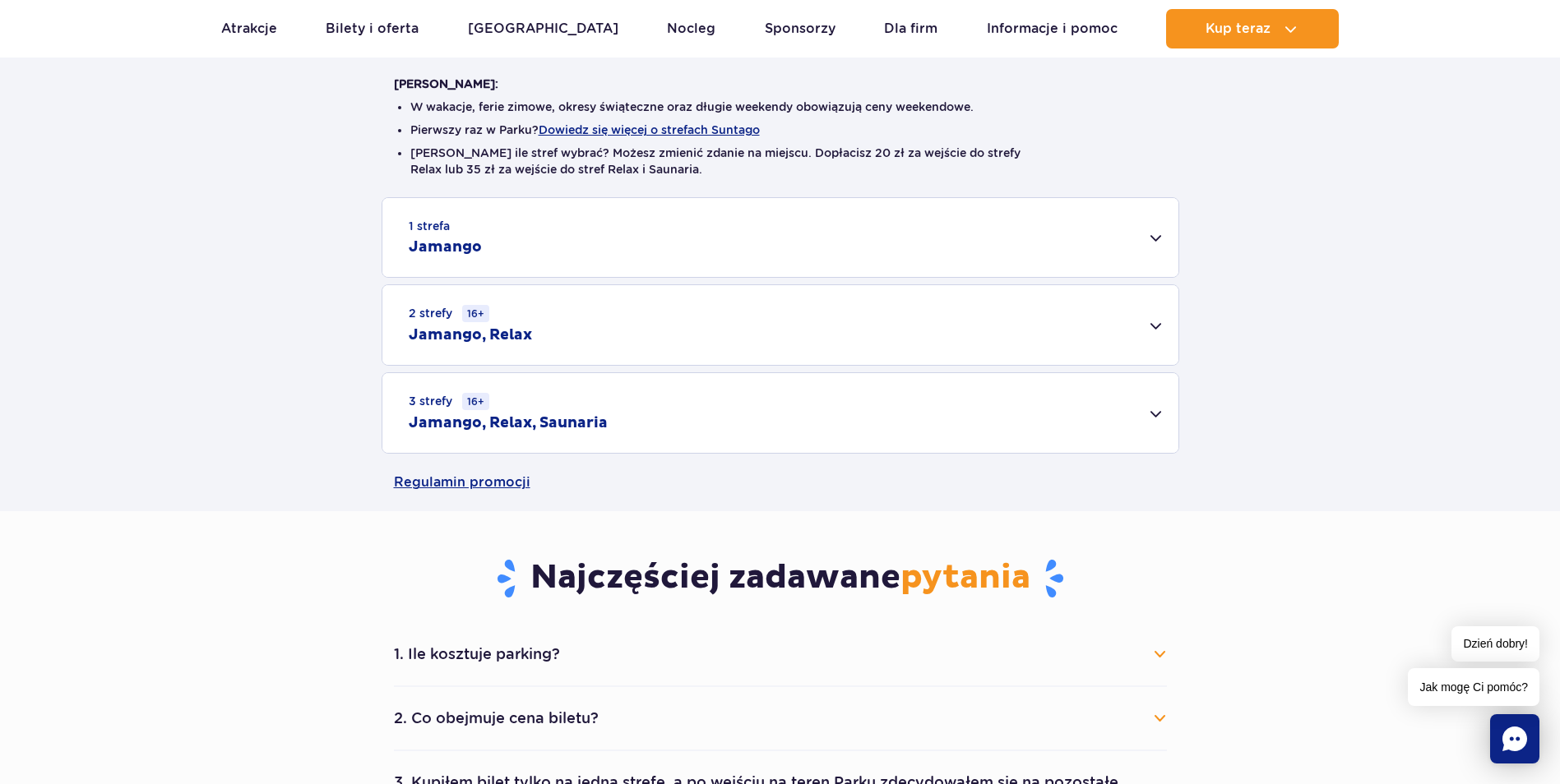
click at [1317, 317] on div "1 strefa Jamango Dorosły (18 – 65 lat) / Nastolatek (16 – 18 lat) Ten sam dzień…" at bounding box center [780, 325] width 1560 height 256
